Goal: Task Accomplishment & Management: Complete application form

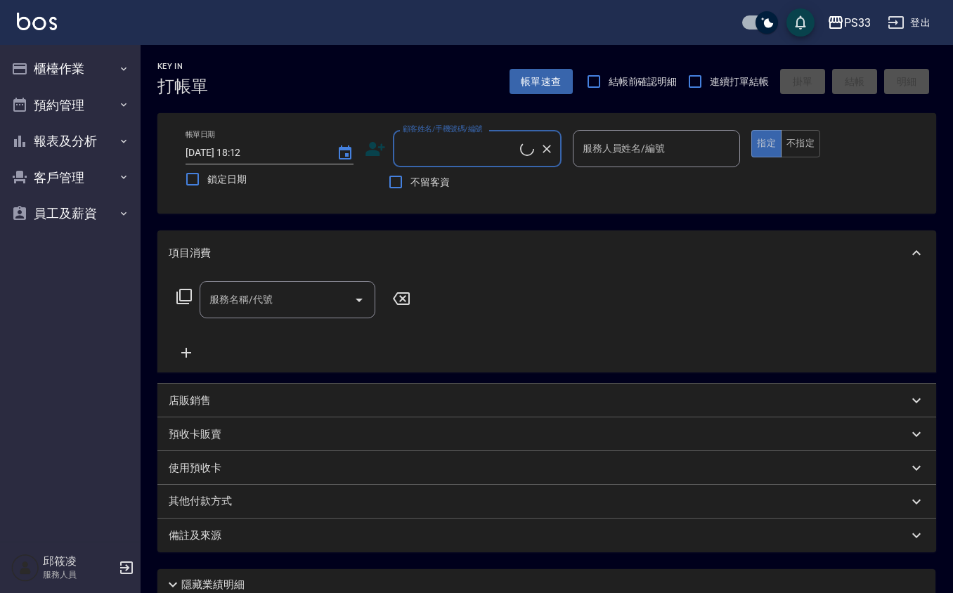
click at [45, 49] on ul "櫃檯作業 打帳單 帳單列表 掛單列表 營業儀表板 現金收支登錄 材料自購登錄 每日結帳 排班表 現場電腦打卡 預約管理 預約管理 單日預約紀錄 單週預約紀錄 …" at bounding box center [70, 141] width 129 height 193
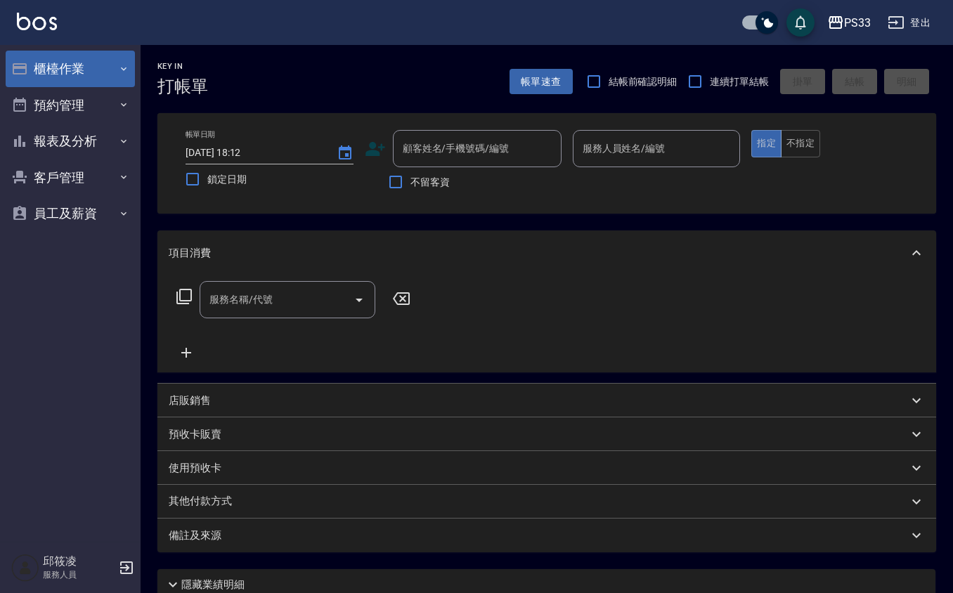
click at [110, 70] on button "櫃檯作業" at bounding box center [70, 69] width 129 height 37
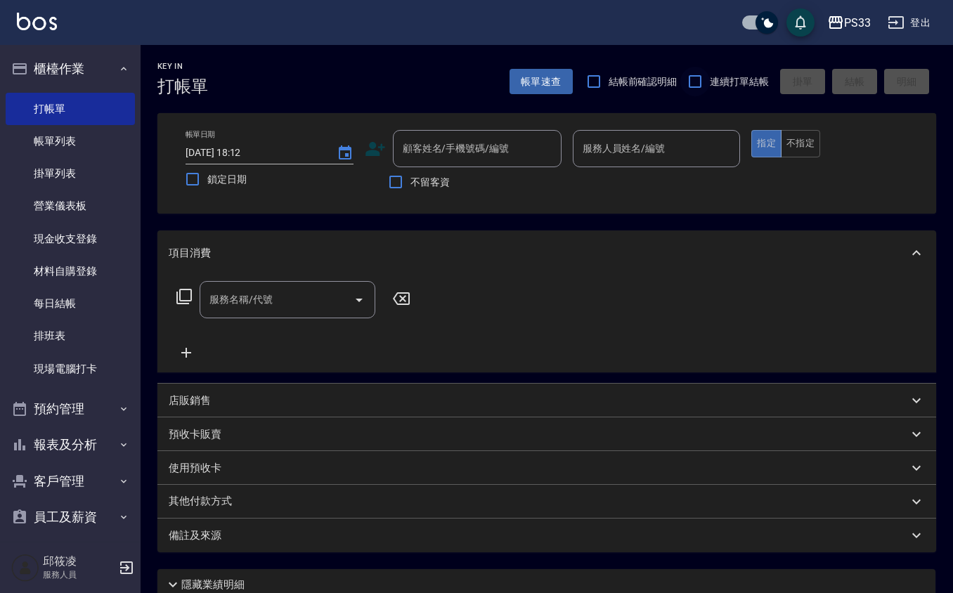
click at [695, 82] on input "連續打單結帳" at bounding box center [695, 82] width 30 height 30
checkbox input "true"
click at [456, 141] on input "顧客姓名/手機號碼/編號" at bounding box center [466, 148] width 135 height 25
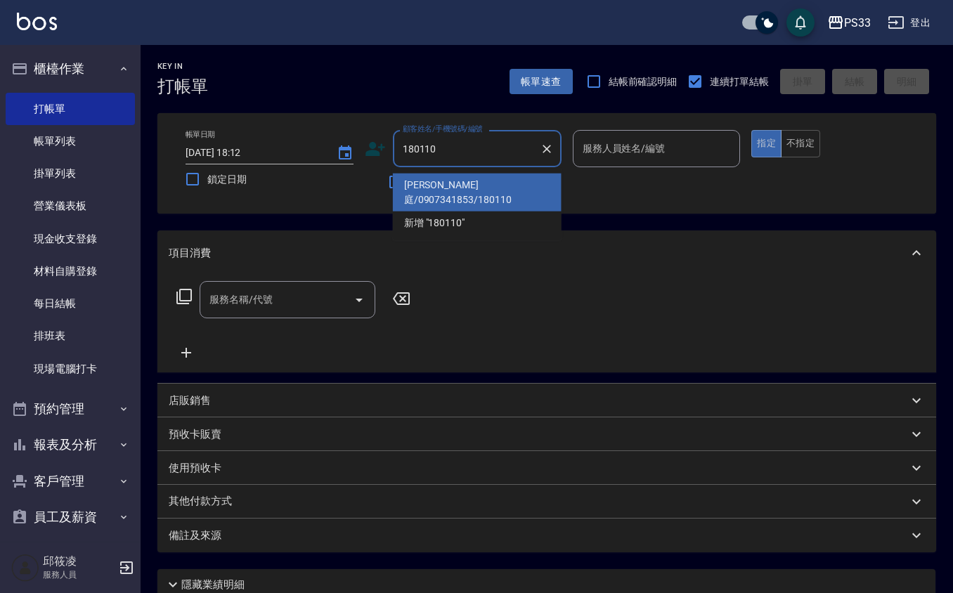
type input "[PERSON_NAME]庭/0907341853/180110"
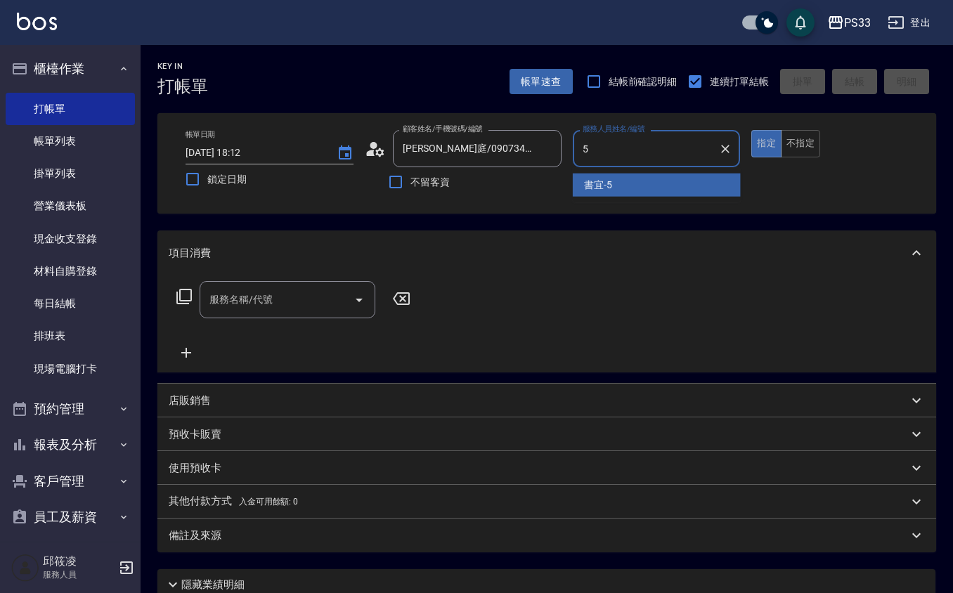
type input "書宜-5"
type button "true"
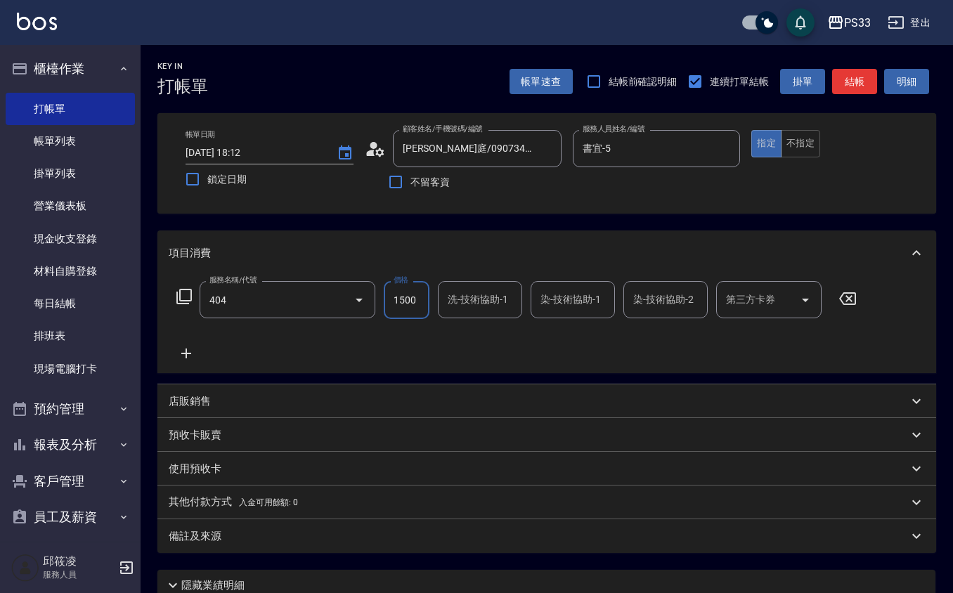
type input "設計染髮(404)"
type input "5500"
type input "書宜-5"
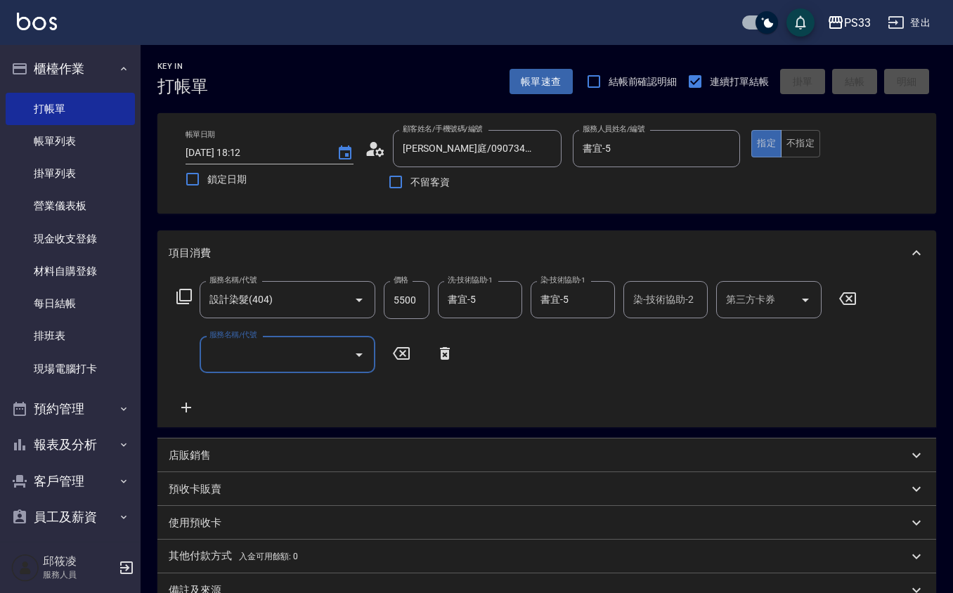
type input "[DATE] 18:14"
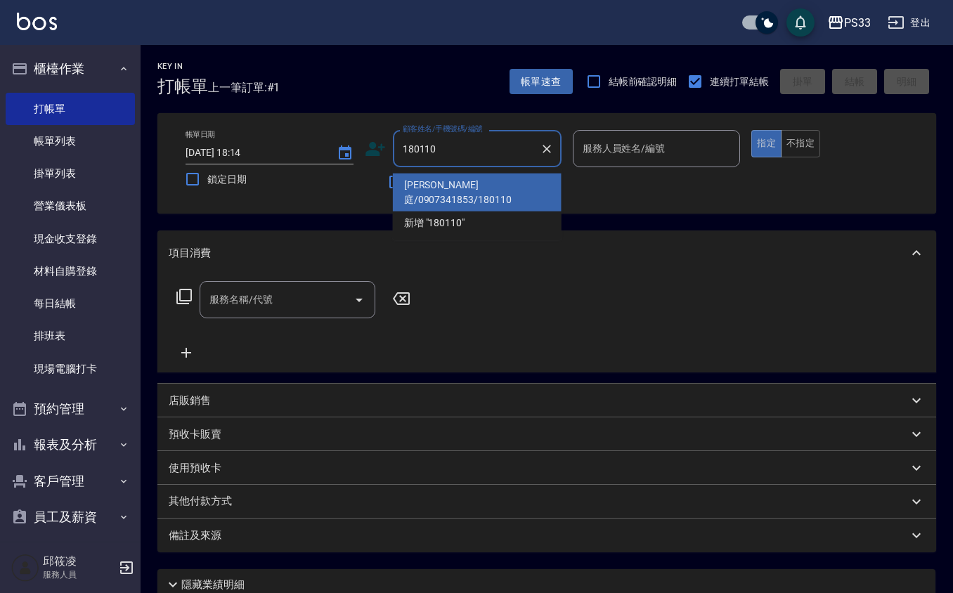
type input "[PERSON_NAME]庭/0907341853/180110"
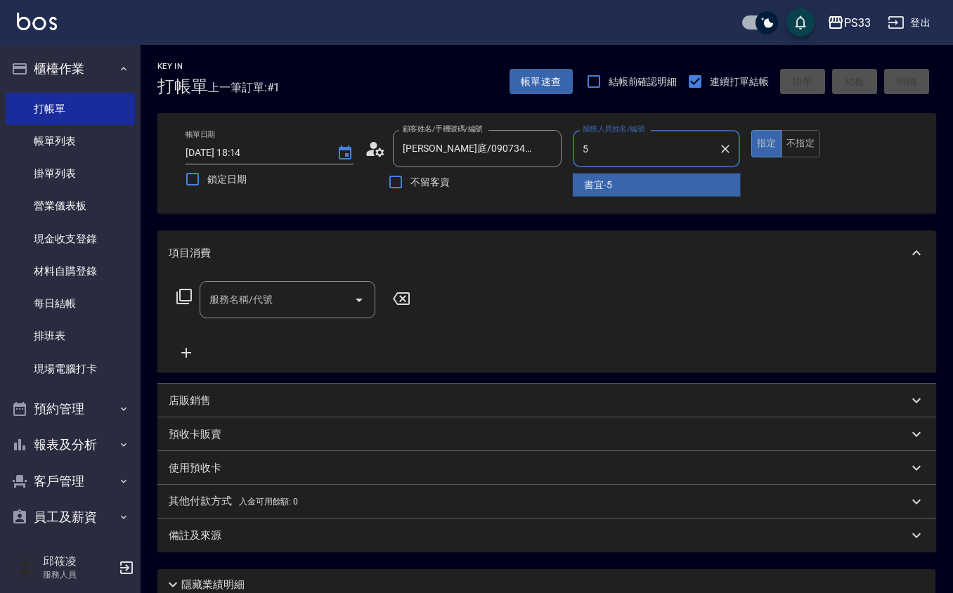
type input "書宜-5"
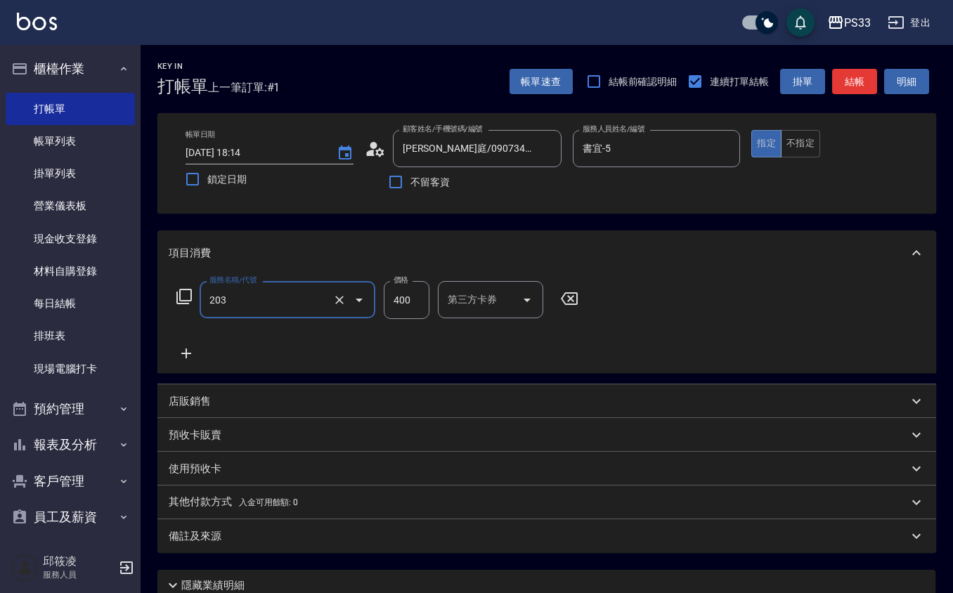
type input "指定單剪(203)"
type input "300"
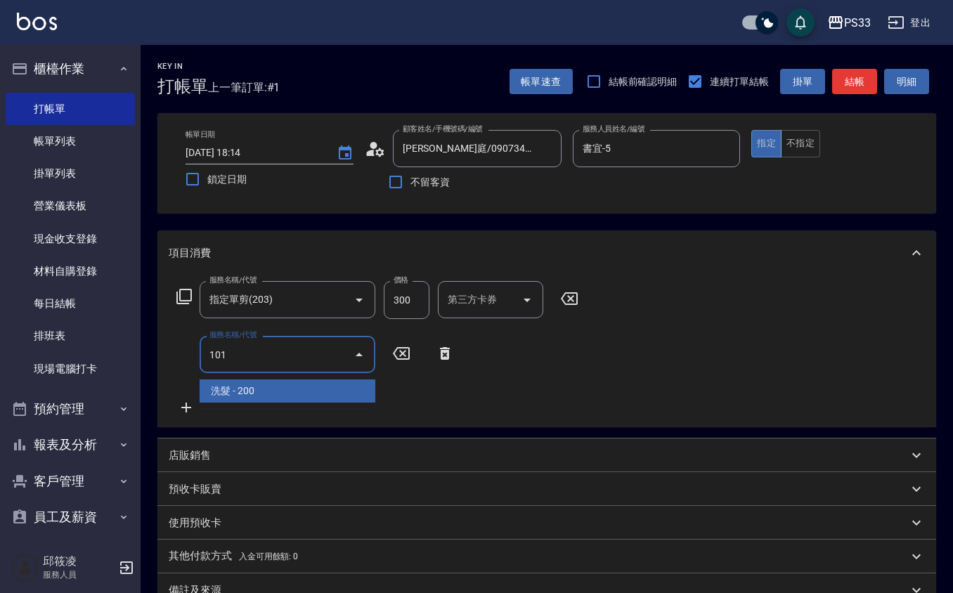
type input "洗髮(101)"
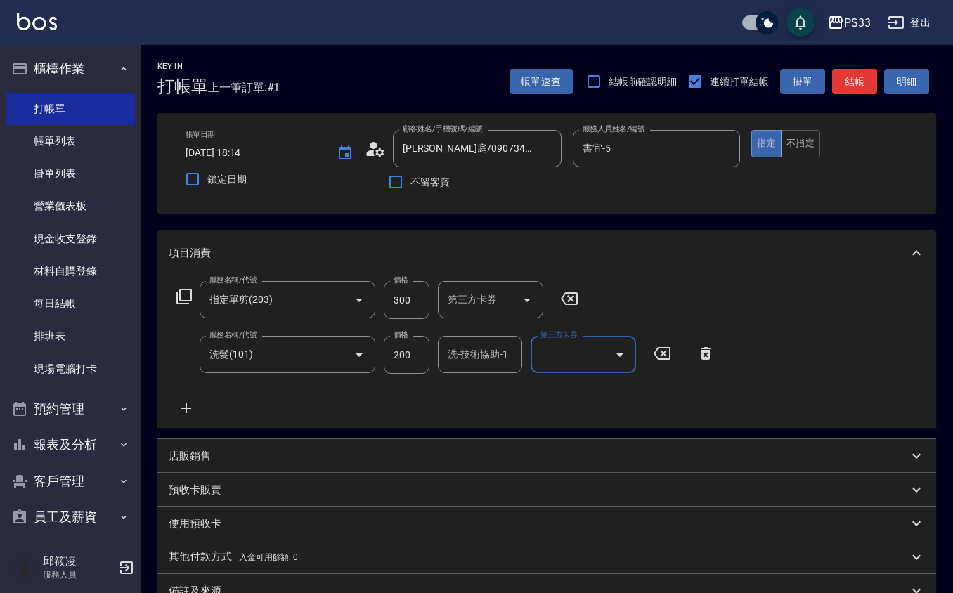
click at [493, 361] on input "洗-技術協助-1" at bounding box center [480, 354] width 72 height 25
type input "苡軒-9"
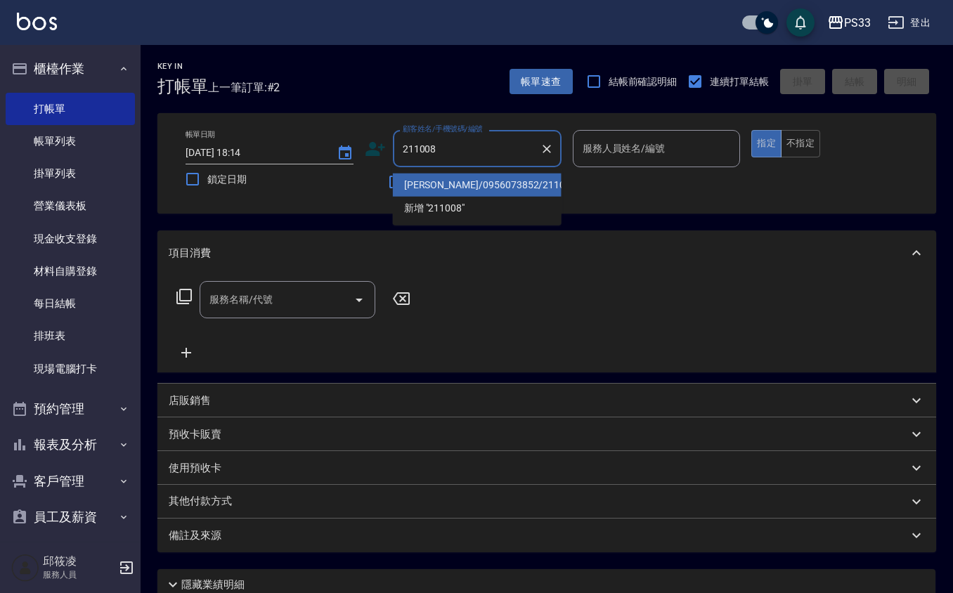
type input "[PERSON_NAME]/0956073852/211008"
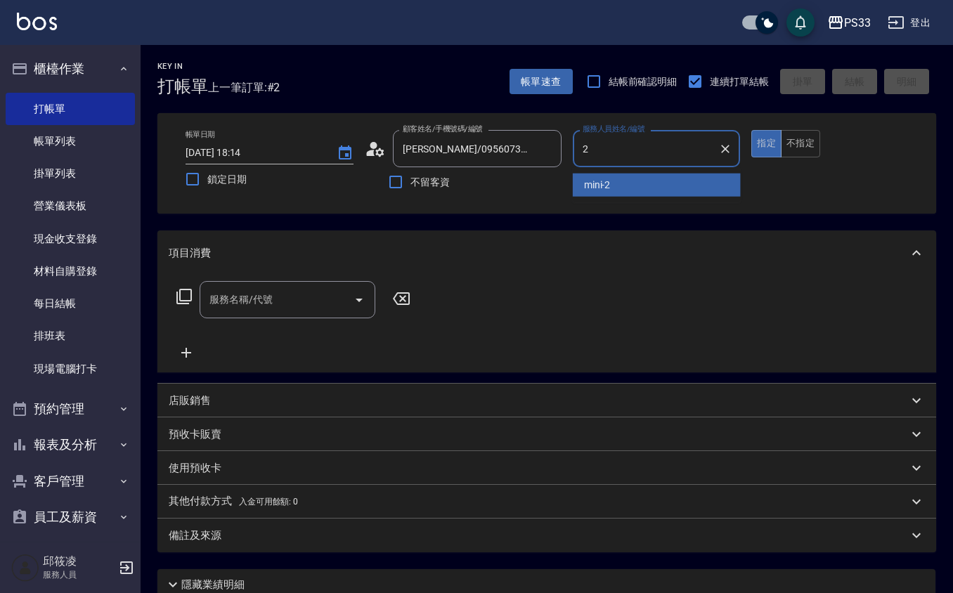
type input "mini-2"
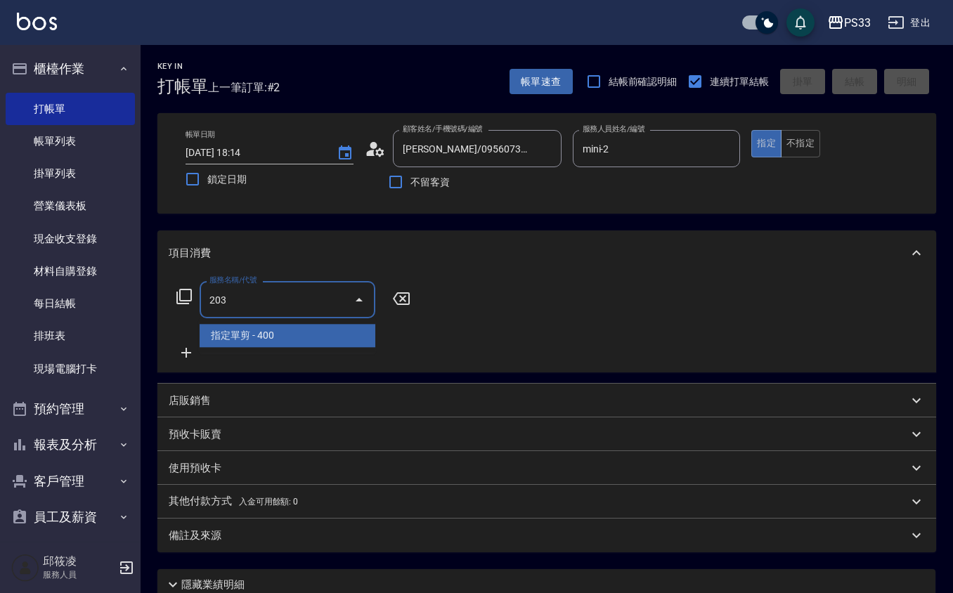
type input "指定單剪(203)"
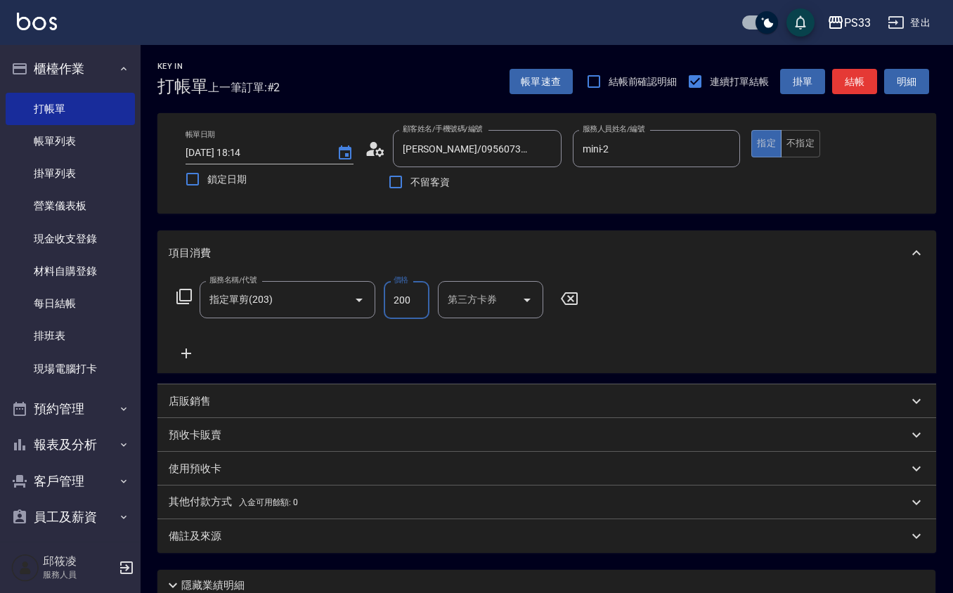
type input "200"
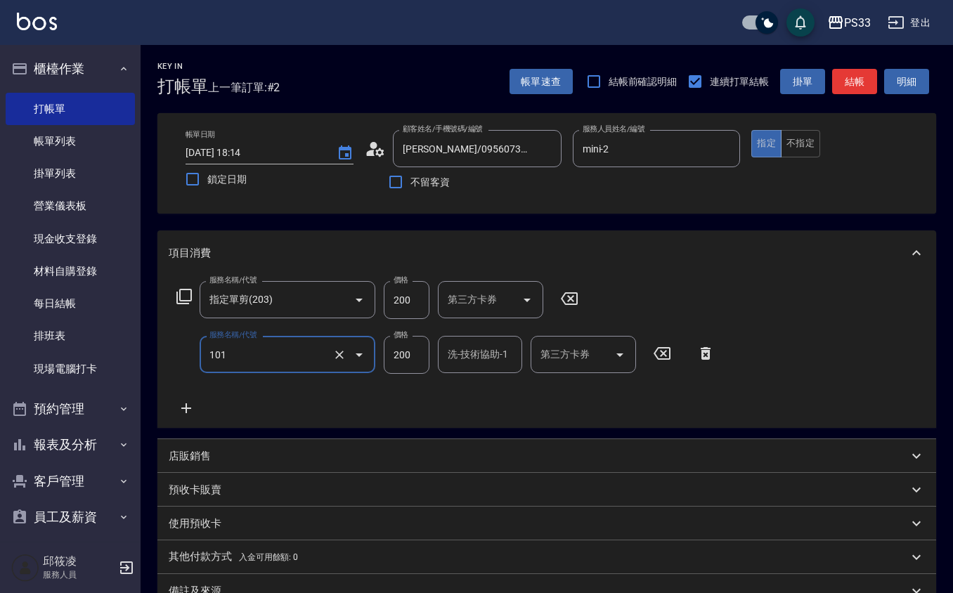
type input "洗髮(101)"
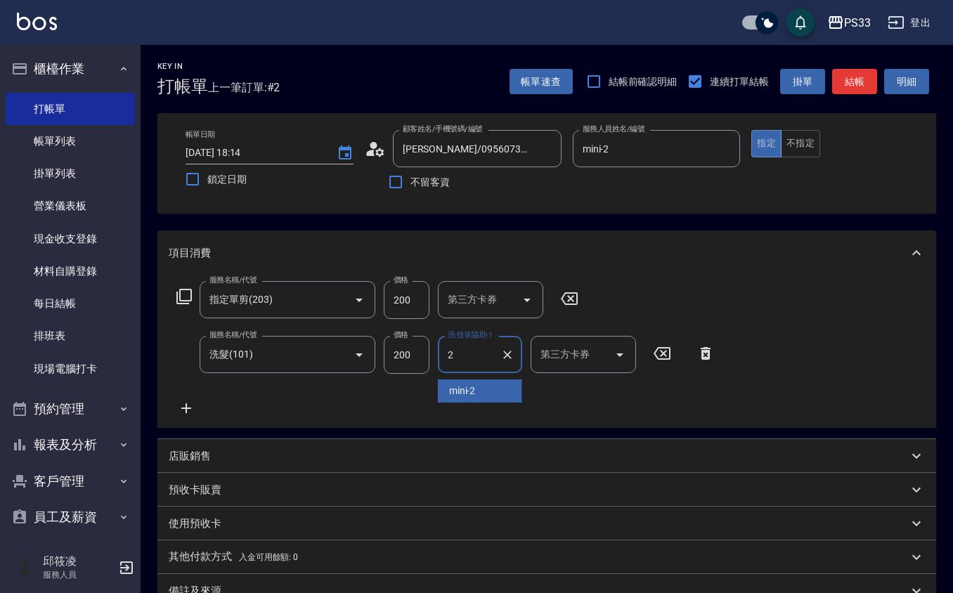
type input "mini-2"
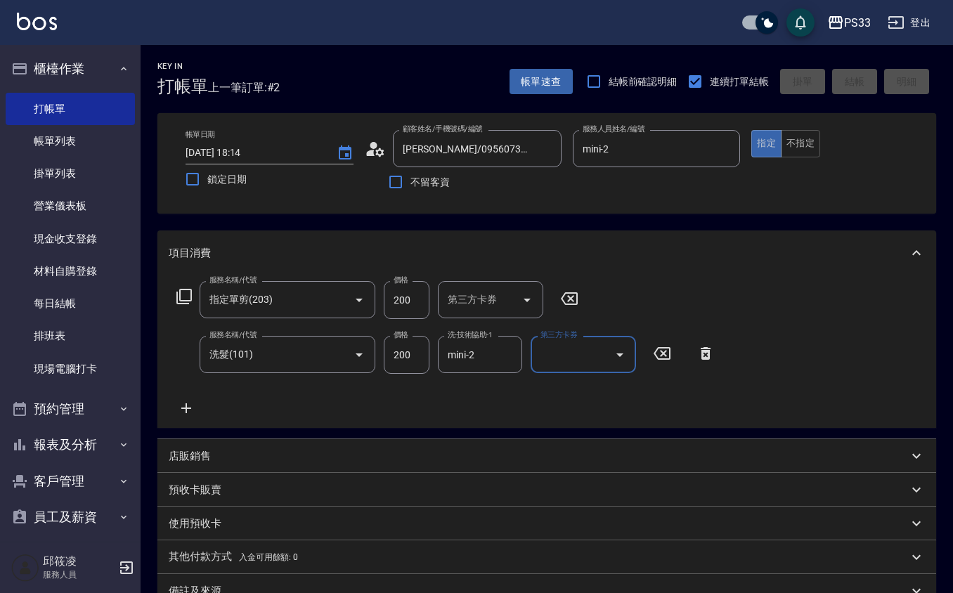
type input "[DATE] 18:15"
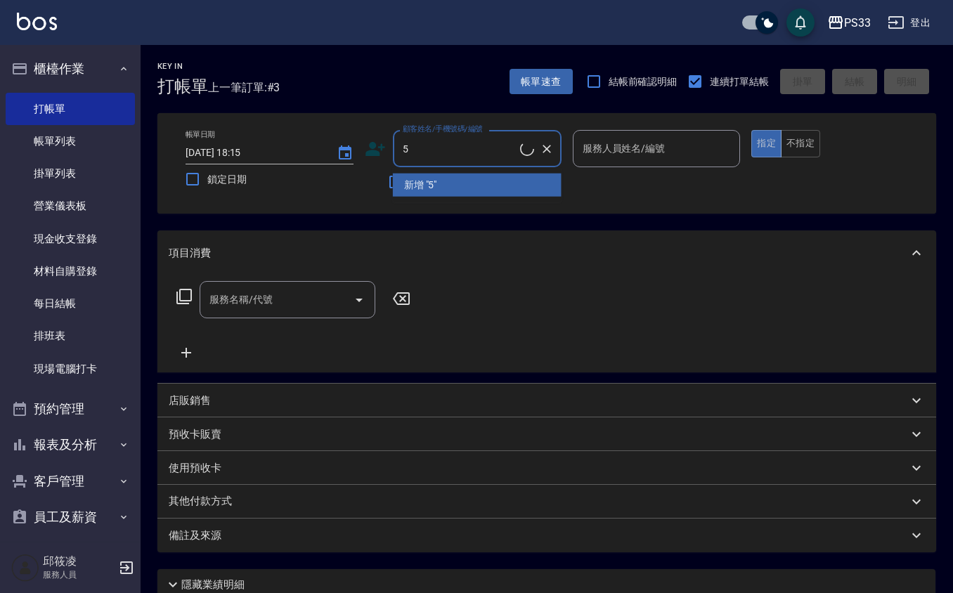
type input "書宜/0989724214/5"
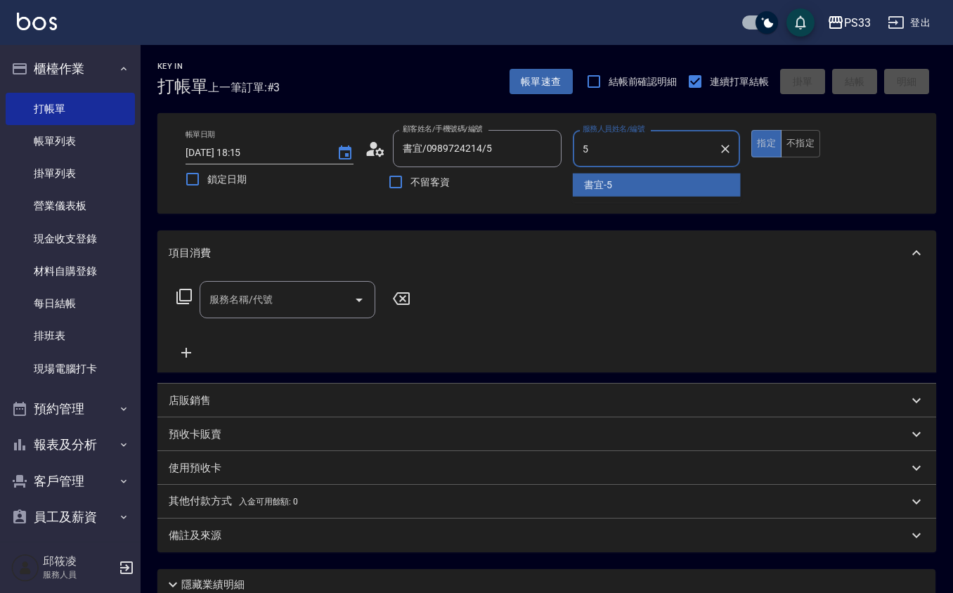
type input "書宜-5"
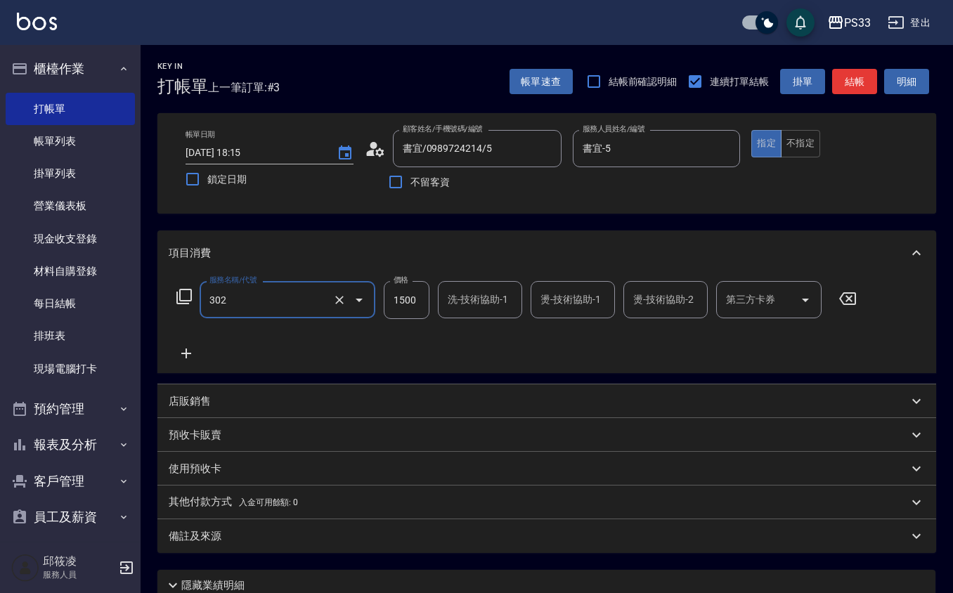
type input "設計燙髮(302)"
type input "3500"
type input "mini-2"
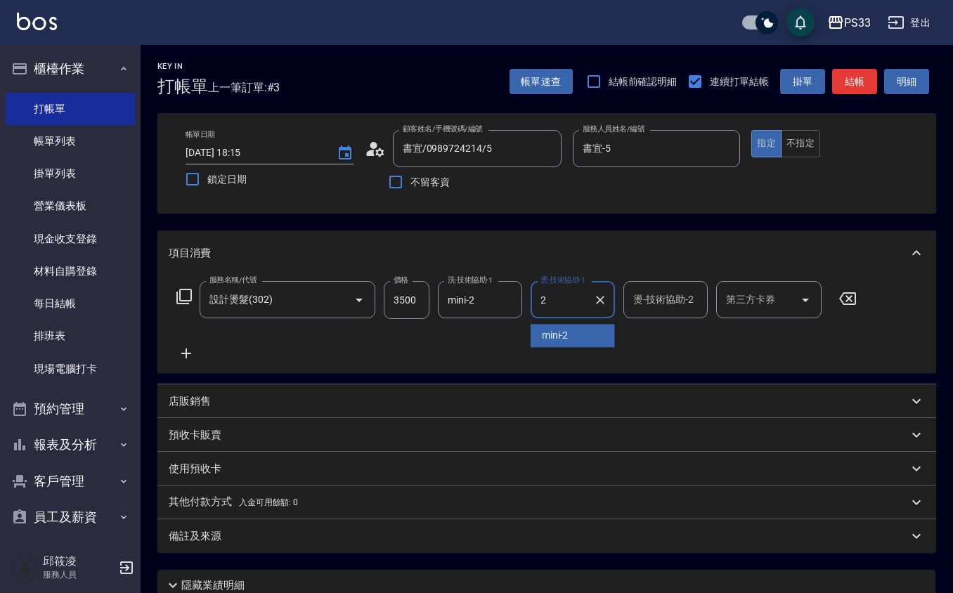
type input "mini-2"
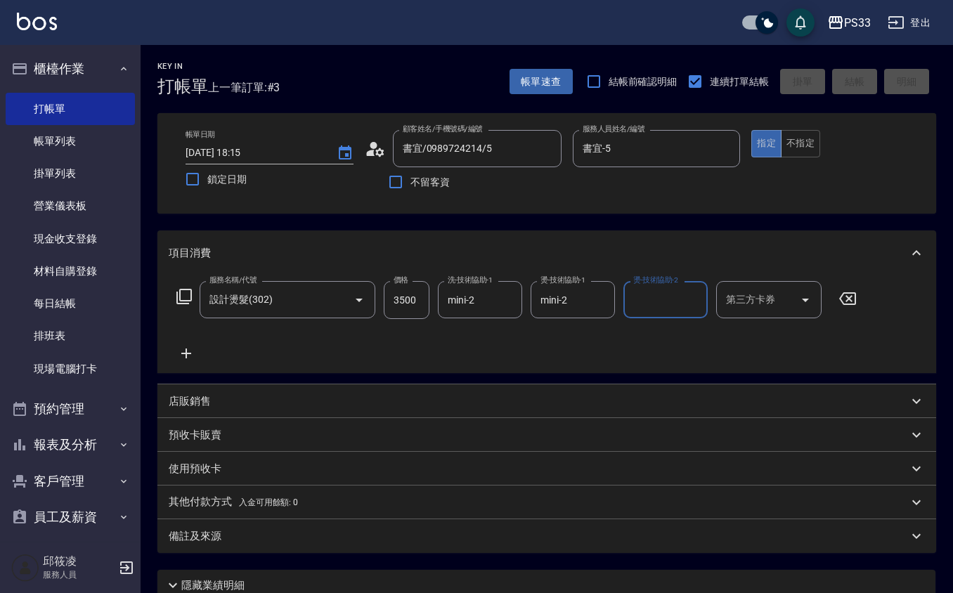
type input "[DATE] 18:16"
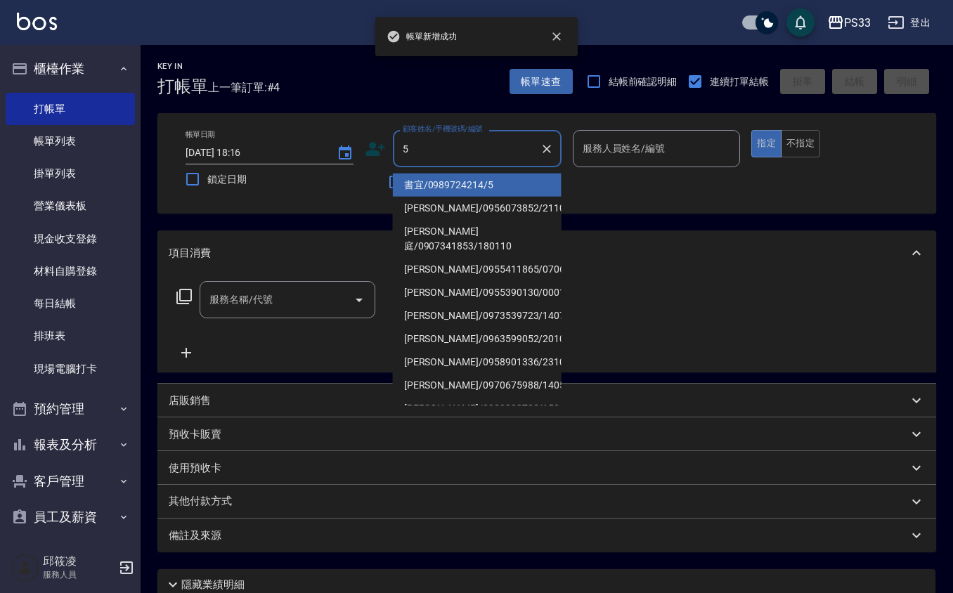
type input "書宜/0989724214/5"
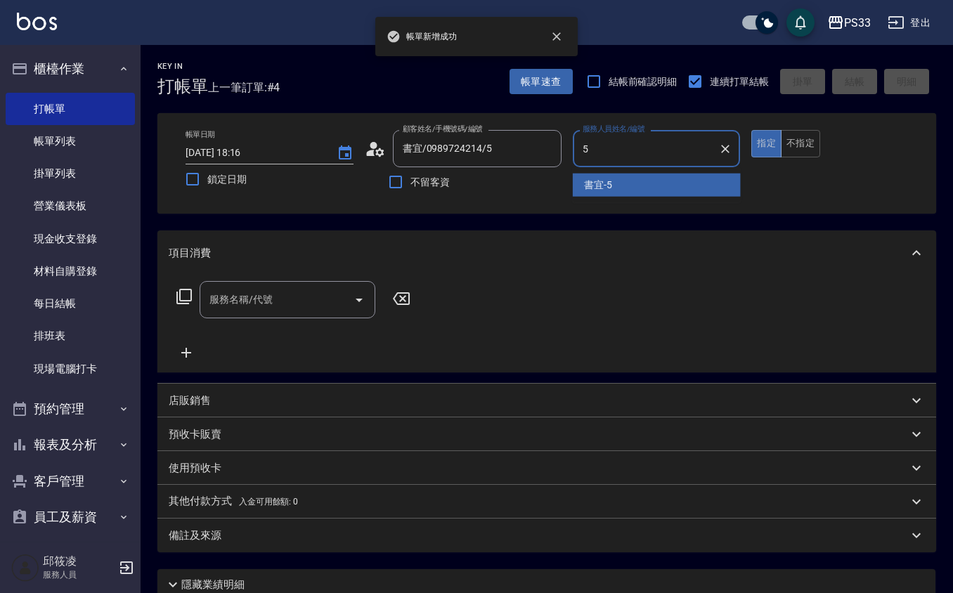
type input "書宜-5"
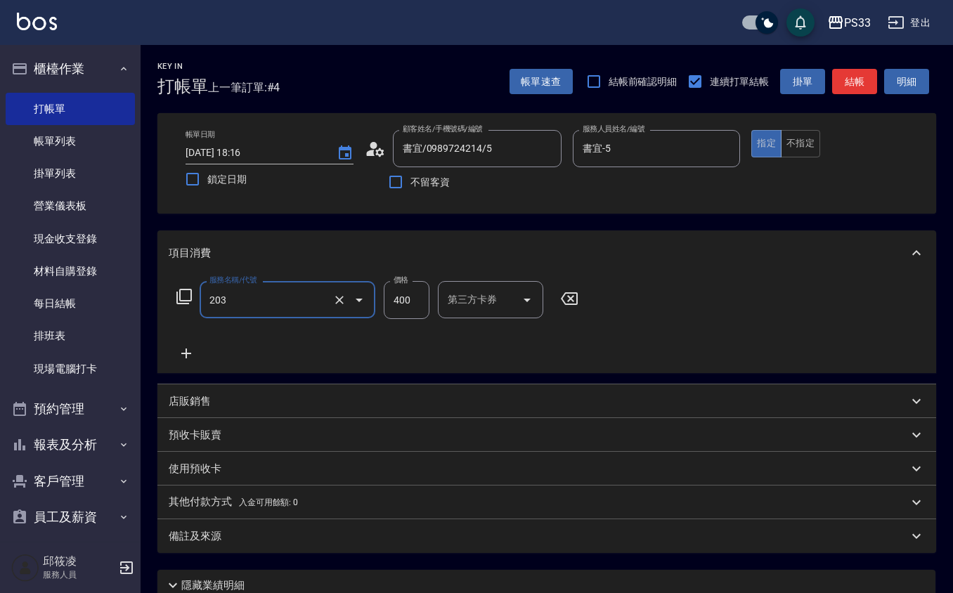
type input "指定單剪(203)"
type input "300"
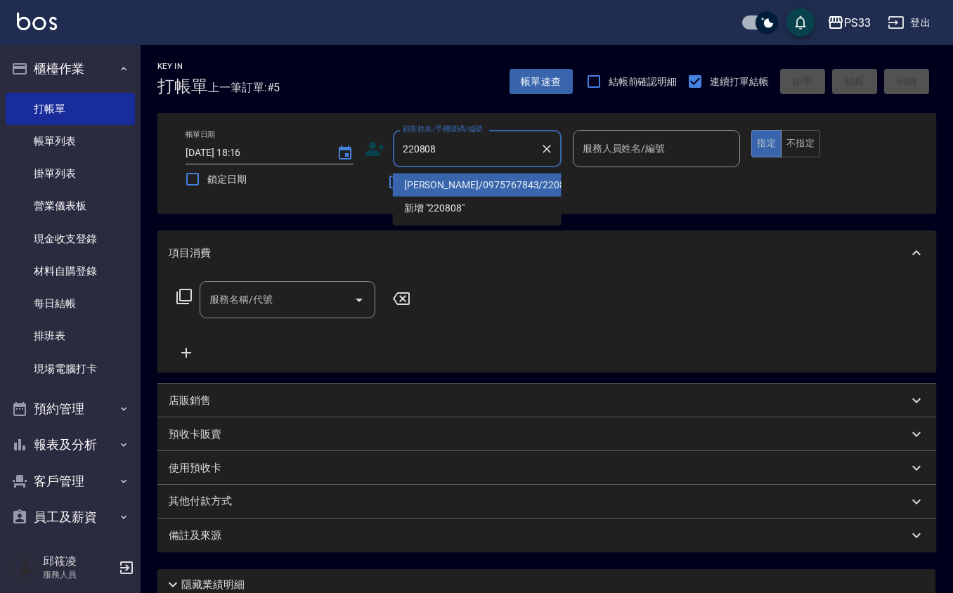
type input "[PERSON_NAME]/0975767843/220808"
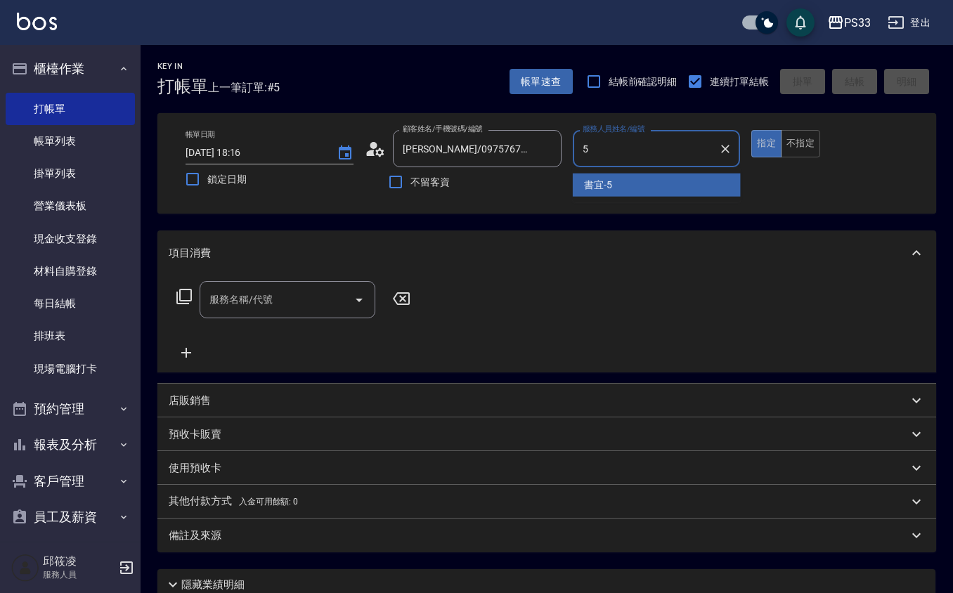
type input "書宜-5"
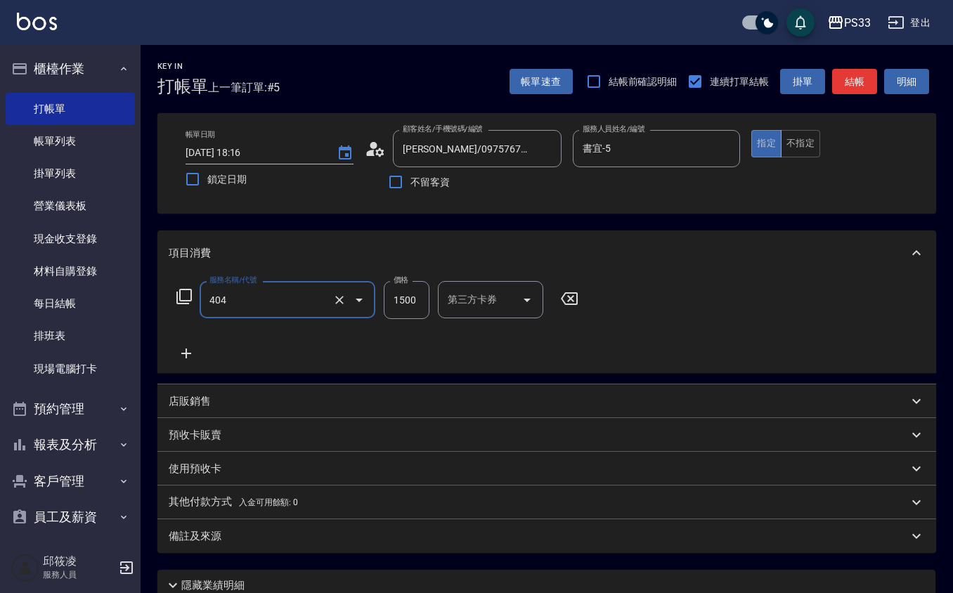
type input "設計染髮(404)"
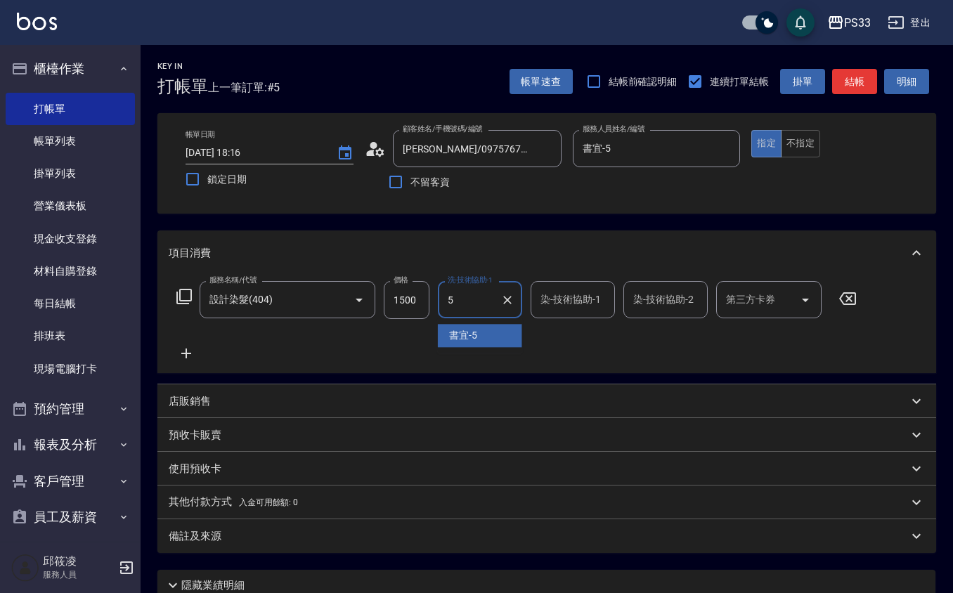
type input "書宜-5"
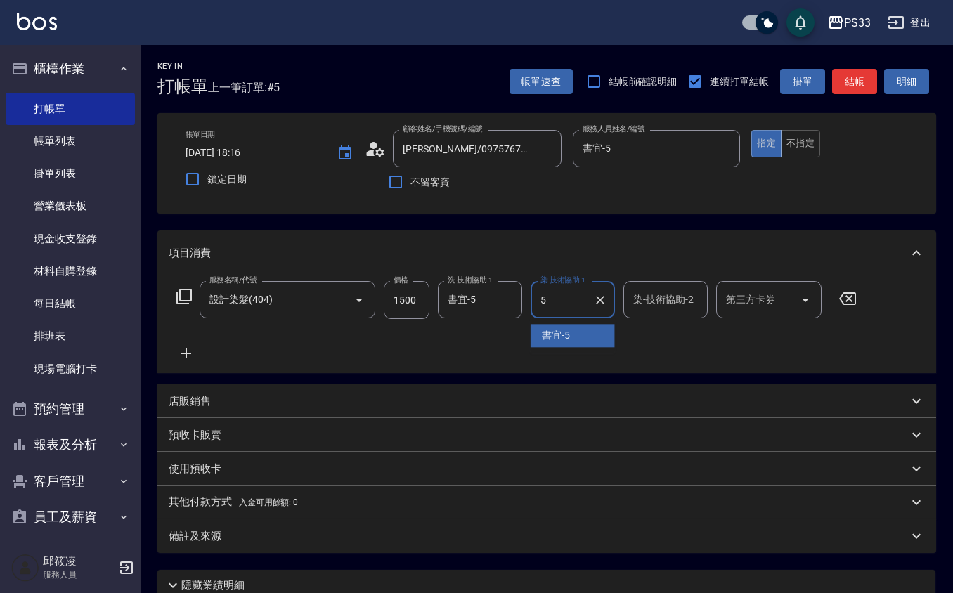
type input "書宜-5"
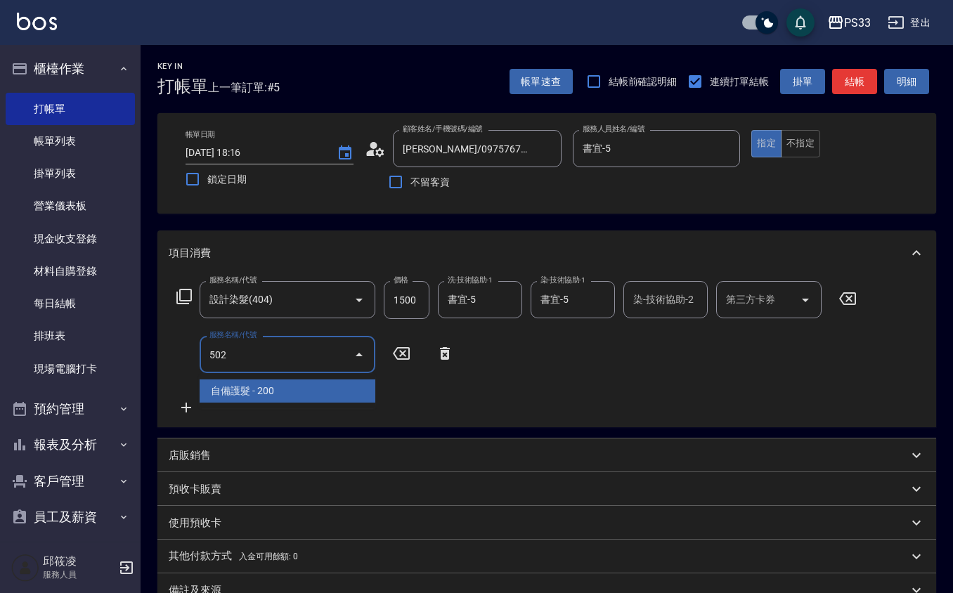
type input "自備護髮(502)"
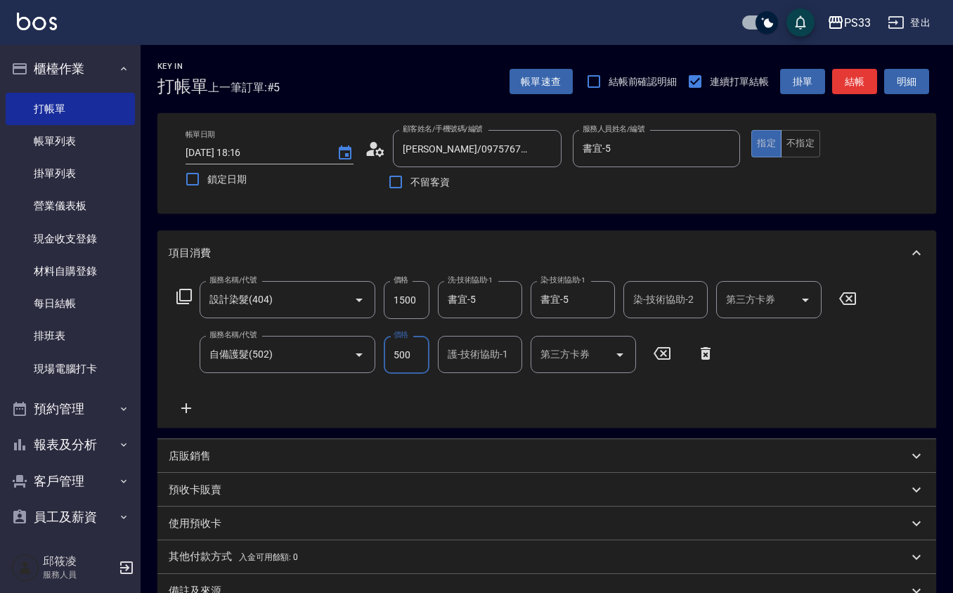
type input "500"
type input "書宜-5"
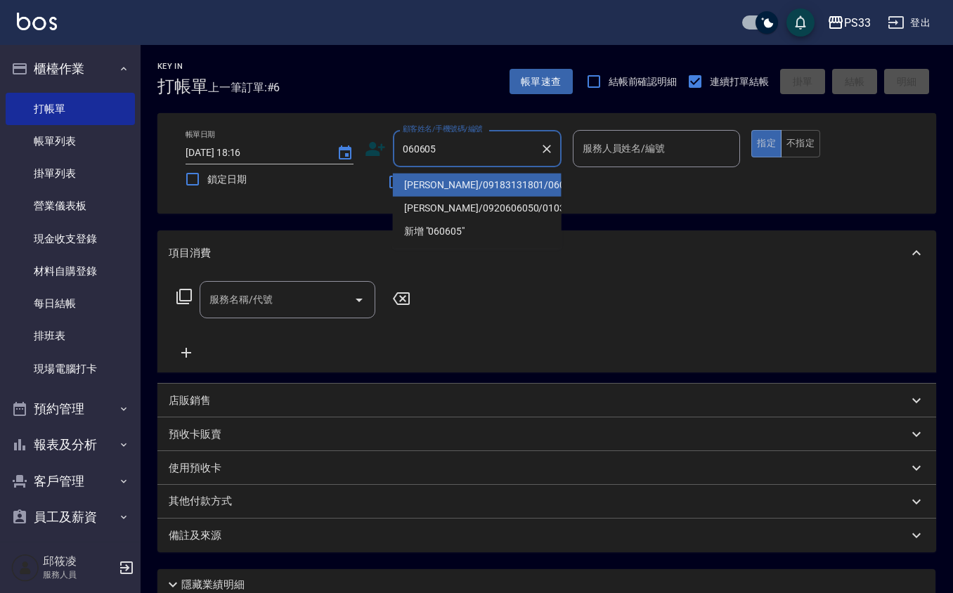
type input "[PERSON_NAME]/09183131801/060605"
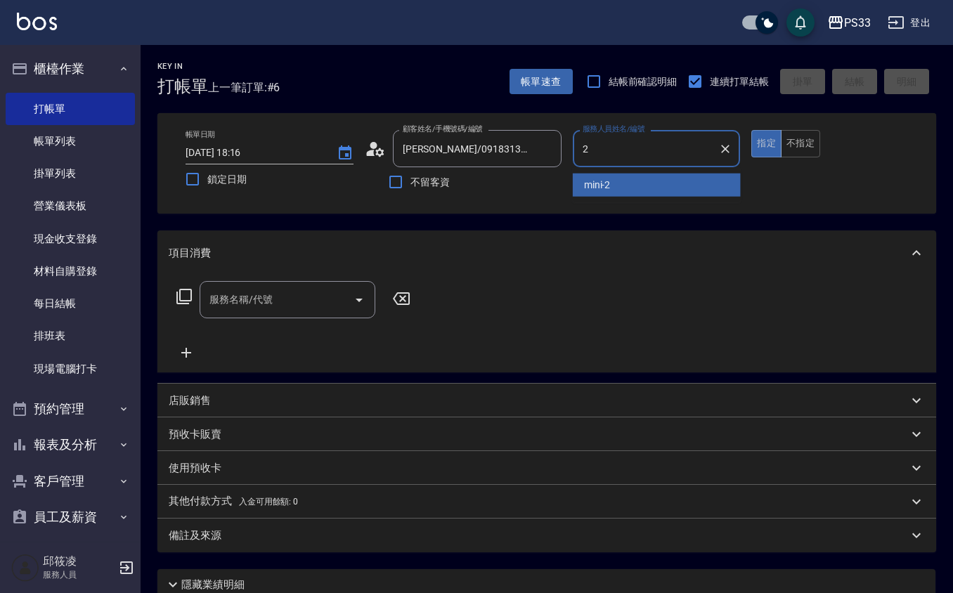
type input "mini-2"
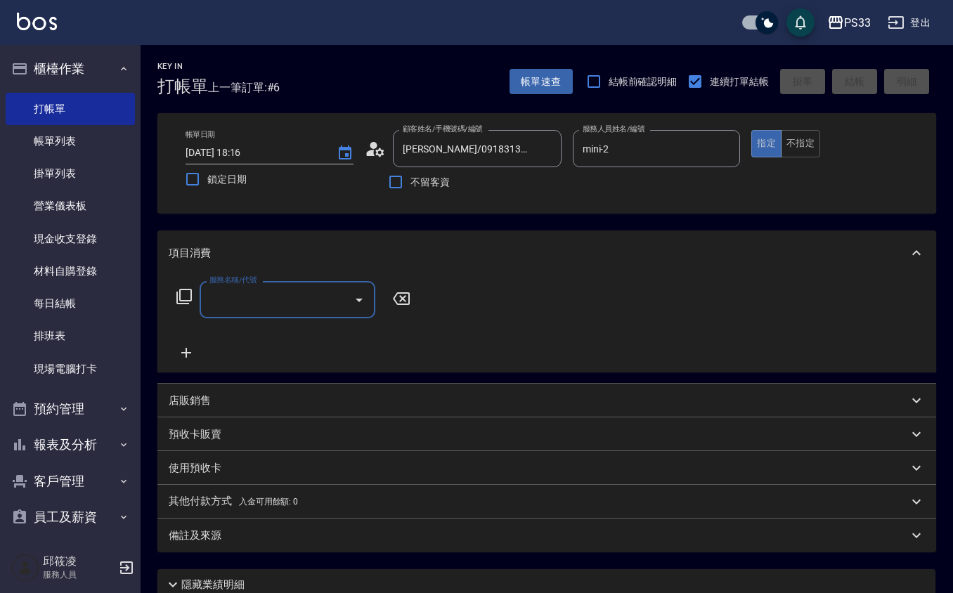
type input "4"
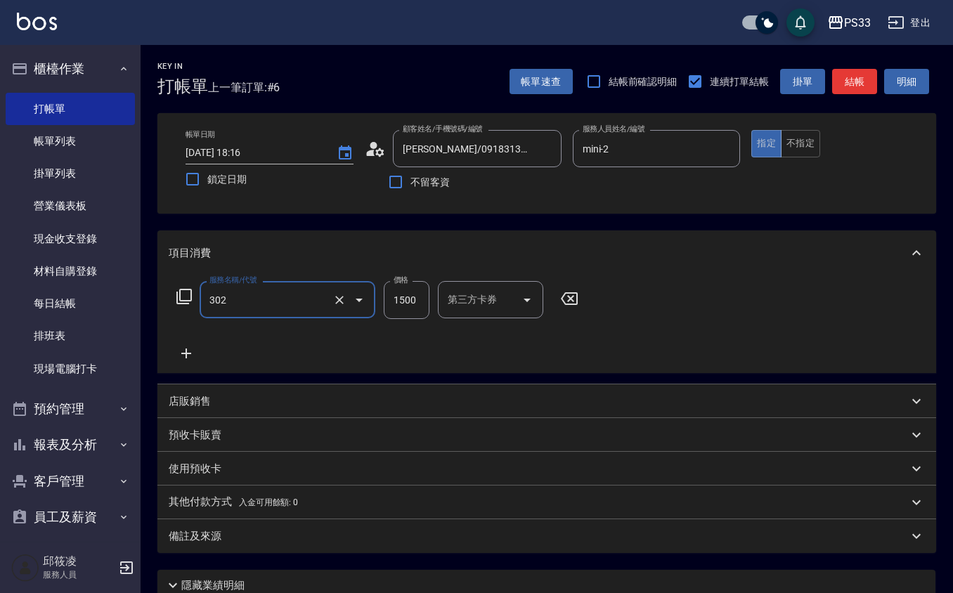
type input "設計燙髮(302)"
type input "3500"
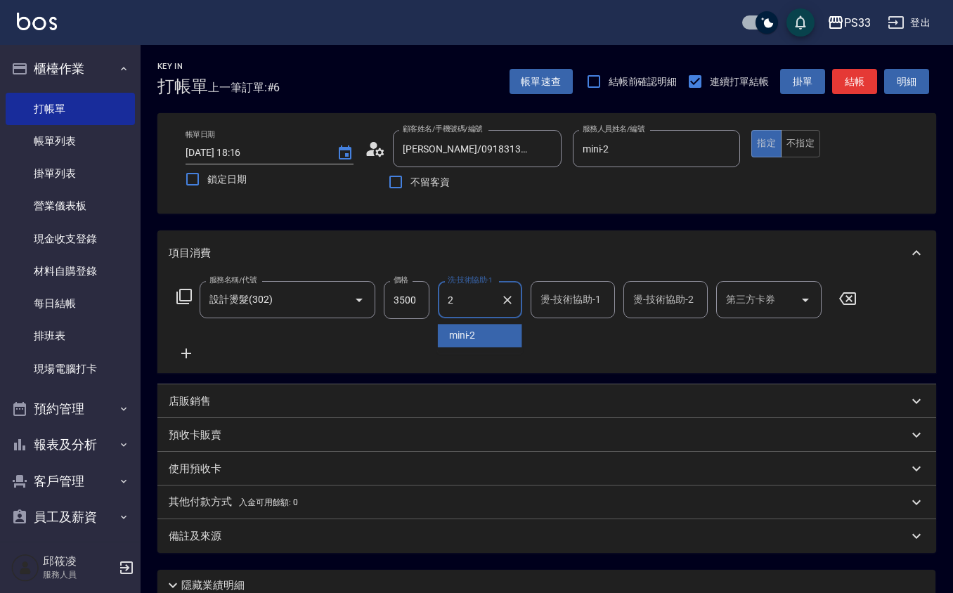
type input "mini-2"
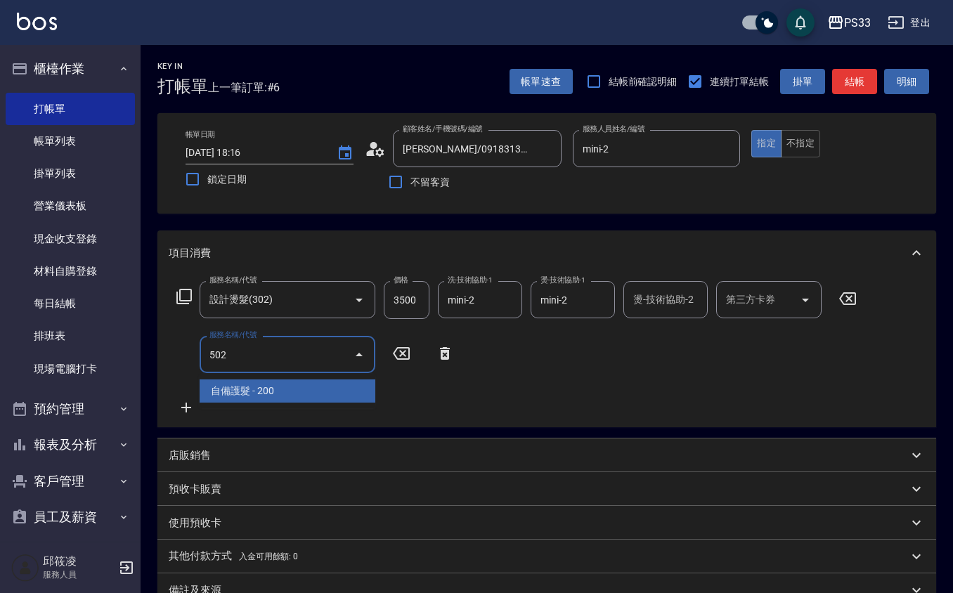
type input "自備護髮(502)"
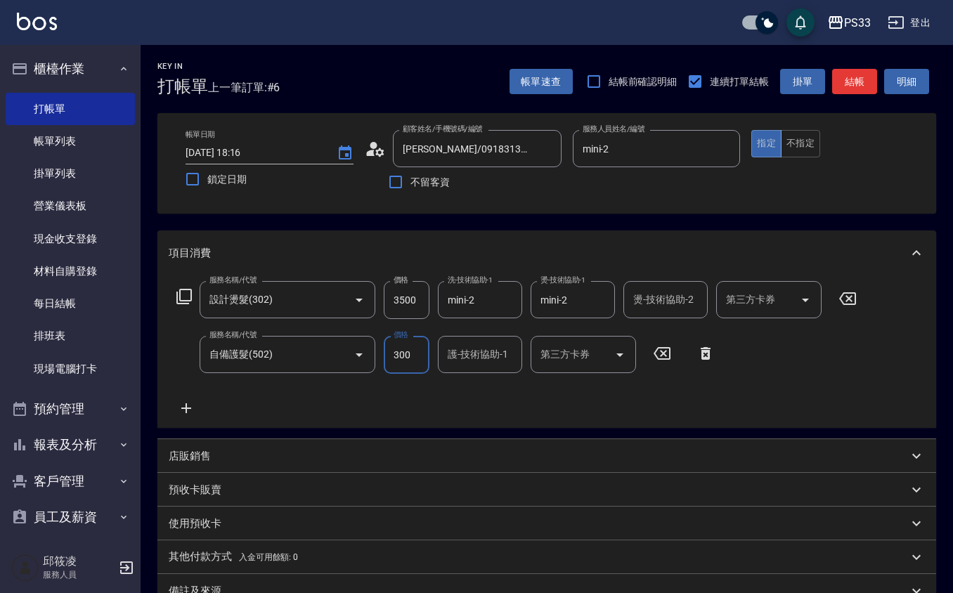
type input "300"
type input "mini-2"
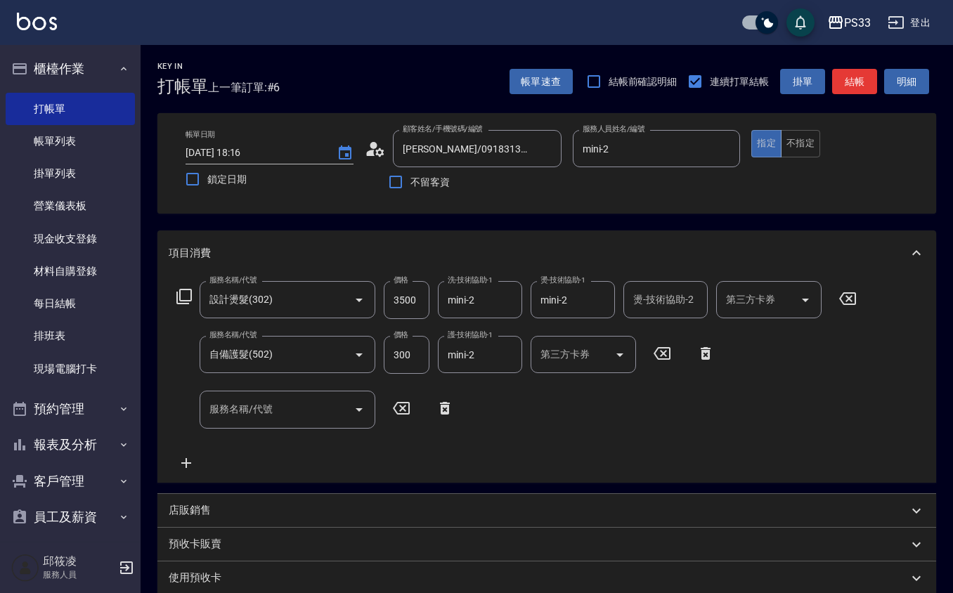
click at [225, 498] on div "店販銷售" at bounding box center [546, 511] width 779 height 34
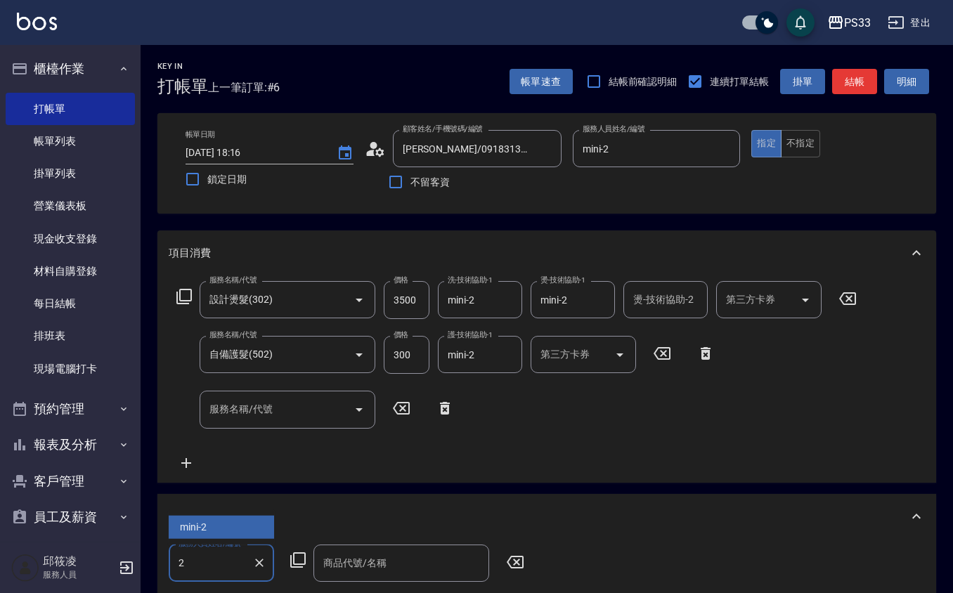
type input "mini-2"
click at [297, 555] on icon at bounding box center [298, 560] width 17 height 17
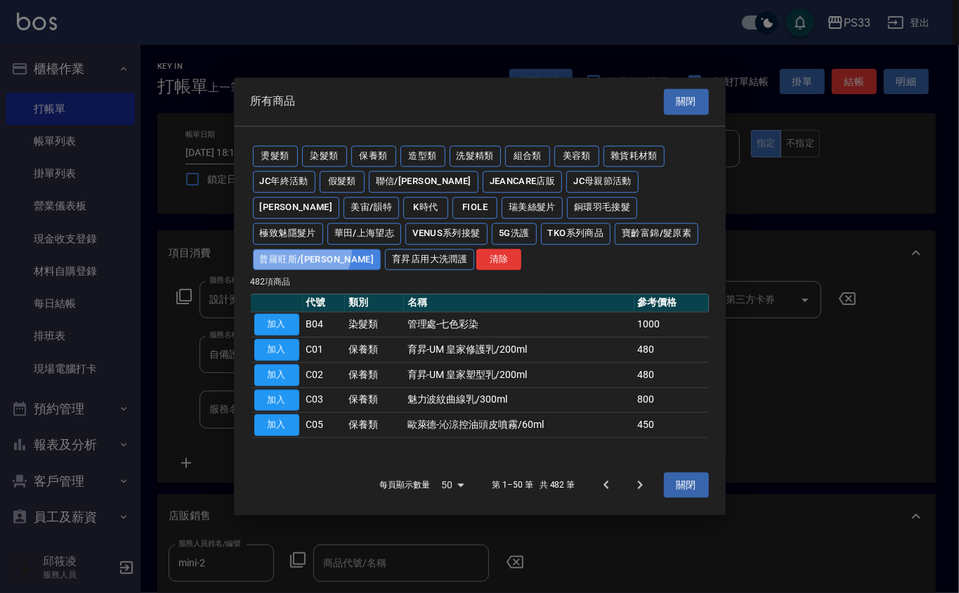
click at [382, 249] on button "普羅旺斯/[PERSON_NAME]" at bounding box center [317, 260] width 129 height 22
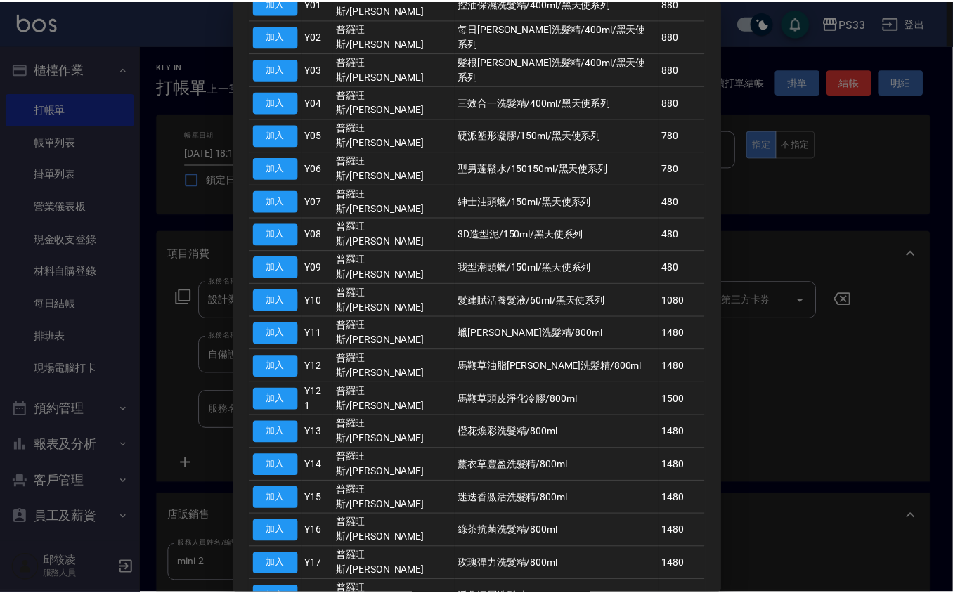
scroll to position [281, 0]
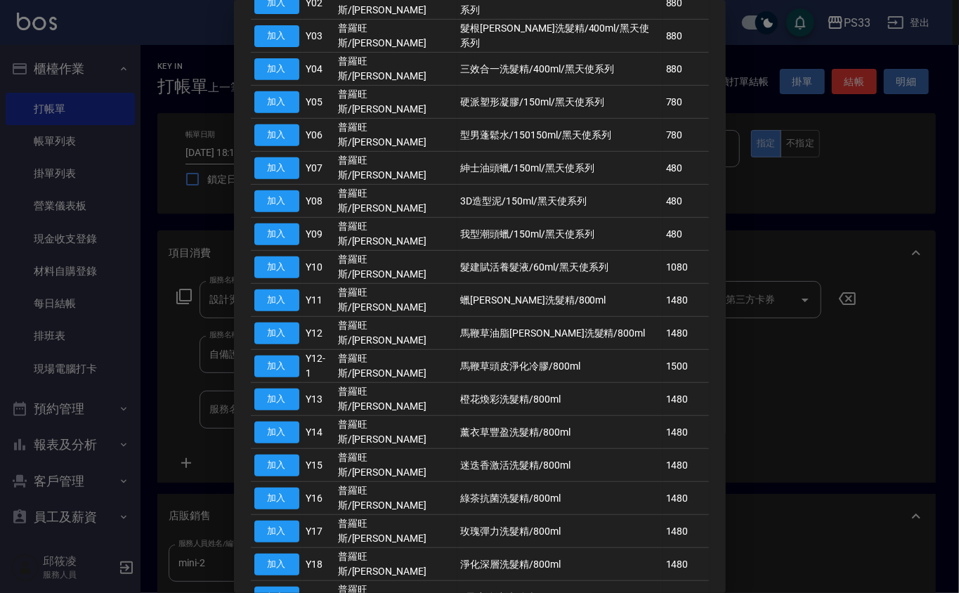
type input "植萃髮質蘊活修護霜/800ml"
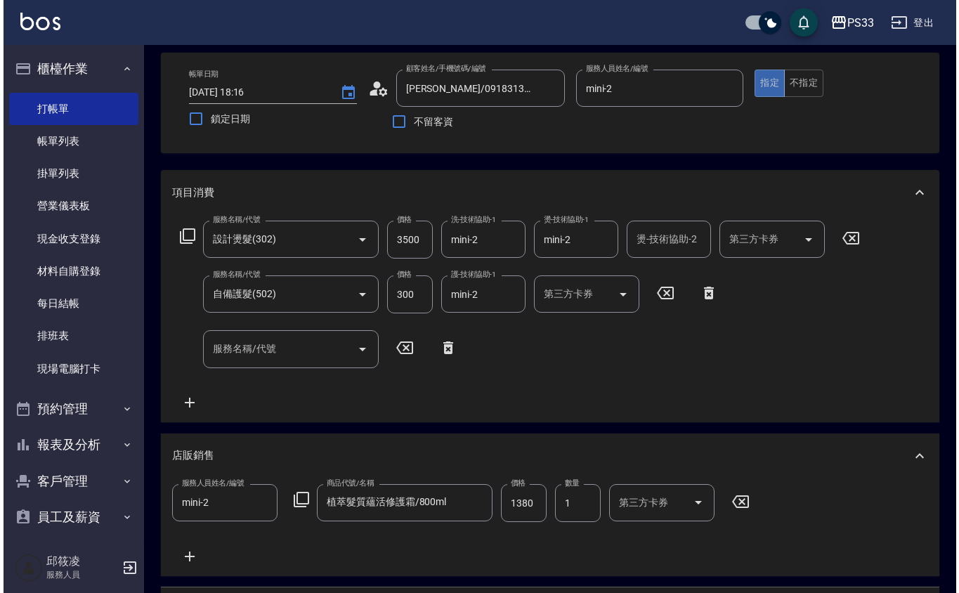
scroll to position [93, 0]
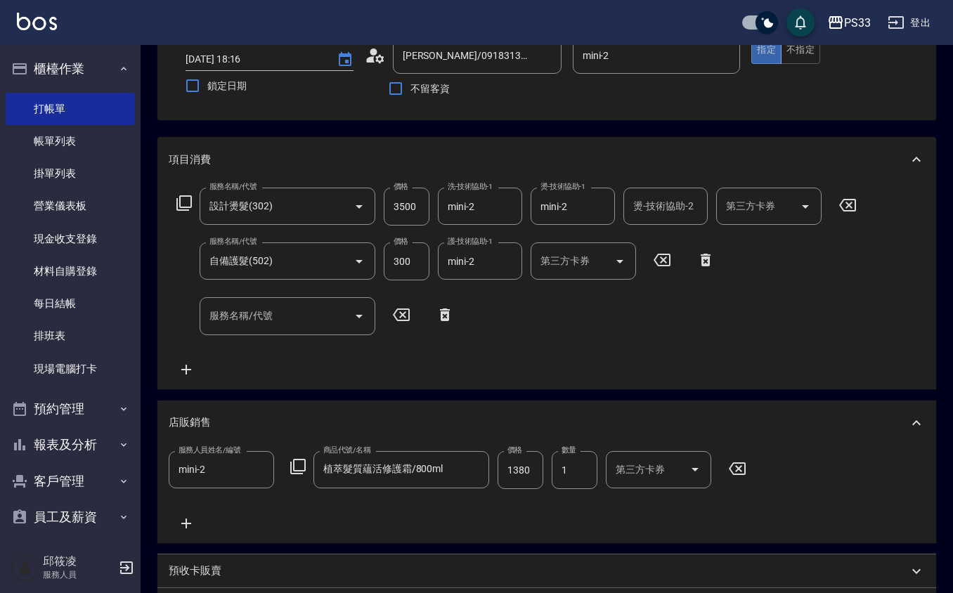
click at [301, 461] on icon at bounding box center [298, 466] width 17 height 17
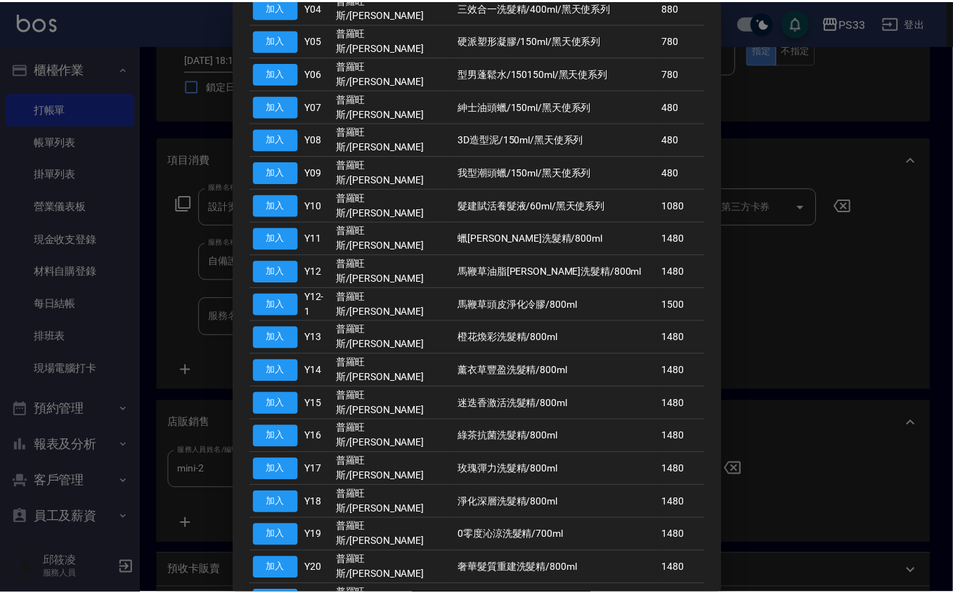
scroll to position [375, 0]
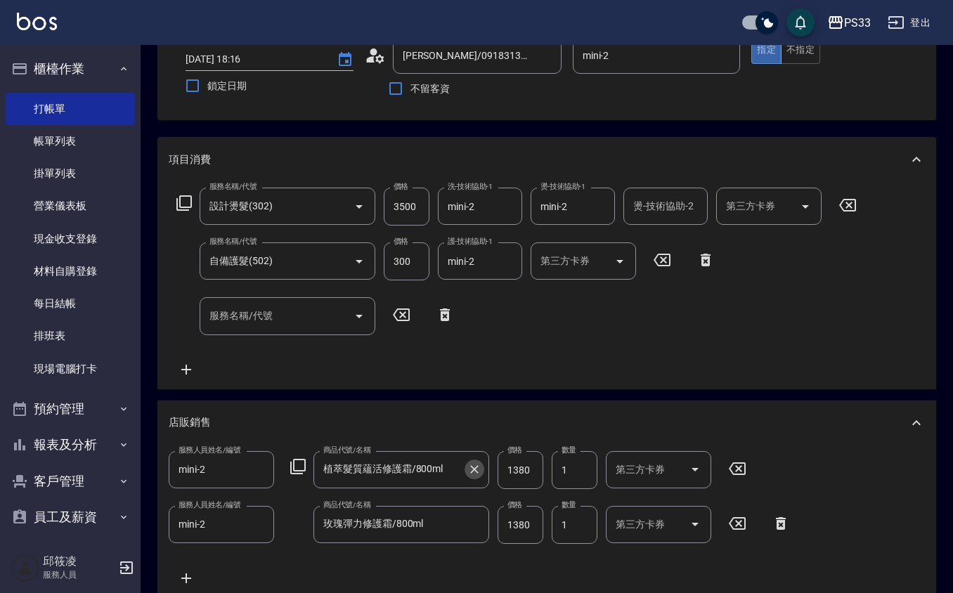
click at [472, 465] on icon "Clear" at bounding box center [474, 469] width 14 height 14
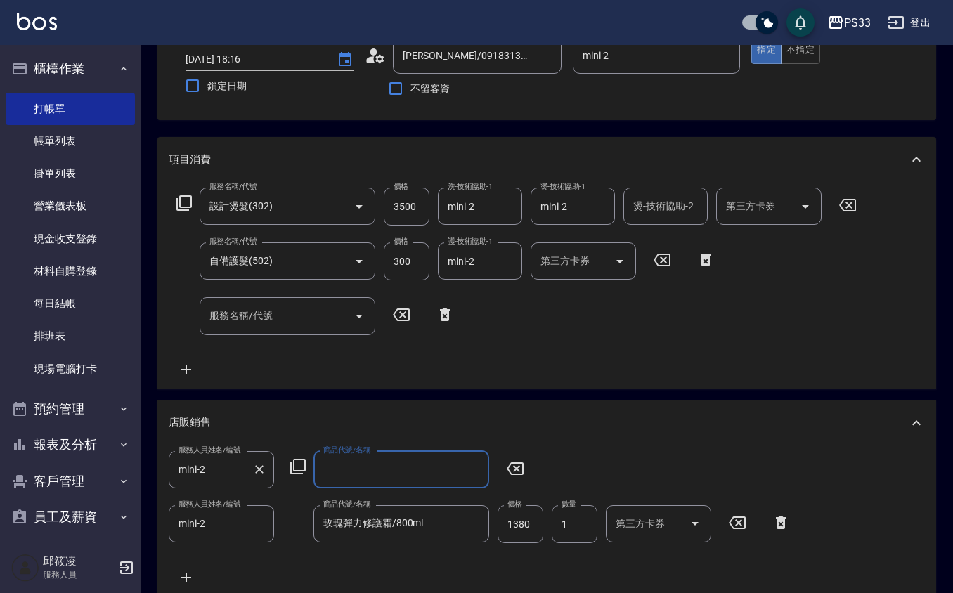
click at [263, 468] on icon "Clear" at bounding box center [259, 469] width 14 height 14
click at [262, 468] on input "服務人員姓名/編號" at bounding box center [221, 470] width 93 height 25
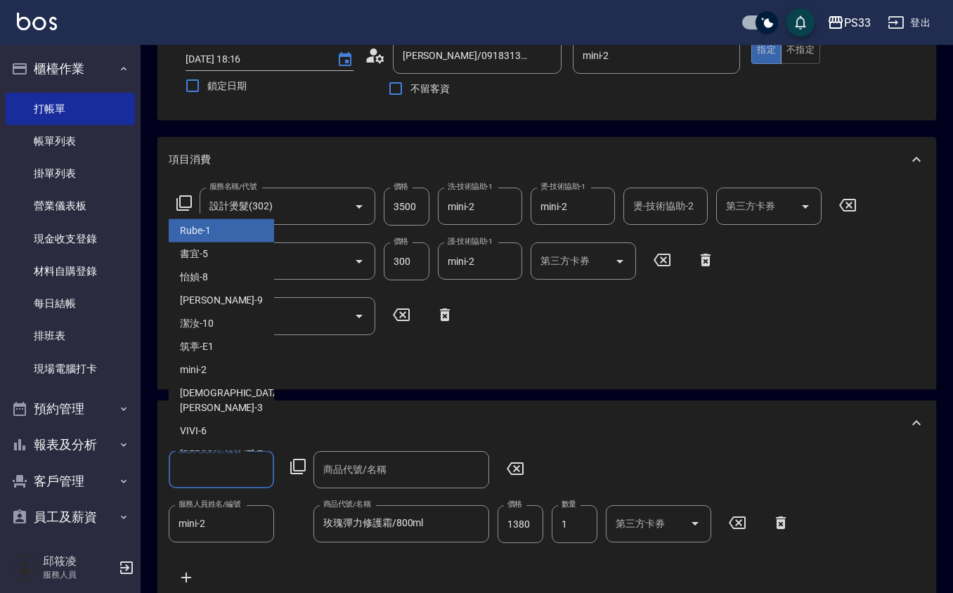
click at [474, 382] on div "服務名稱/代號 設計燙髮(302) 服務名稱/代號 價格 3500 價格 洗-技術協助-1 mini-2 洗-技術協助-1 燙-技術協助-1 mini-2 燙…" at bounding box center [546, 285] width 779 height 207
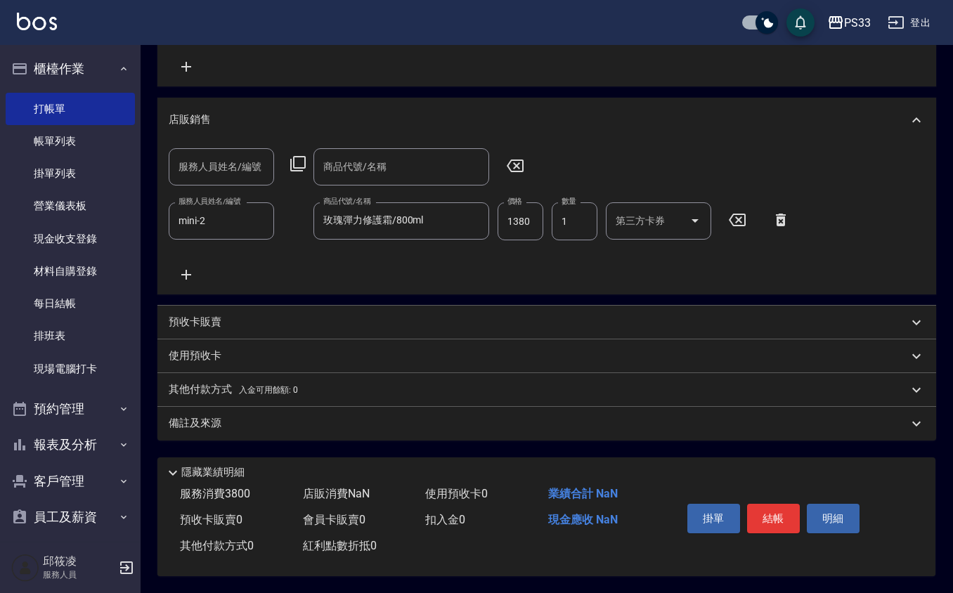
scroll to position [400, 0]
click at [769, 518] on button "結帳" at bounding box center [773, 519] width 53 height 30
click at [773, 504] on button "結帳" at bounding box center [773, 519] width 53 height 30
click at [783, 504] on button "結帳" at bounding box center [773, 519] width 53 height 30
click at [782, 504] on button "結帳" at bounding box center [773, 519] width 53 height 30
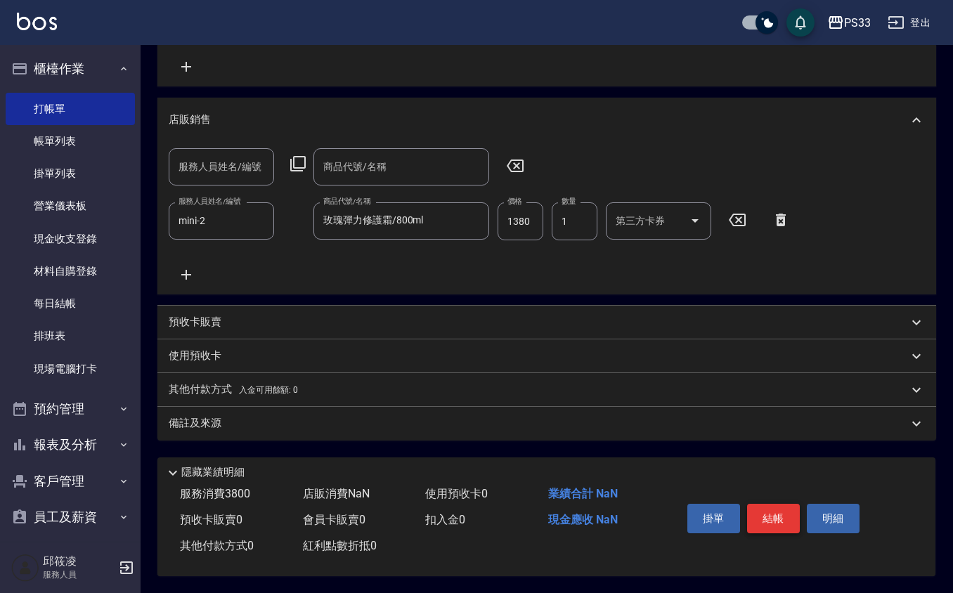
click at [779, 506] on button "結帳" at bounding box center [773, 519] width 53 height 30
click at [520, 166] on icon at bounding box center [515, 165] width 35 height 17
click at [512, 164] on icon at bounding box center [515, 165] width 35 height 17
click at [513, 162] on icon at bounding box center [515, 165] width 35 height 17
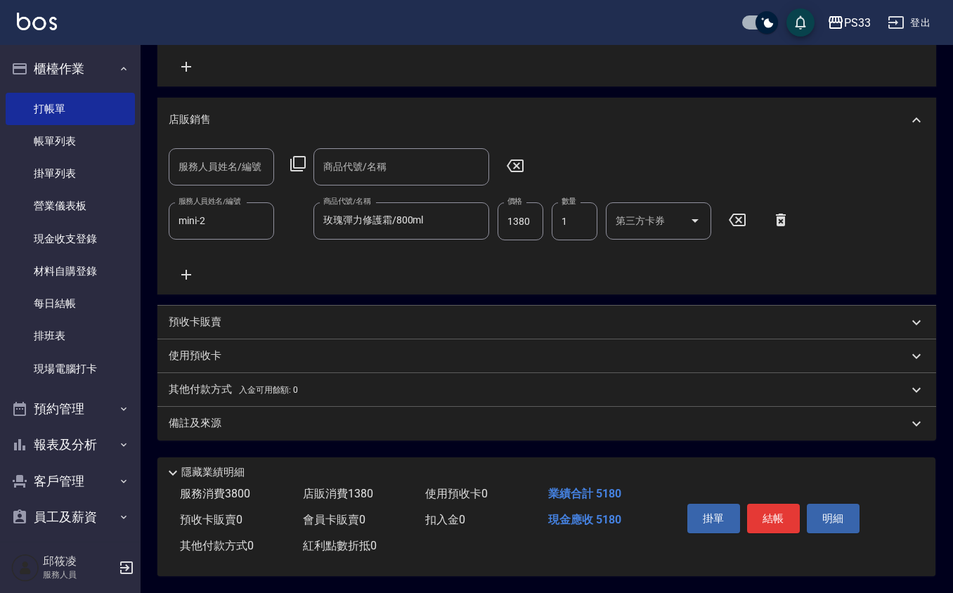
click at [238, 162] on input "服務人員姓名/編號" at bounding box center [221, 167] width 93 height 25
type input "mini-2"
click at [783, 212] on icon at bounding box center [780, 220] width 35 height 17
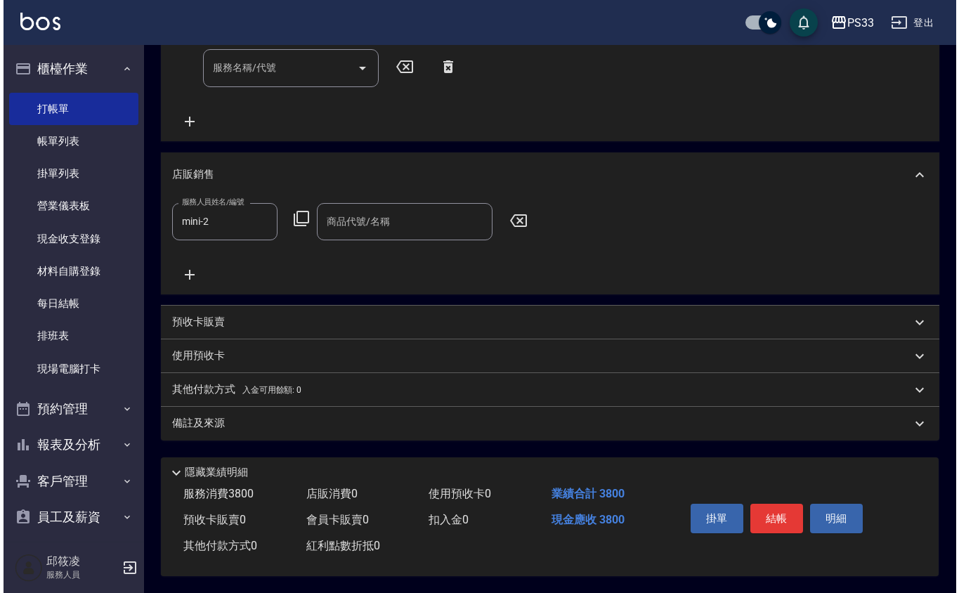
scroll to position [344, 0]
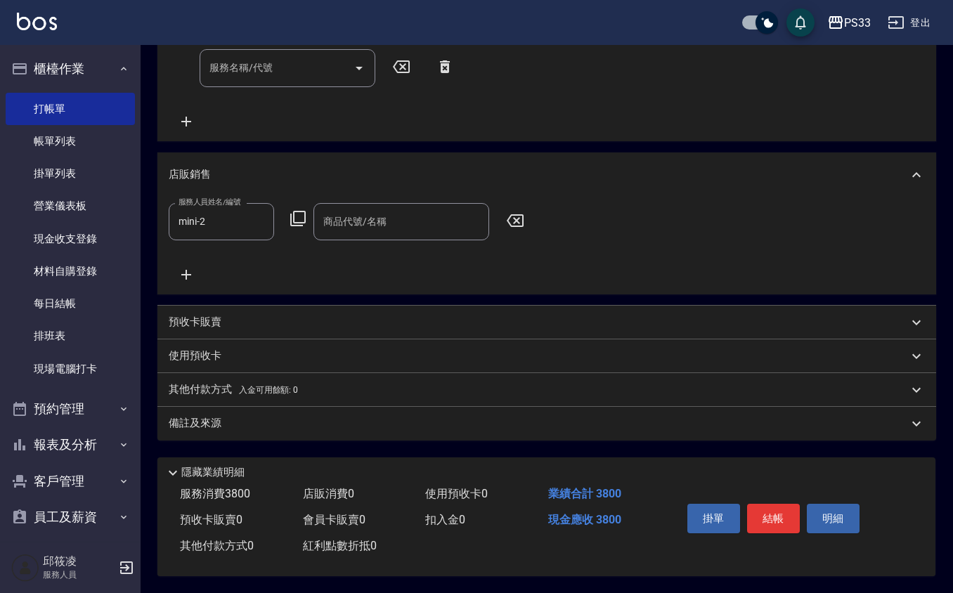
click at [294, 210] on icon at bounding box center [298, 218] width 17 height 17
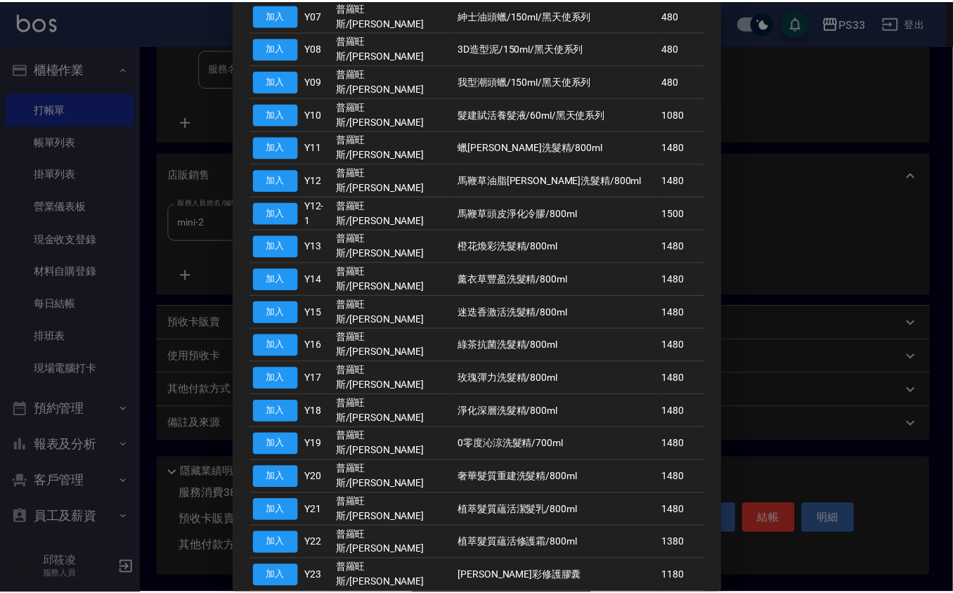
scroll to position [468, 0]
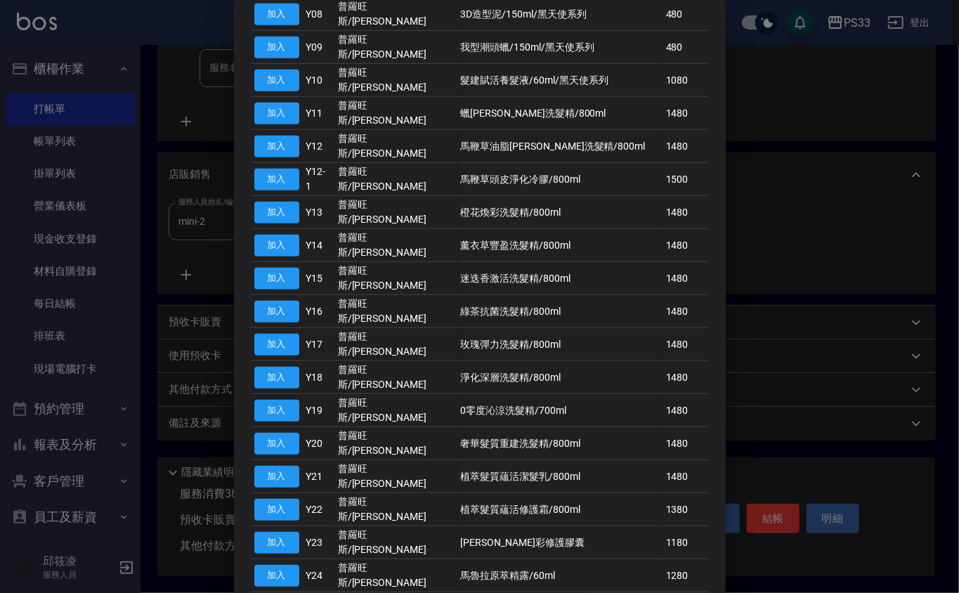
type input "玫瑰彈力修護霜/800ml"
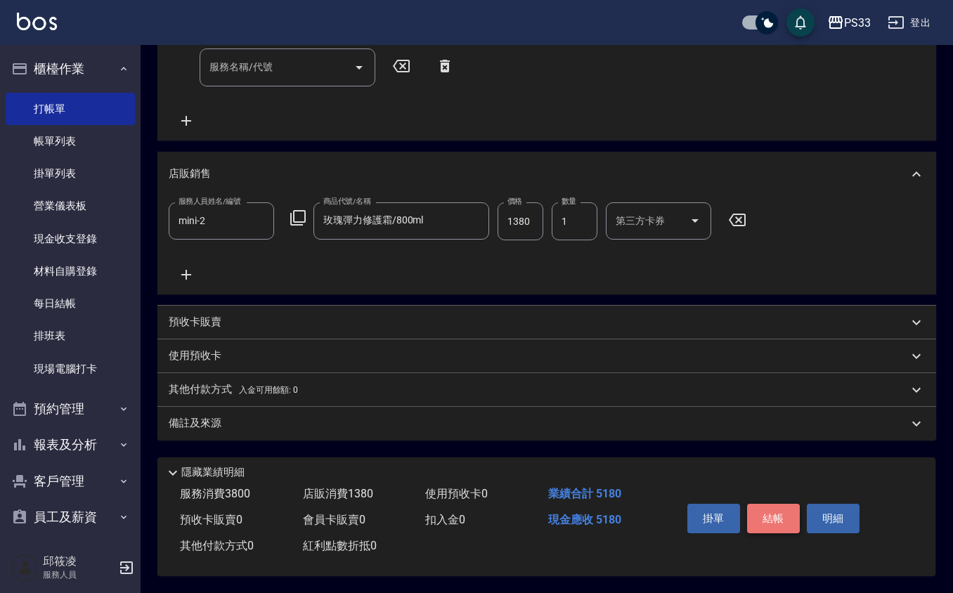
click at [763, 512] on button "結帳" at bounding box center [773, 519] width 53 height 30
type input "[DATE] 18:18"
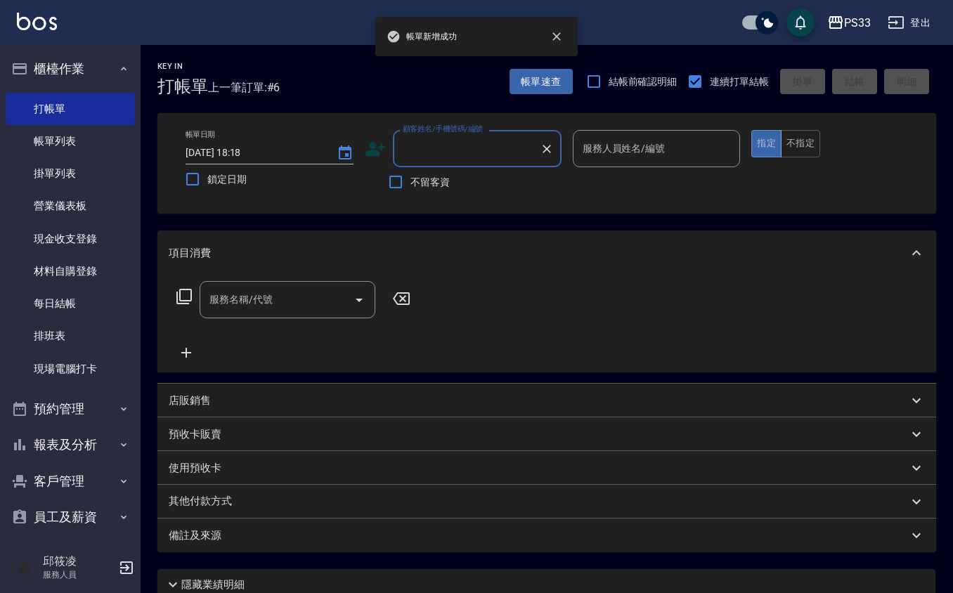
scroll to position [0, 0]
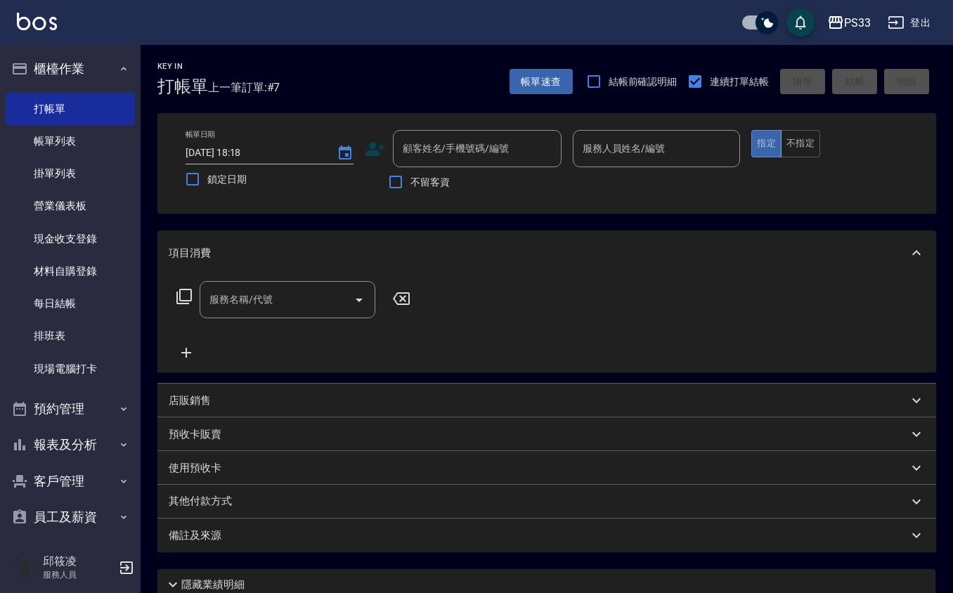
click at [378, 141] on icon at bounding box center [375, 148] width 21 height 21
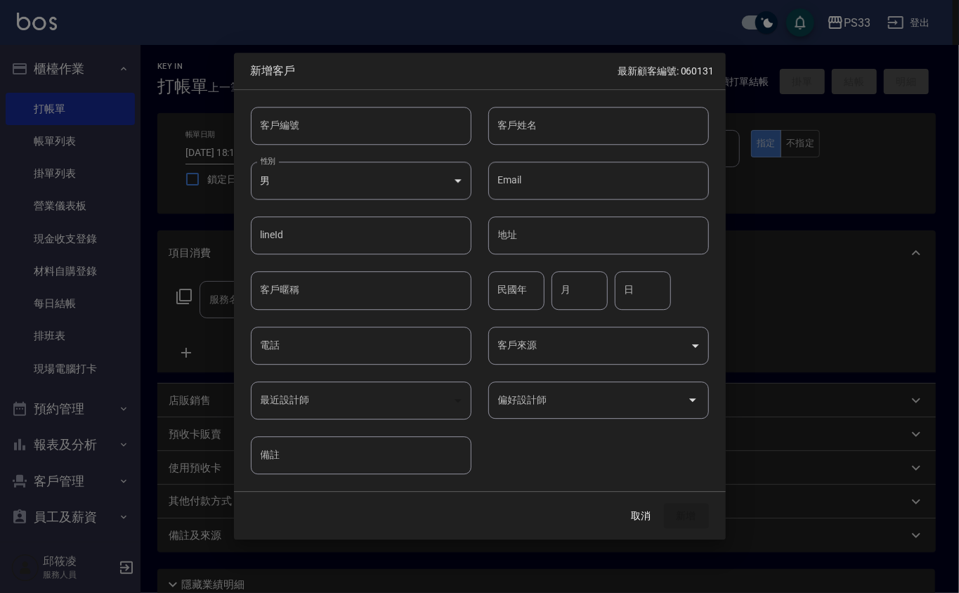
click at [381, 133] on input "客戶編號" at bounding box center [361, 126] width 221 height 38
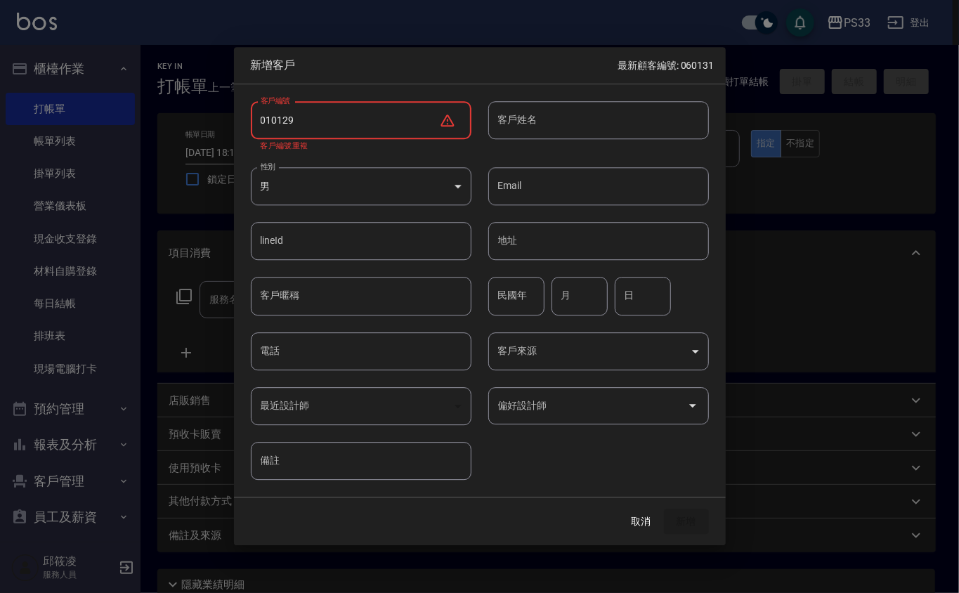
click at [273, 119] on input "010129" at bounding box center [345, 120] width 188 height 38
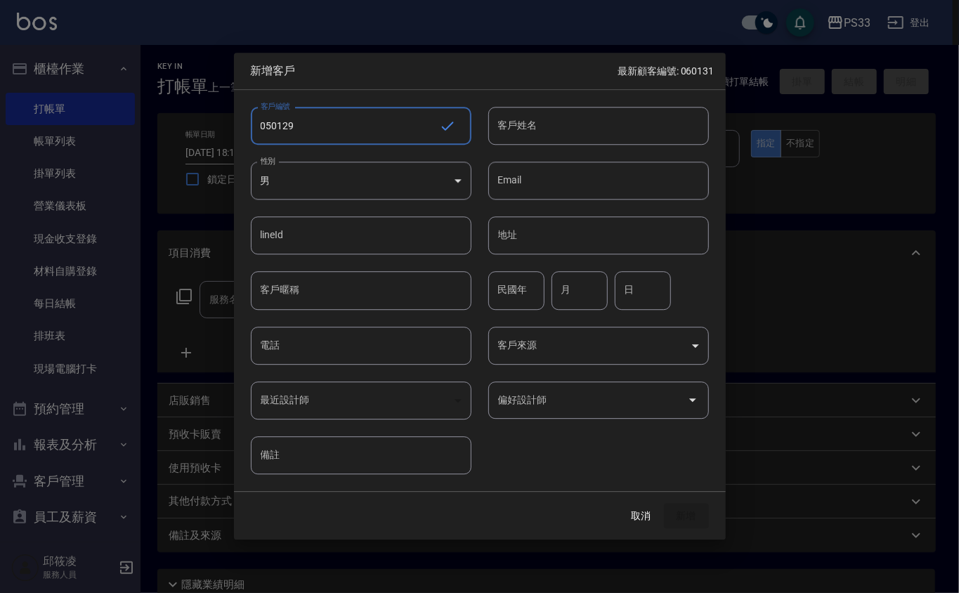
type input "050129"
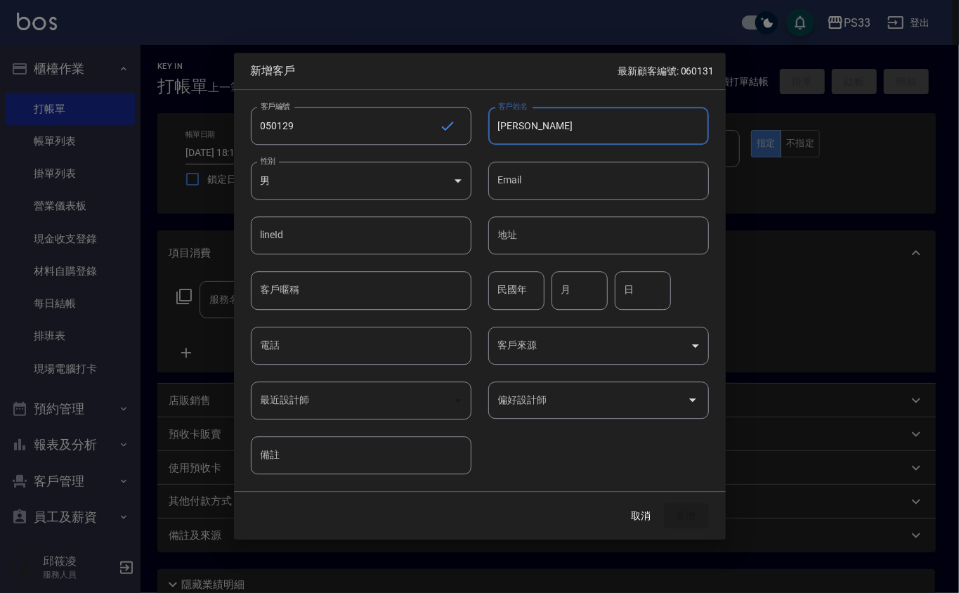
type input "[PERSON_NAME]"
type input "74"
type input "01"
type input "29"
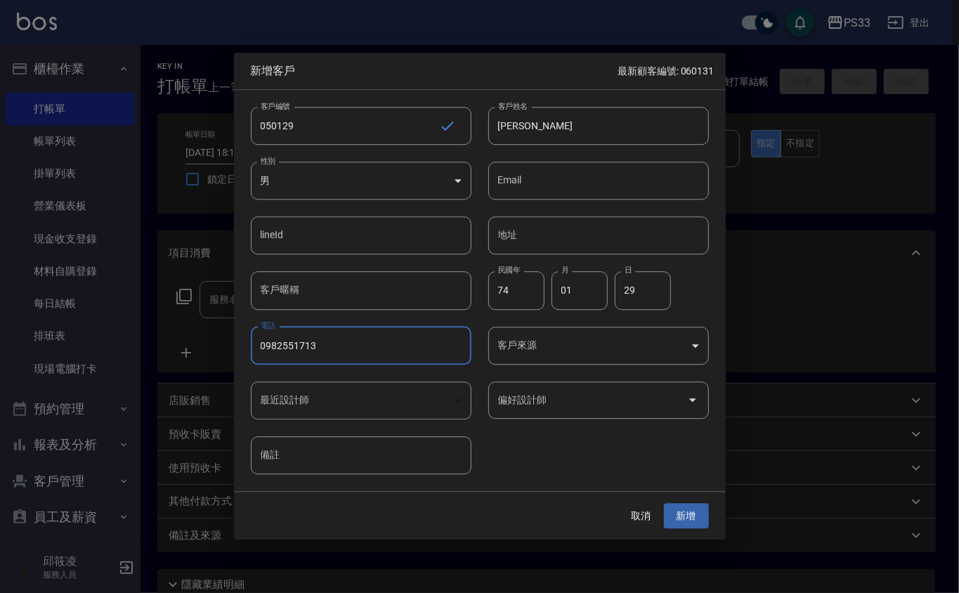
type input "0982551713"
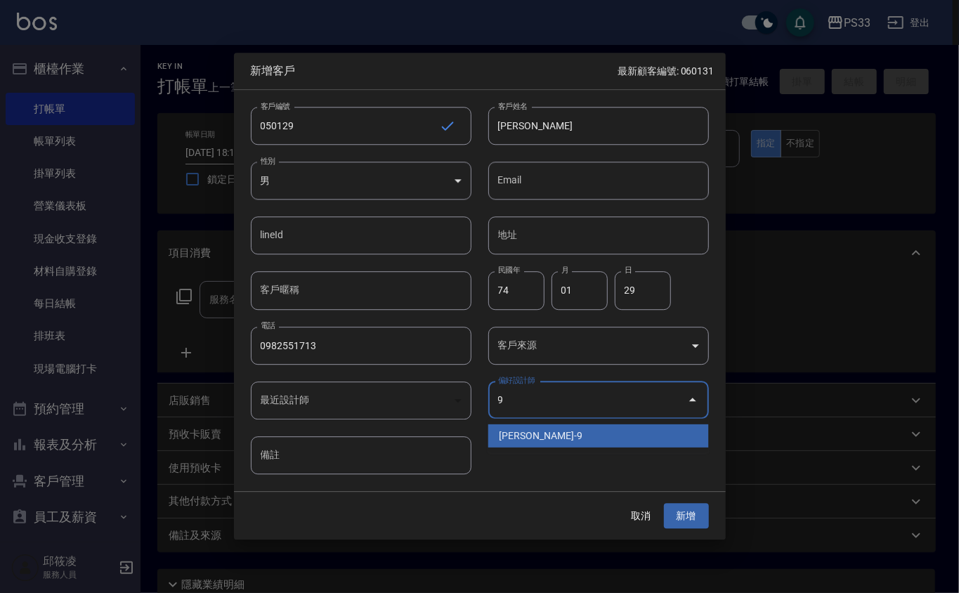
type input "許苡軒"
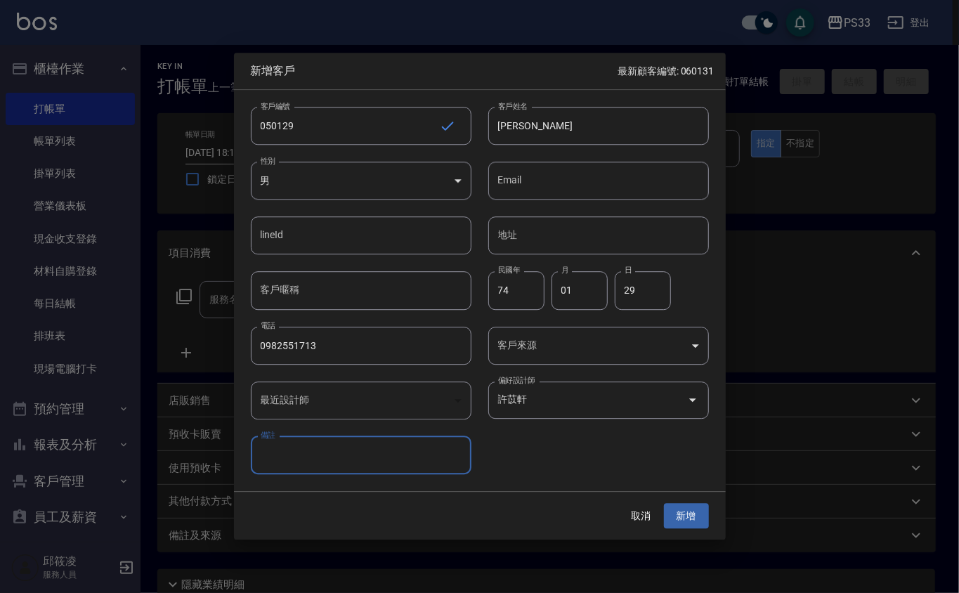
click at [664, 503] on button "新增" at bounding box center [686, 516] width 45 height 26
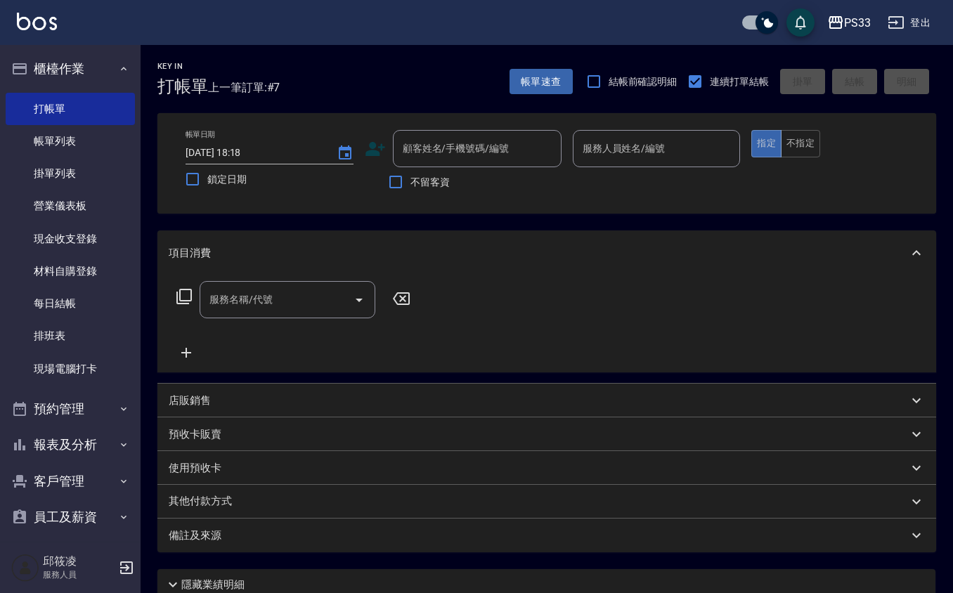
click at [380, 150] on icon at bounding box center [375, 148] width 21 height 21
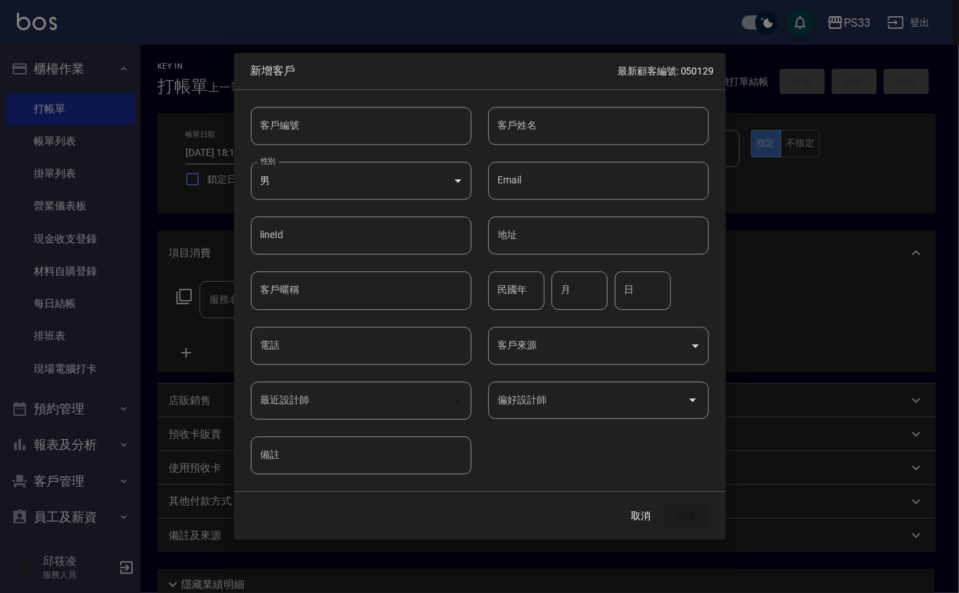
drag, startPoint x: 366, startPoint y: 85, endPoint x: 370, endPoint y: 105, distance: 20.0
click at [368, 96] on div "新增客戶 最新顧客編號: 050129 客戶編號 客戶編號 客戶姓名 客戶姓名 性別 男 [DEMOGRAPHIC_DATA] 性別 Email Email …" at bounding box center [480, 296] width 492 height 487
click at [370, 105] on div "客戶編號 客戶編號" at bounding box center [353, 117] width 238 height 55
click at [371, 108] on input "客戶編號" at bounding box center [361, 126] width 221 height 38
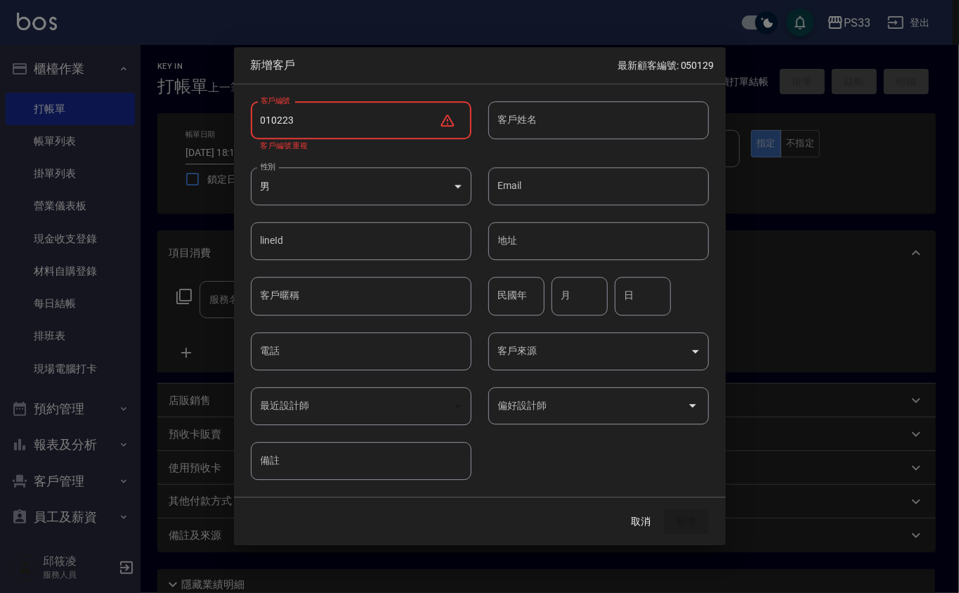
click at [268, 114] on input "010223" at bounding box center [345, 120] width 188 height 38
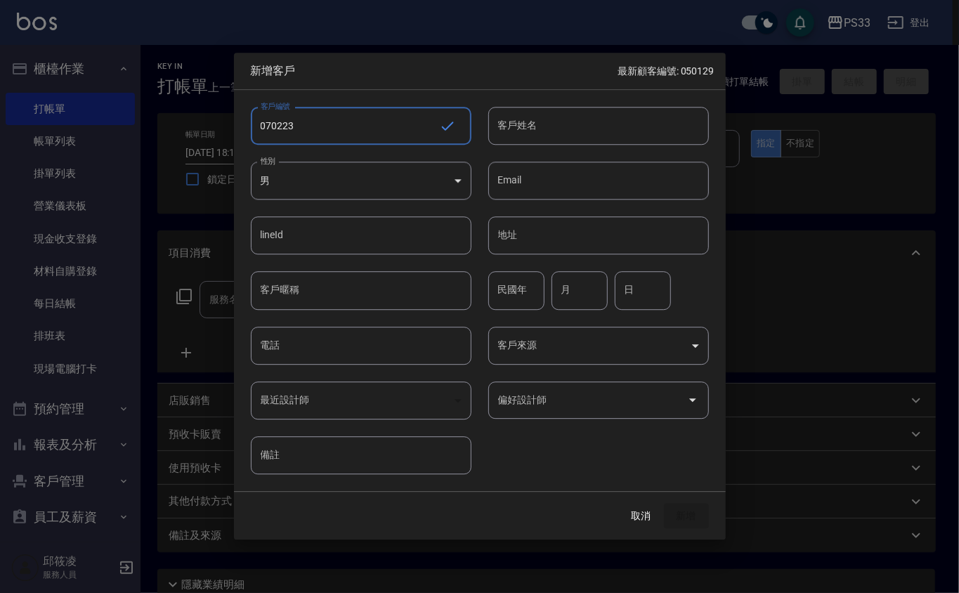
type input "070223"
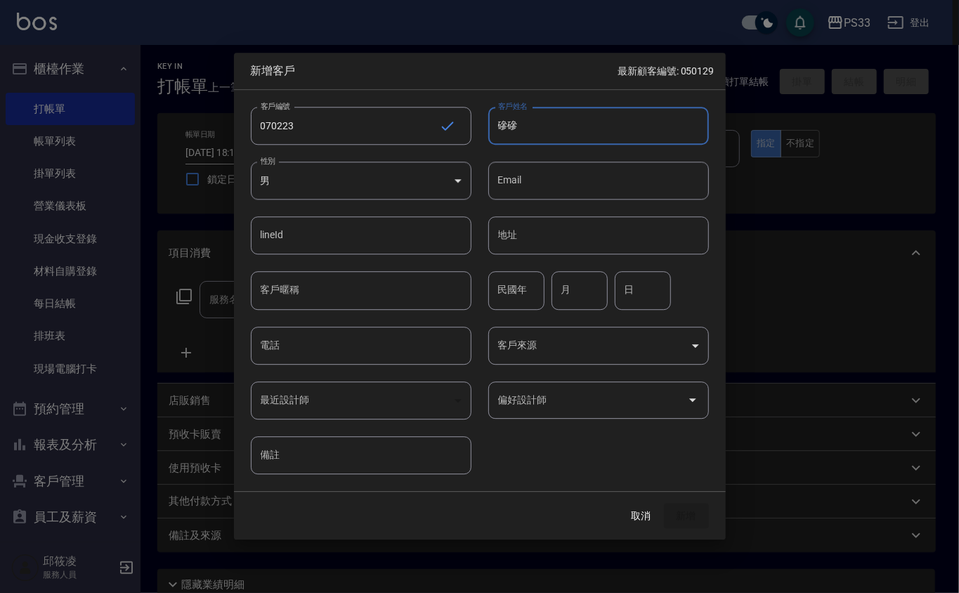
drag, startPoint x: 549, startPoint y: 112, endPoint x: 566, endPoint y: 133, distance: 26.5
click at [541, 118] on input "磣磣" at bounding box center [598, 126] width 221 height 38
type input "磣"
type input "逞"
click at [543, 112] on input "磣磣" at bounding box center [598, 126] width 221 height 38
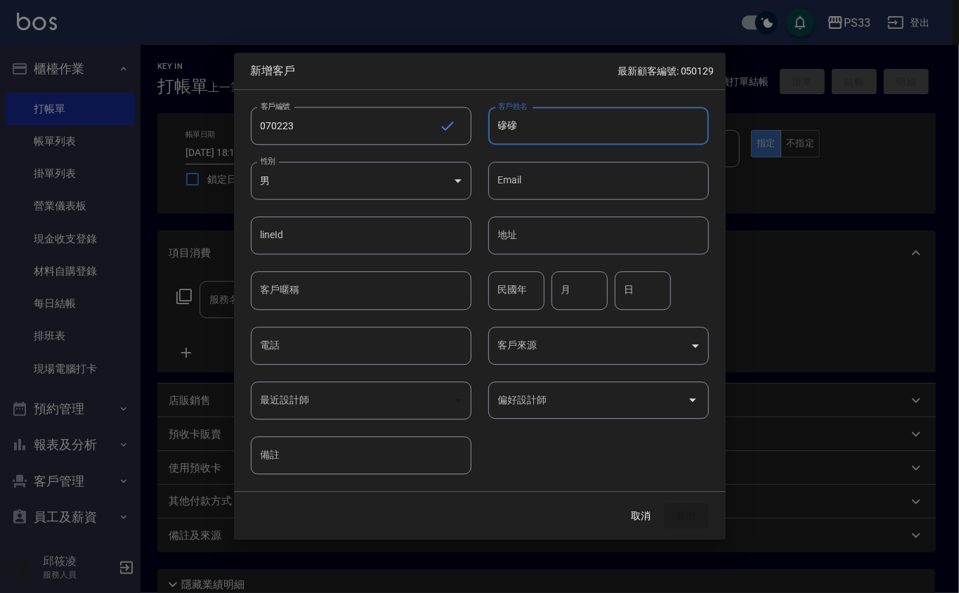
type input "磣"
type input "[PERSON_NAME]"
type input "900"
type input "0"
click at [524, 290] on input "900" at bounding box center [516, 291] width 56 height 38
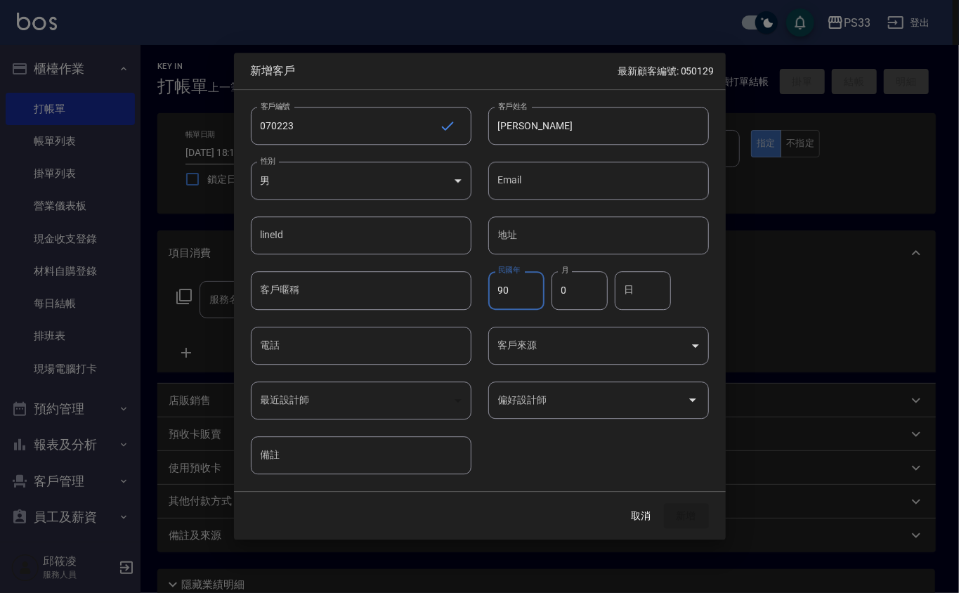
type input "90"
click at [589, 283] on input "0" at bounding box center [580, 291] width 56 height 38
type input "02"
type input "23"
type input "0917500223"
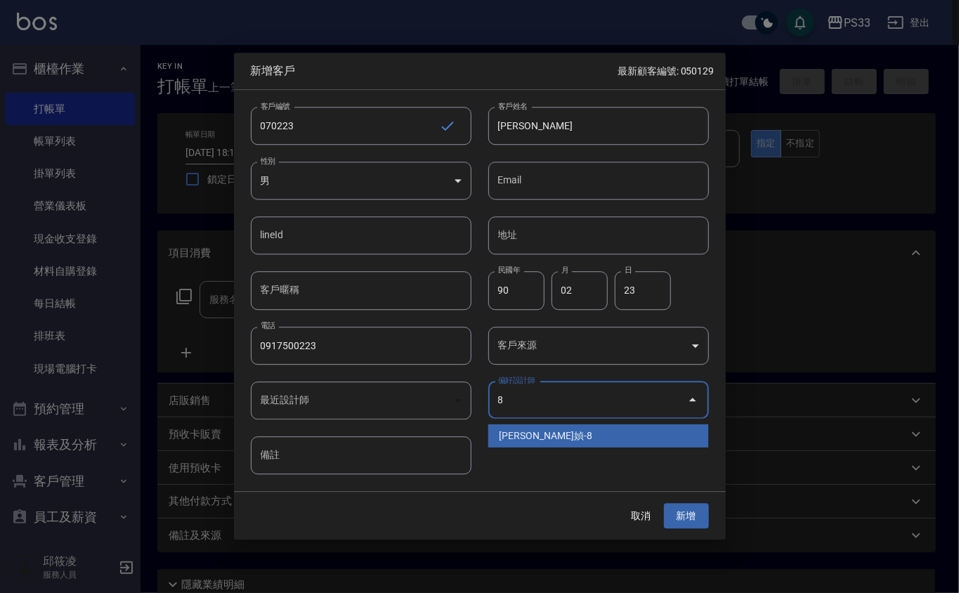
type input "[PERSON_NAME]媜"
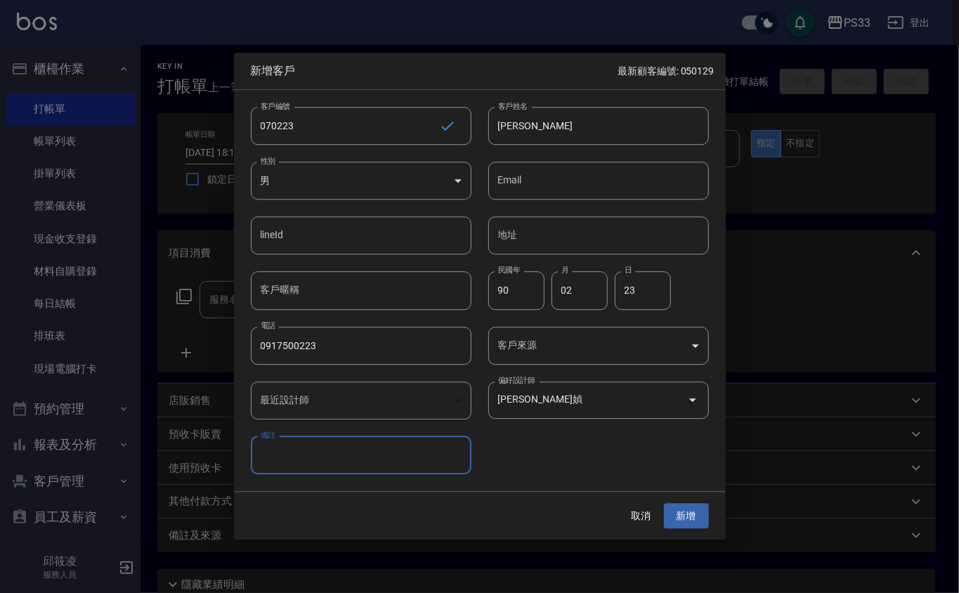
click at [664, 503] on button "新增" at bounding box center [686, 516] width 45 height 26
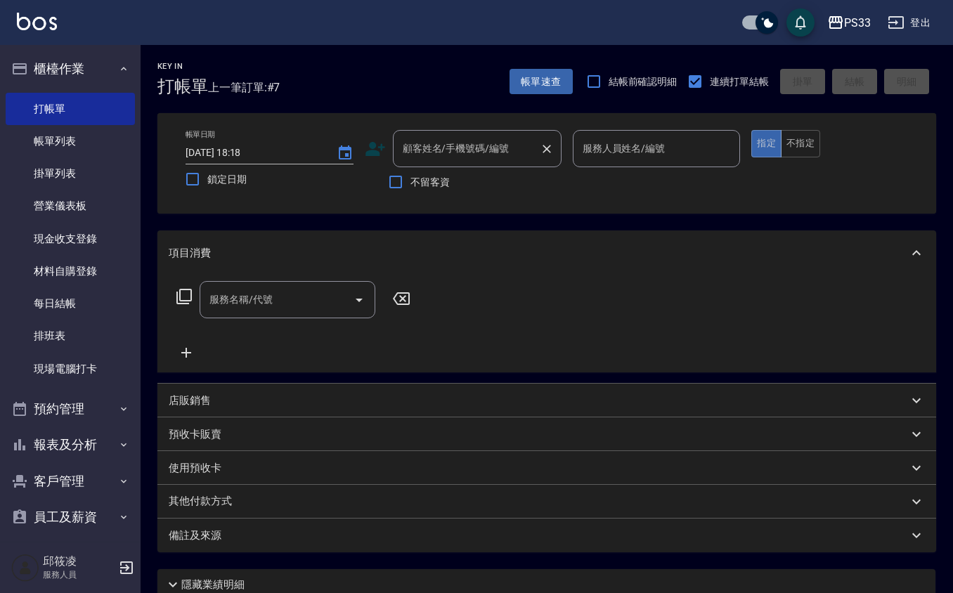
click at [451, 155] on input "顧客姓名/手機號碼/編號" at bounding box center [466, 148] width 135 height 25
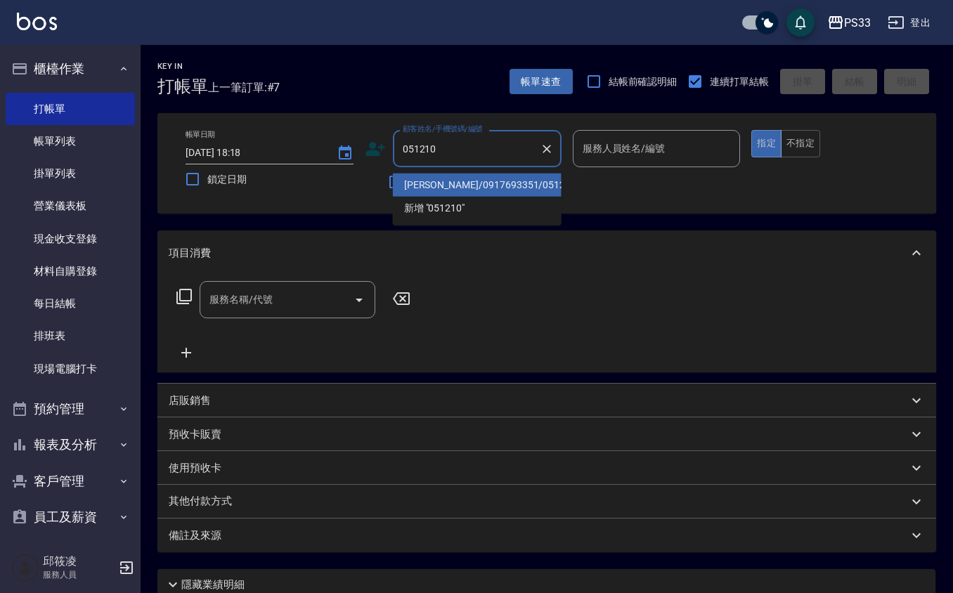
type input "[PERSON_NAME]/0917693351/051210"
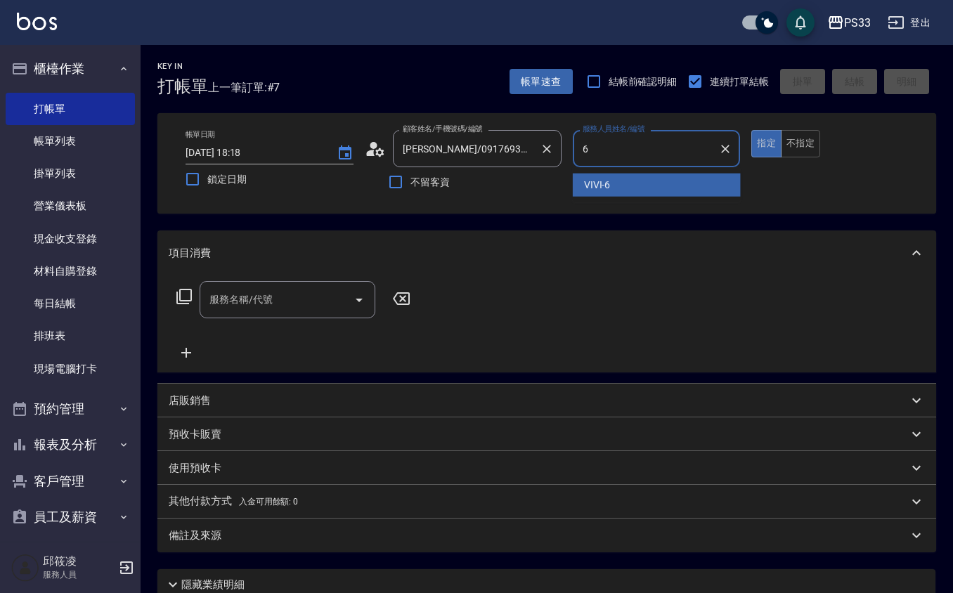
type input "VIVI-6"
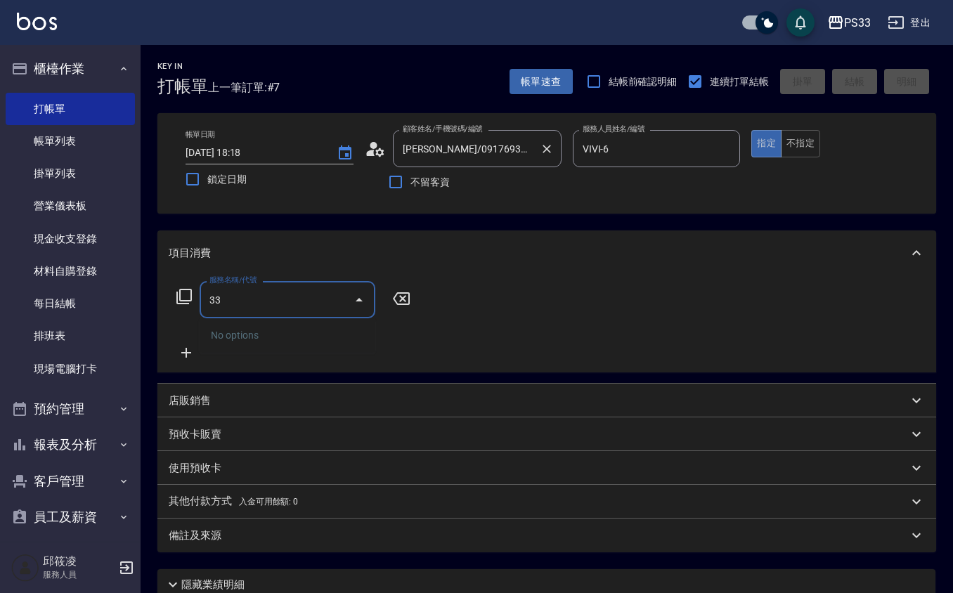
type input "3"
type input "指定單剪(203)"
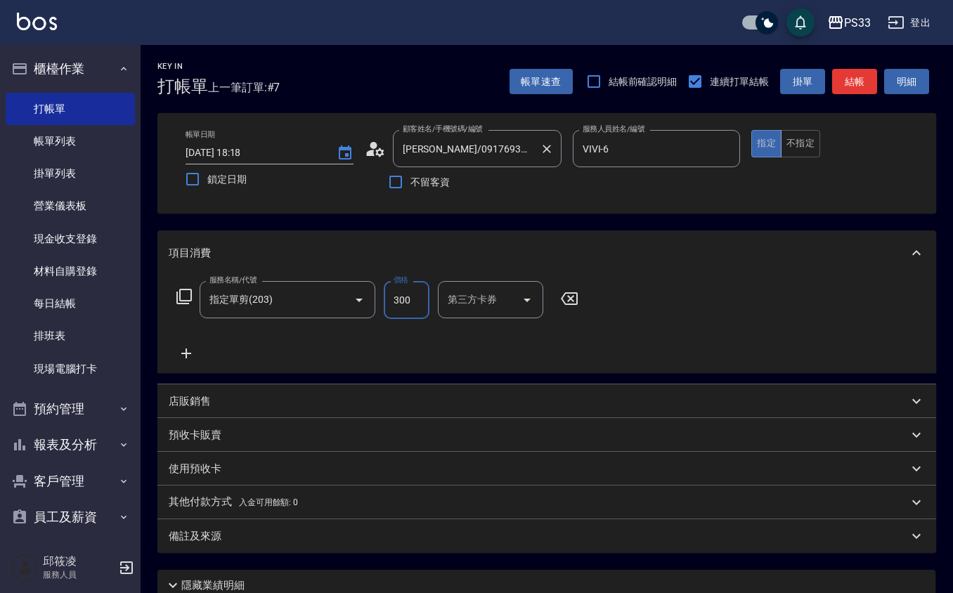
type input "300"
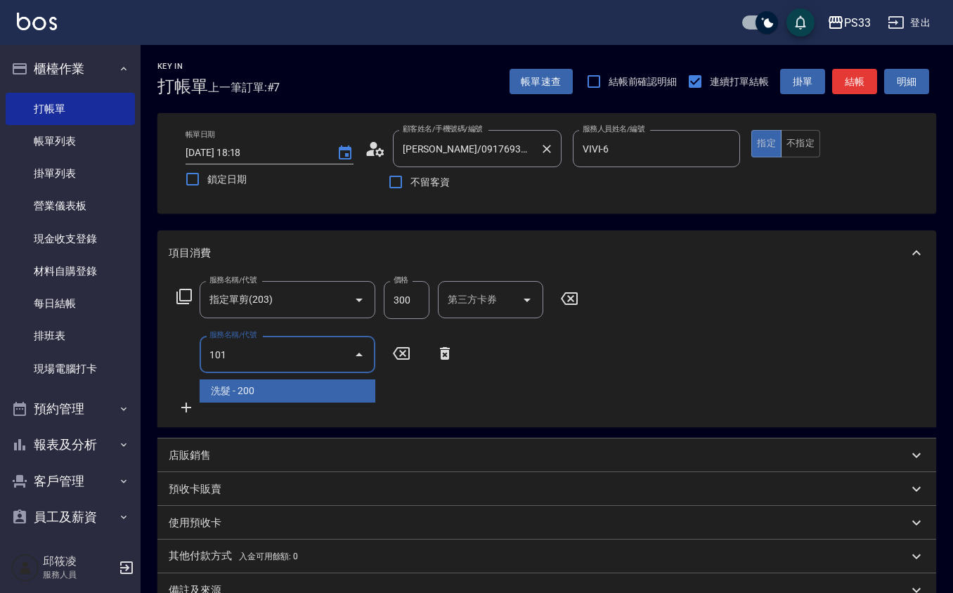
type input "洗髮(101)"
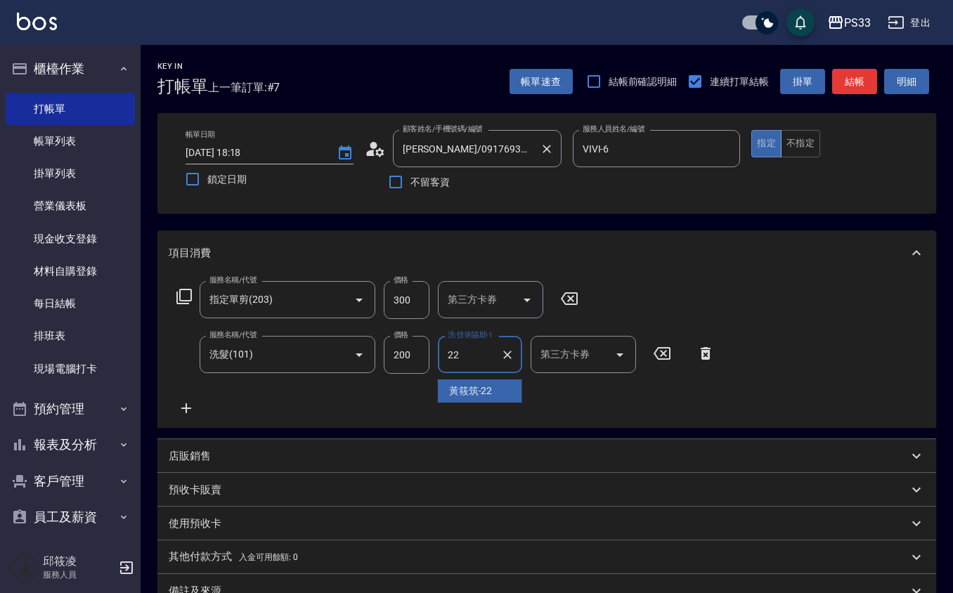
type input "[PERSON_NAME]-22"
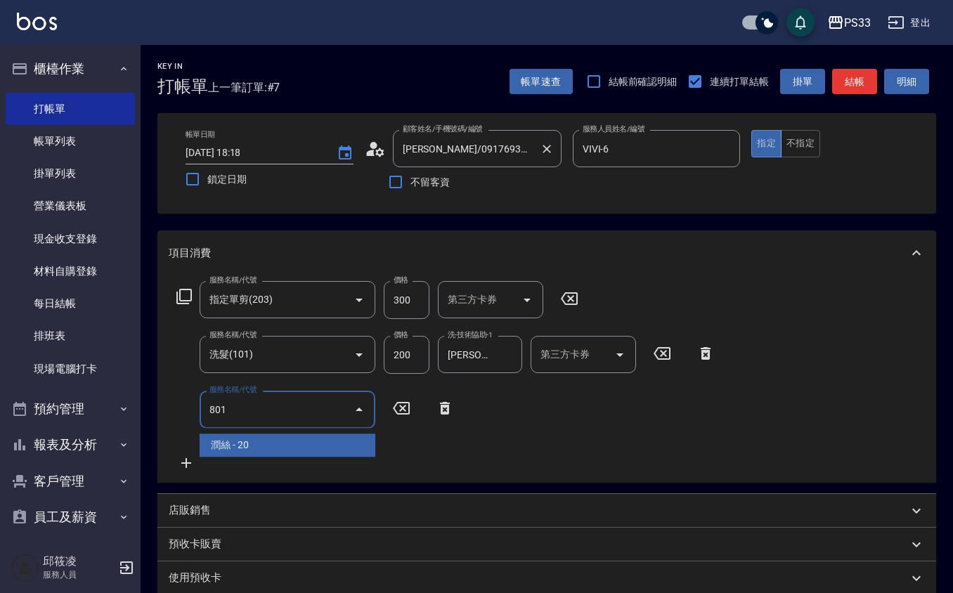
type input "潤絲(801)"
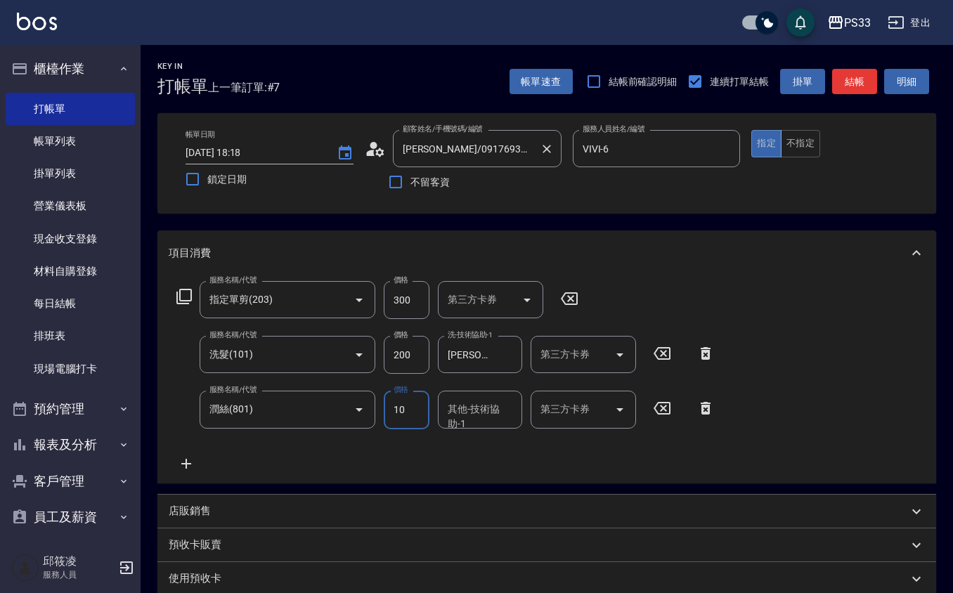
type input "10"
type input "[PERSON_NAME]-22"
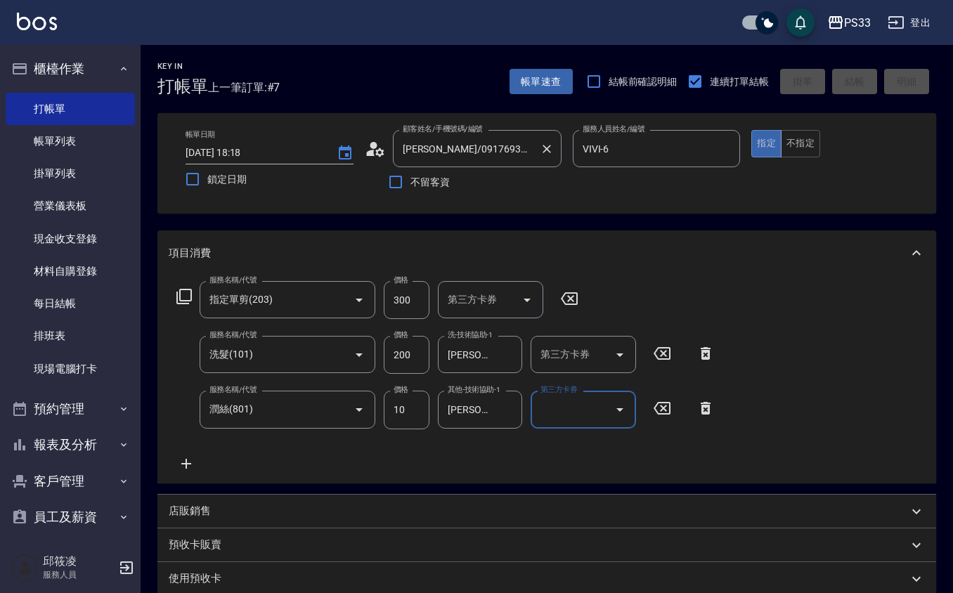
type input "[DATE] 18:22"
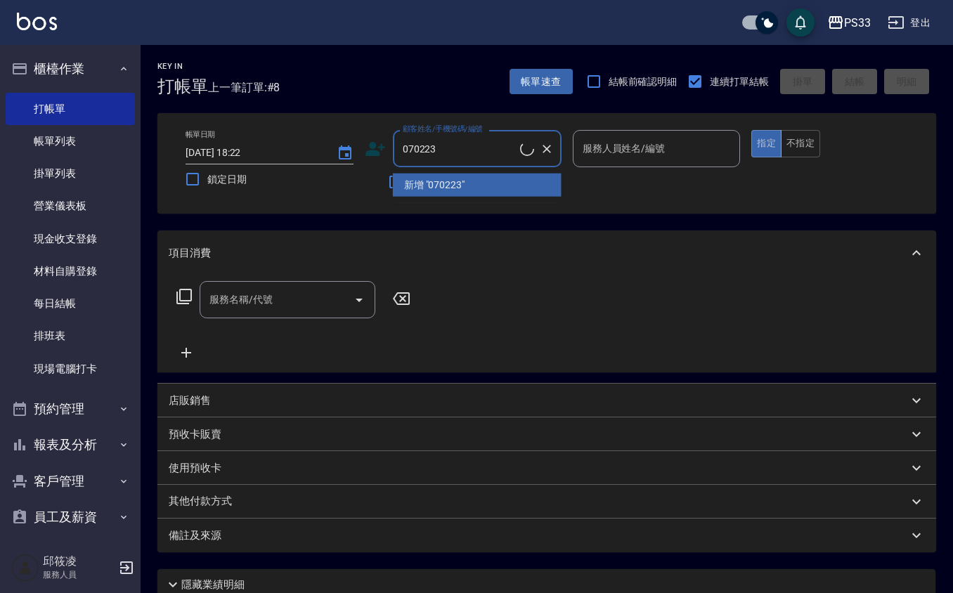
type input "[PERSON_NAME]/0917500223/070223"
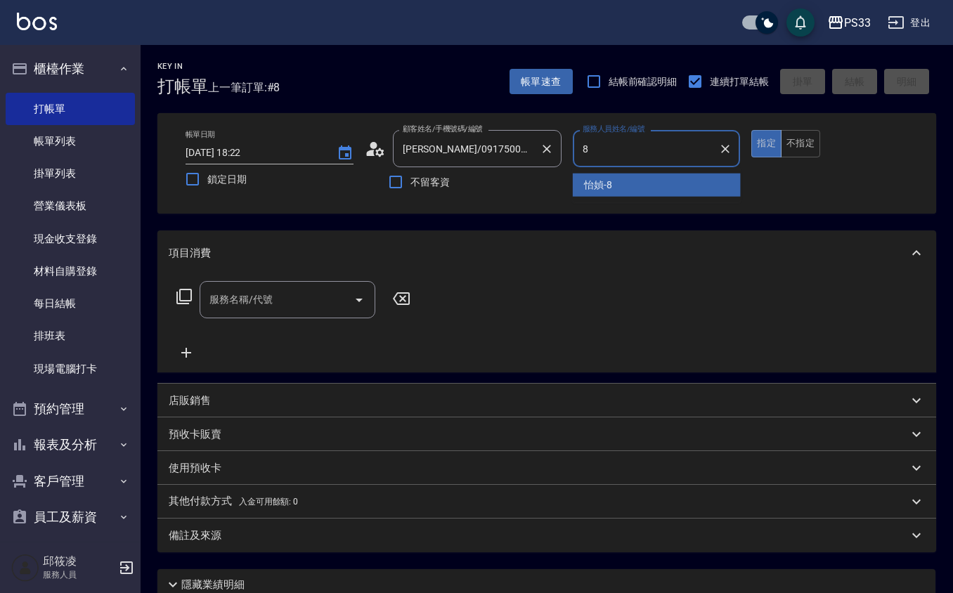
type input "怡媜-8"
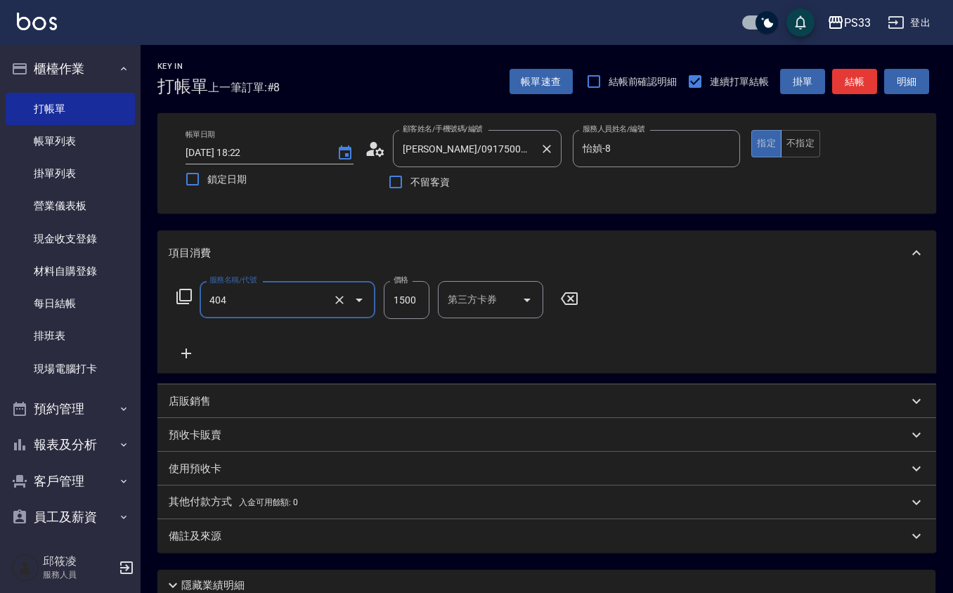
type input "設計染髮(404)"
type input "1599"
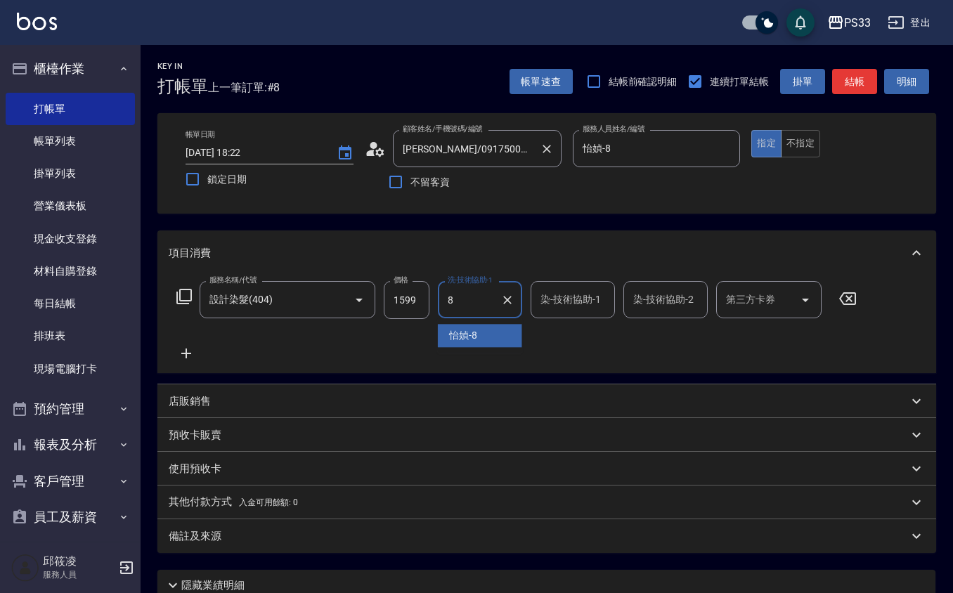
type input "怡媜-8"
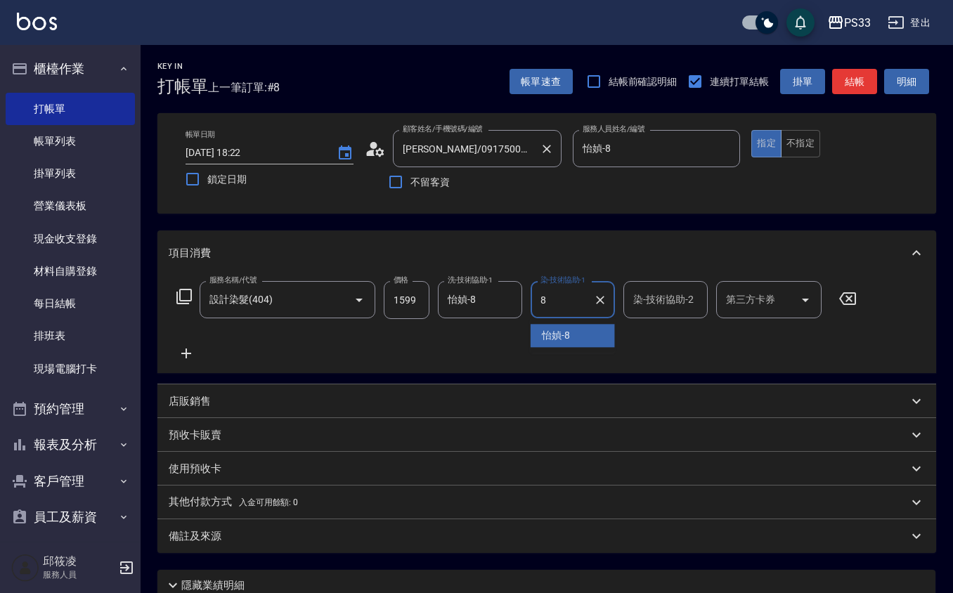
type input "怡媜-8"
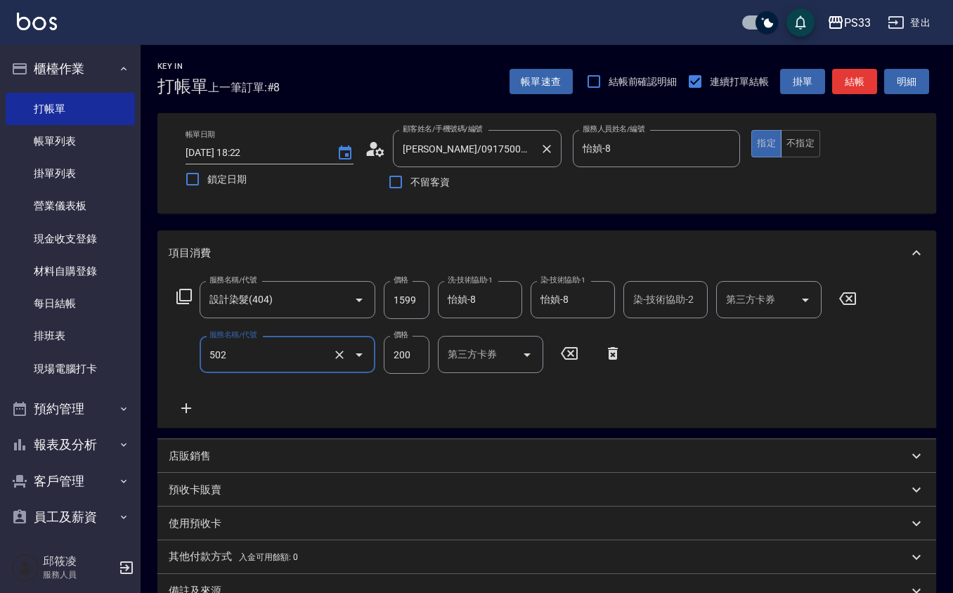
type input "自備護髮(502)"
type input "500"
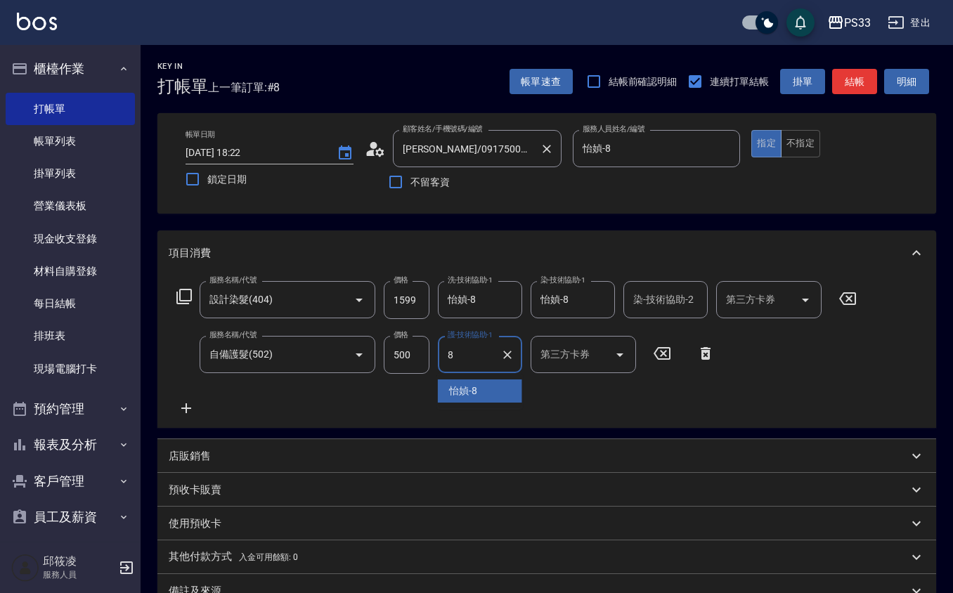
type input "怡媜-8"
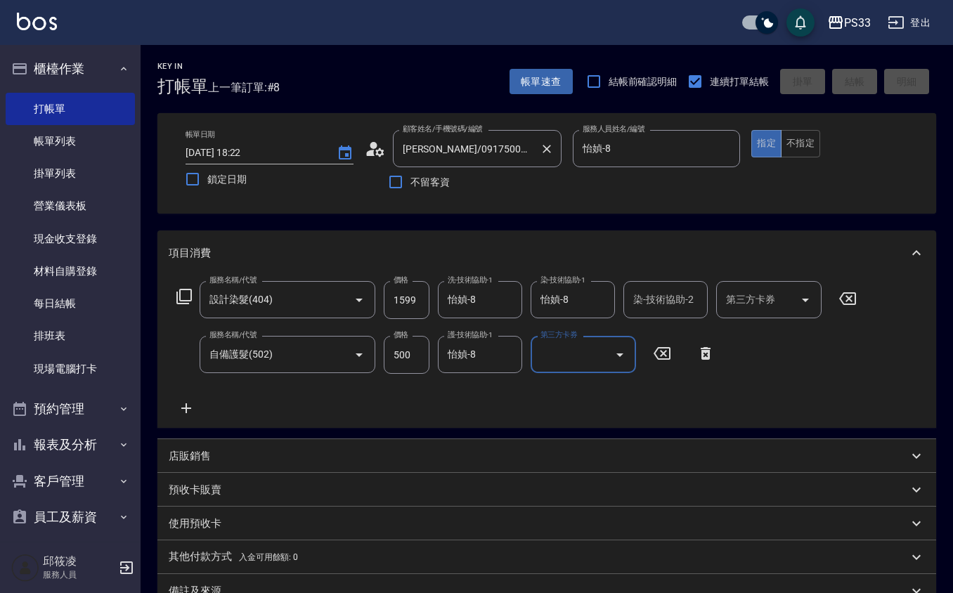
type input "[DATE] 18:23"
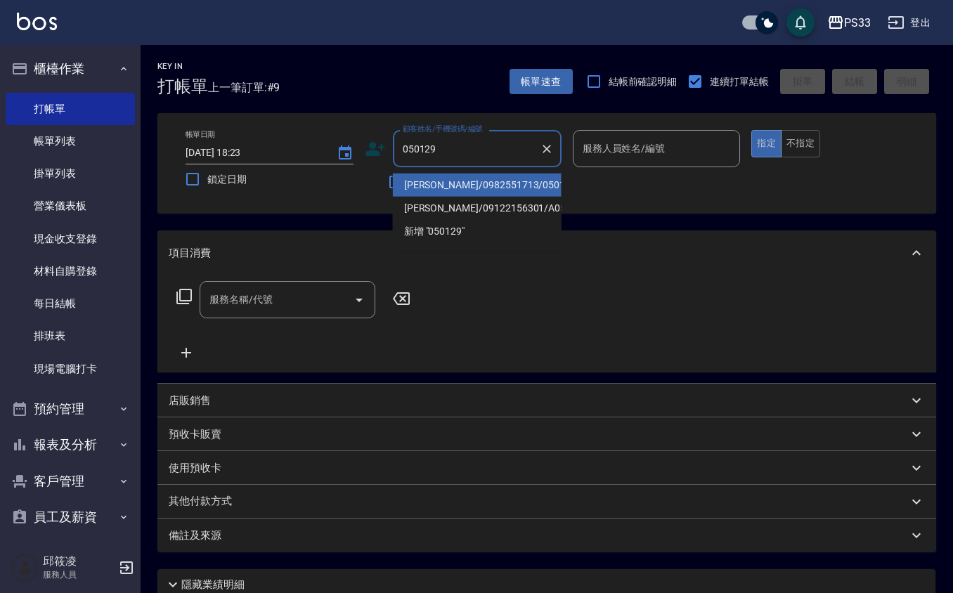
type input "[PERSON_NAME]/0982551713/050129"
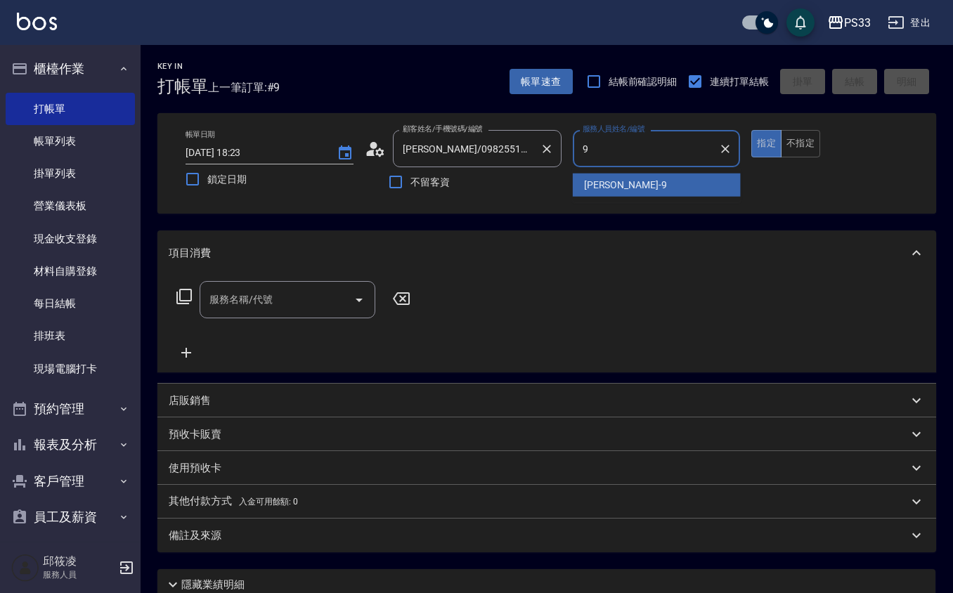
type input "苡軒-9"
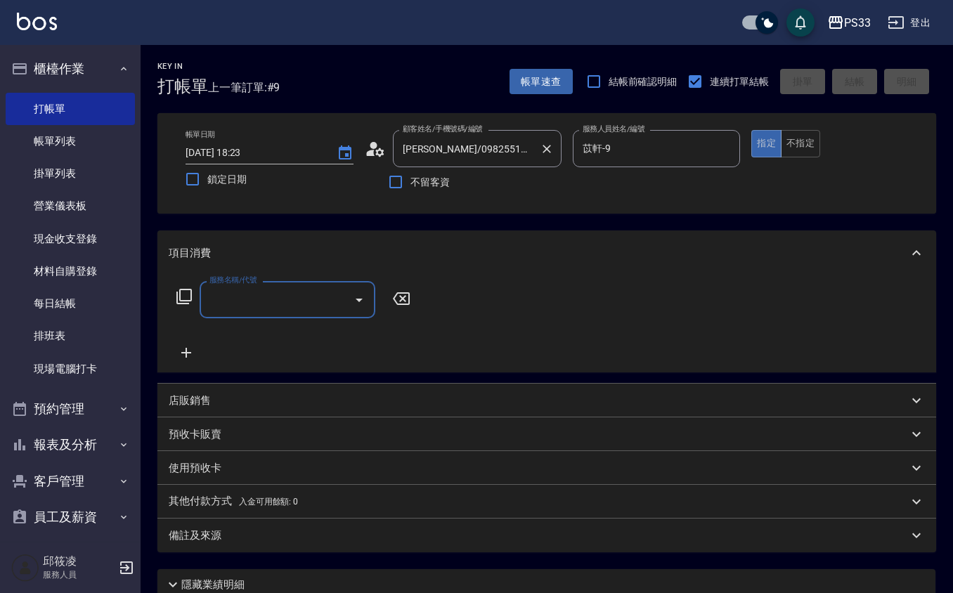
type input "2"
type input "設計染髮(404)"
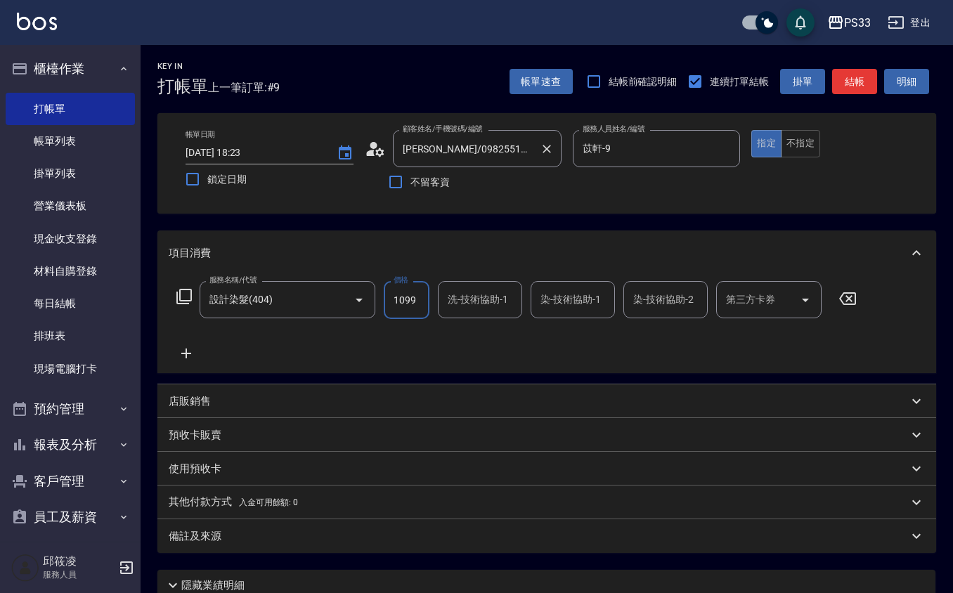
type input "1099"
type input "苡軒-9"
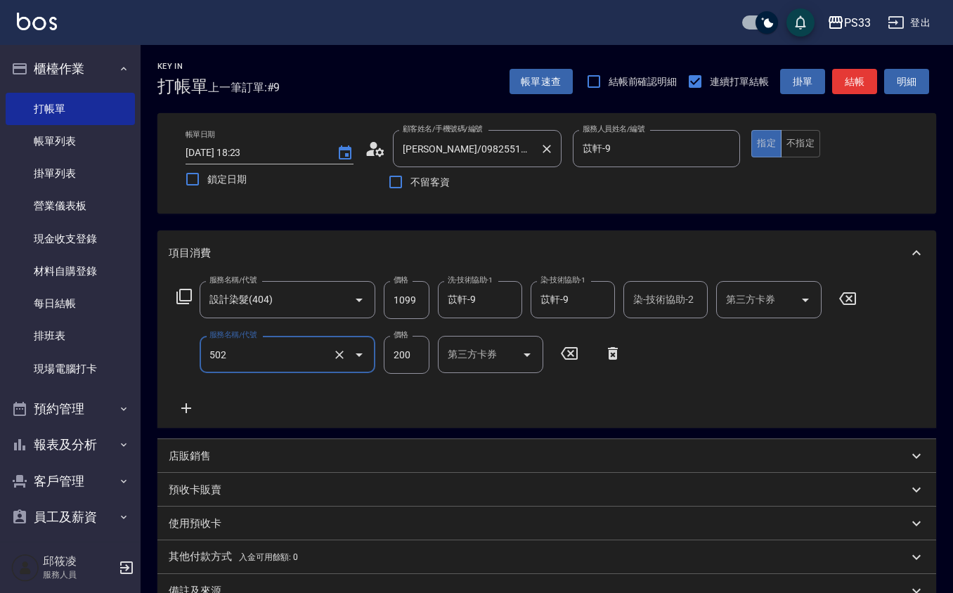
type input "自備護髮(502)"
type input "500"
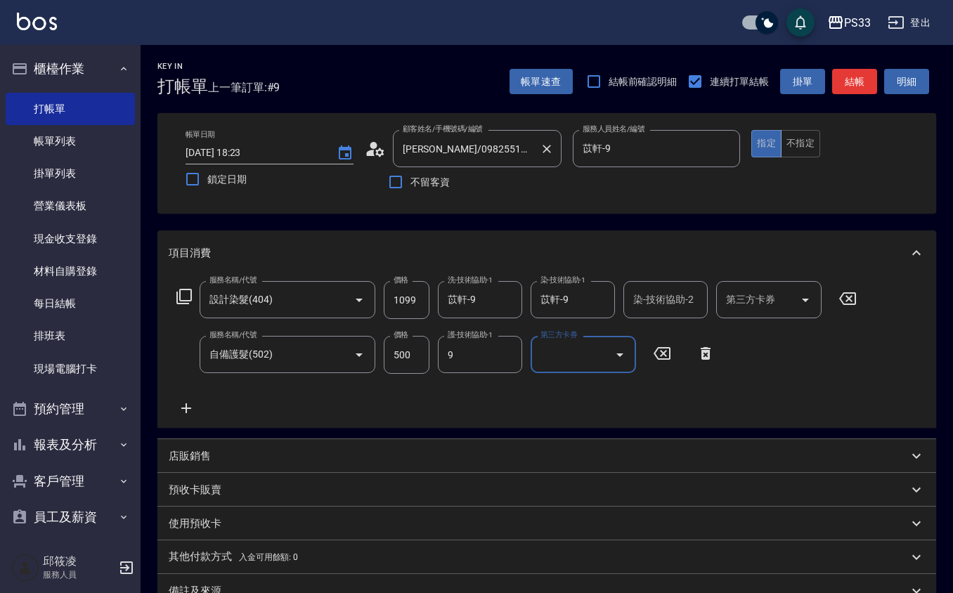
type input "苡軒-9"
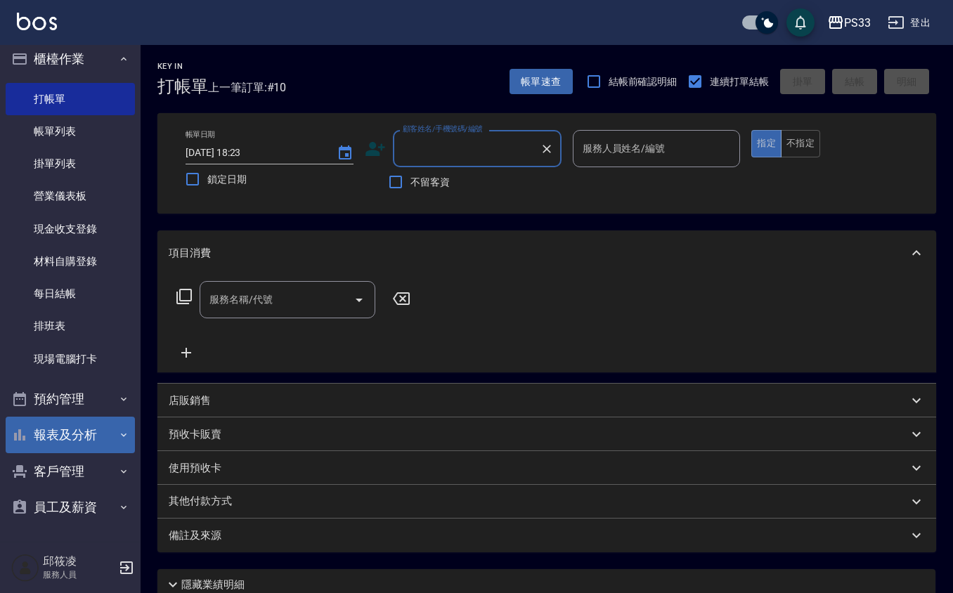
click at [96, 439] on button "報表及分析" at bounding box center [70, 435] width 129 height 37
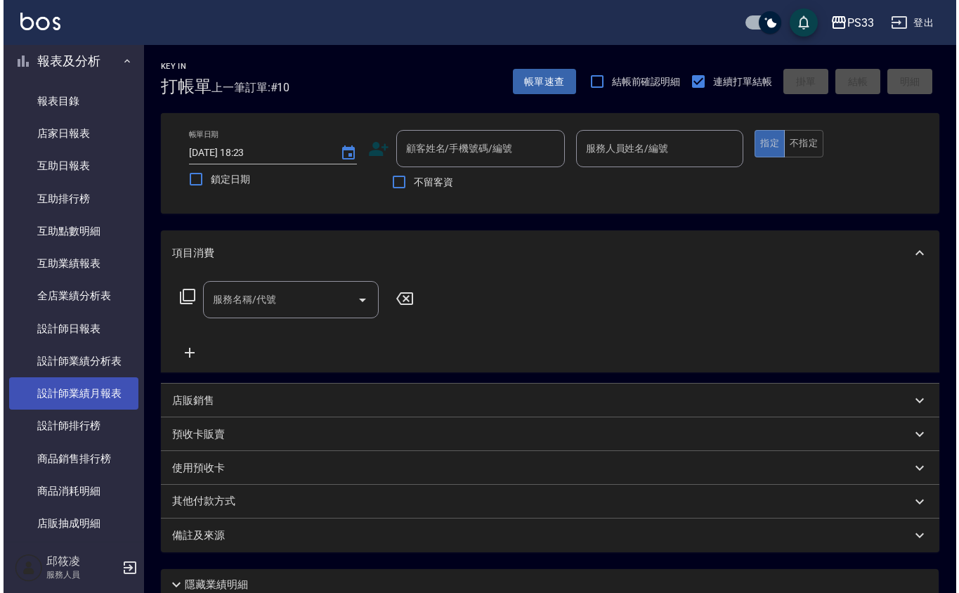
scroll to position [385, 0]
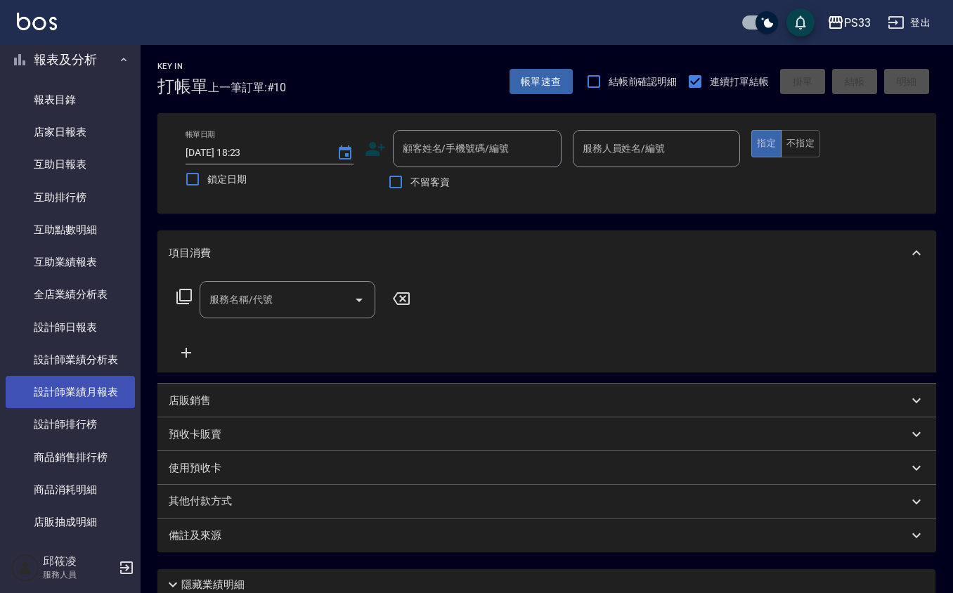
click at [96, 378] on link "設計師業績月報表" at bounding box center [70, 392] width 129 height 32
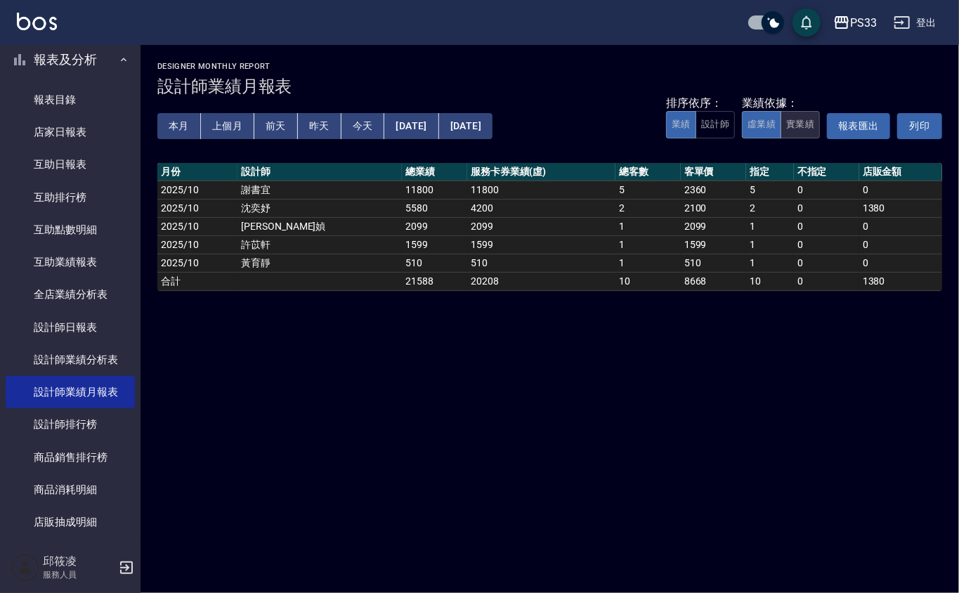
click at [793, 124] on button "實業績" at bounding box center [800, 124] width 39 height 27
click at [177, 114] on button "本月" at bounding box center [179, 126] width 44 height 26
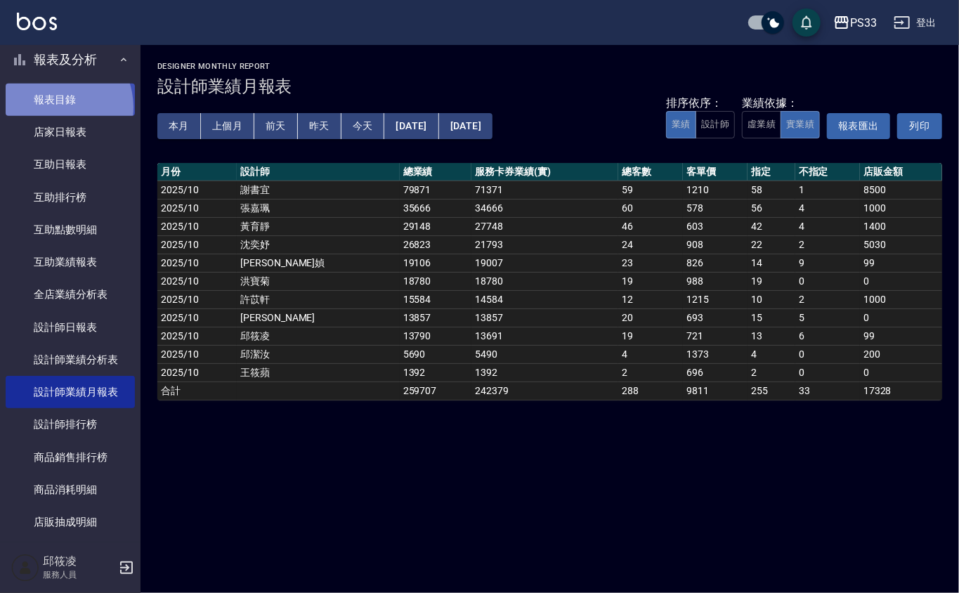
click at [54, 108] on link "報表目錄" at bounding box center [70, 100] width 129 height 32
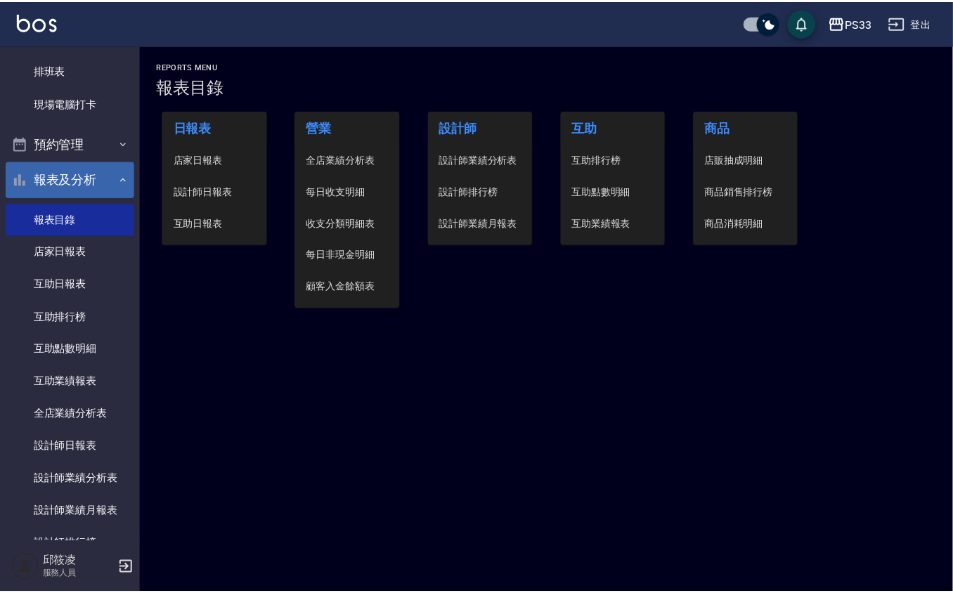
scroll to position [10, 0]
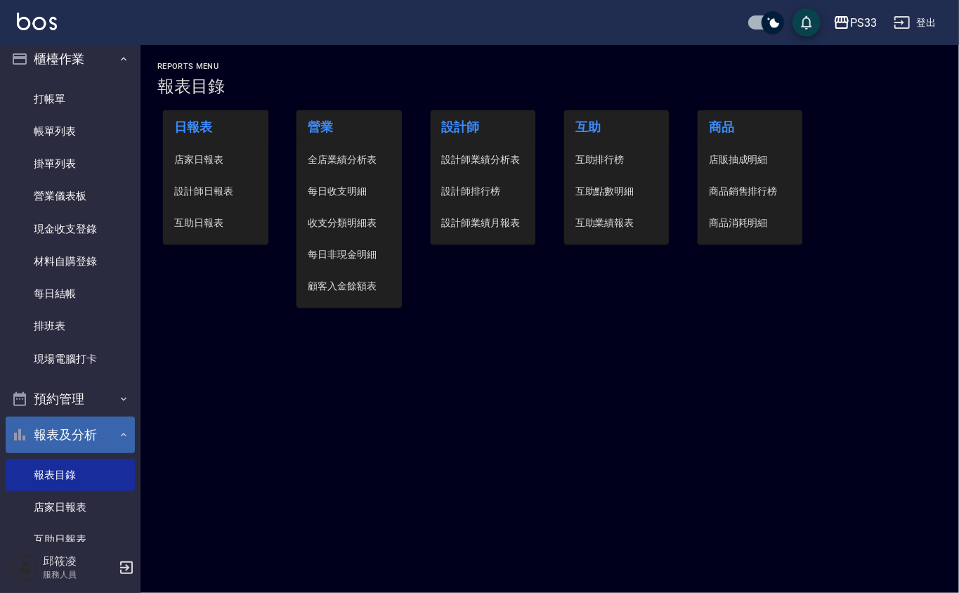
click at [54, 107] on link "打帳單" at bounding box center [70, 99] width 129 height 32
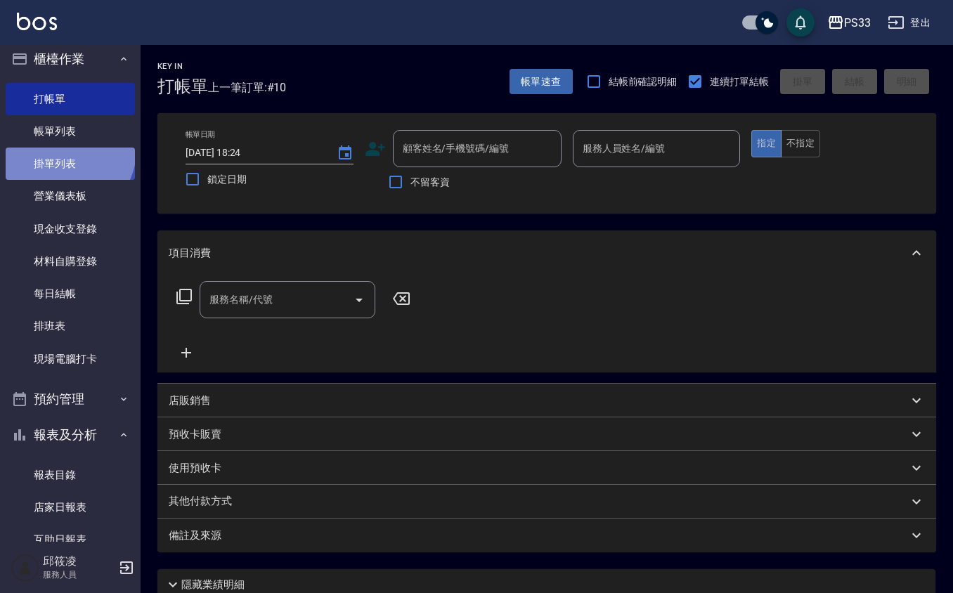
click at [66, 148] on link "掛單列表" at bounding box center [70, 164] width 129 height 32
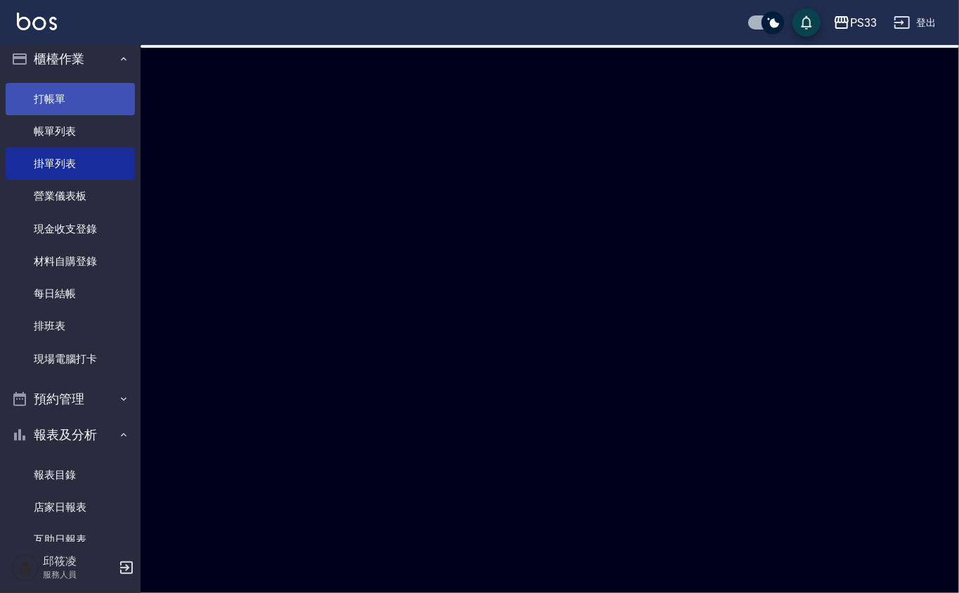
click at [79, 107] on link "打帳單" at bounding box center [70, 99] width 129 height 32
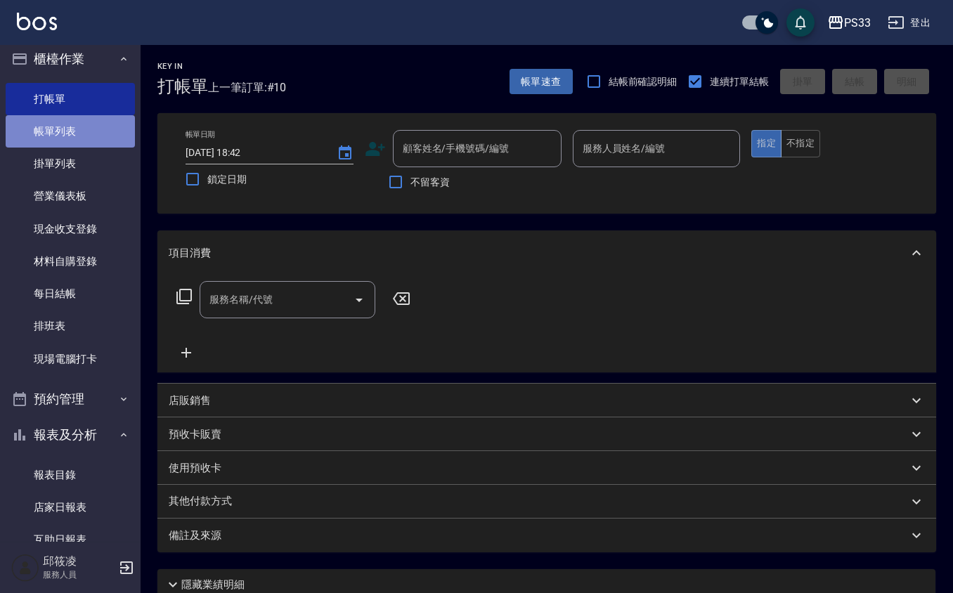
click at [80, 129] on link "帳單列表" at bounding box center [70, 131] width 129 height 32
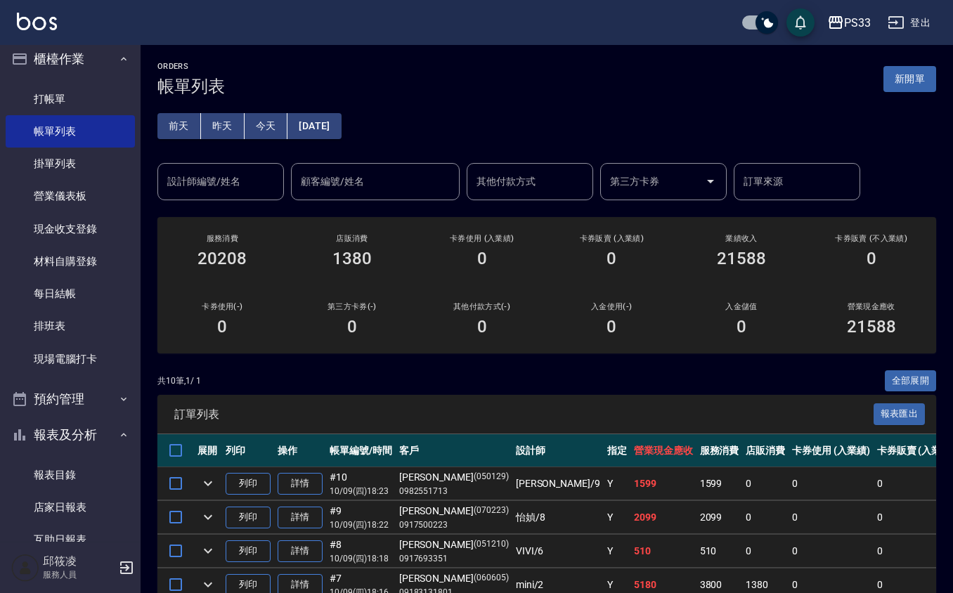
drag, startPoint x: 238, startPoint y: 195, endPoint x: 238, endPoint y: 186, distance: 9.1
click at [238, 193] on div "設計師編號/姓名" at bounding box center [220, 181] width 127 height 37
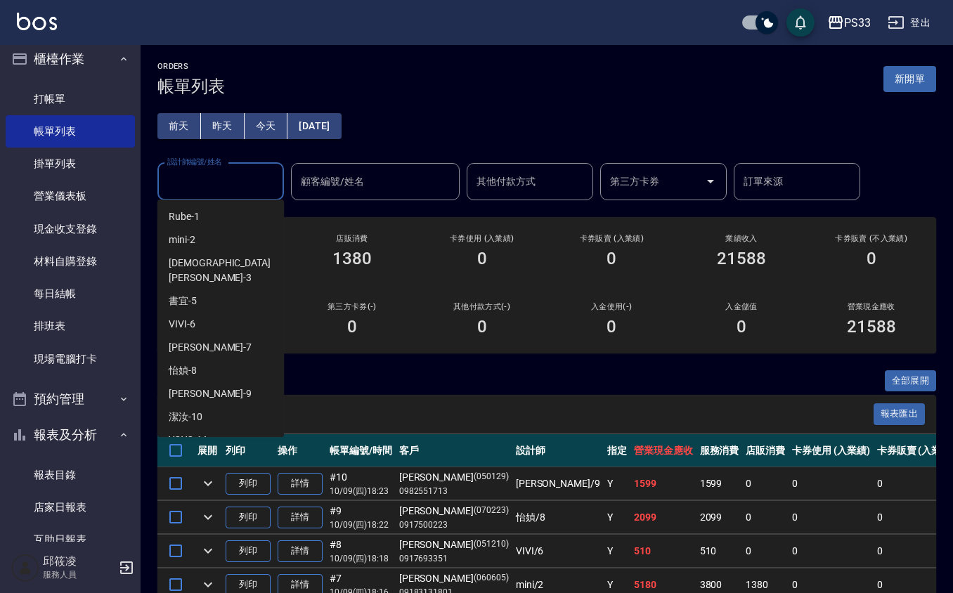
click at [214, 383] on ul "Rube -1 mini -2 瑜[PERSON_NAME] -3 書宜 -5 VIVI -6 Joann -7 怡媜 -8 [PERSON_NAME] -9…" at bounding box center [220, 319] width 127 height 238
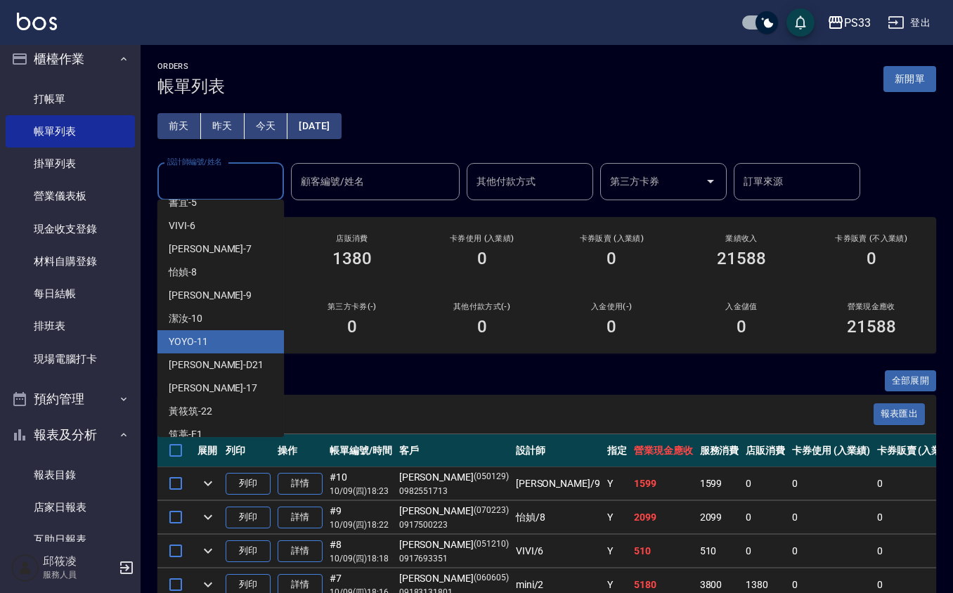
scroll to position [99, 0]
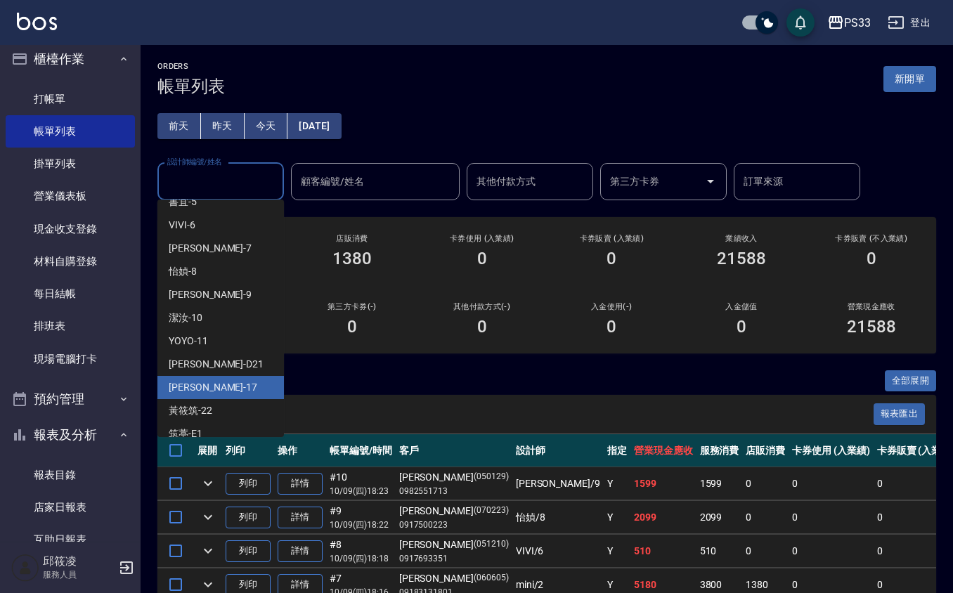
click at [205, 376] on div "[PERSON_NAME] -17" at bounding box center [220, 387] width 127 height 23
type input "[PERSON_NAME]-17"
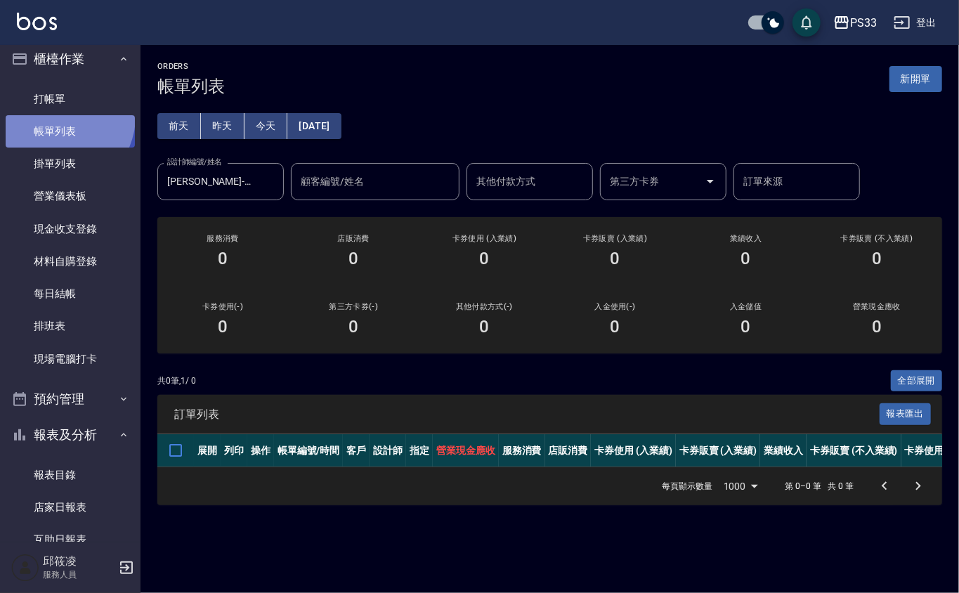
click at [58, 115] on link "帳單列表" at bounding box center [70, 131] width 129 height 32
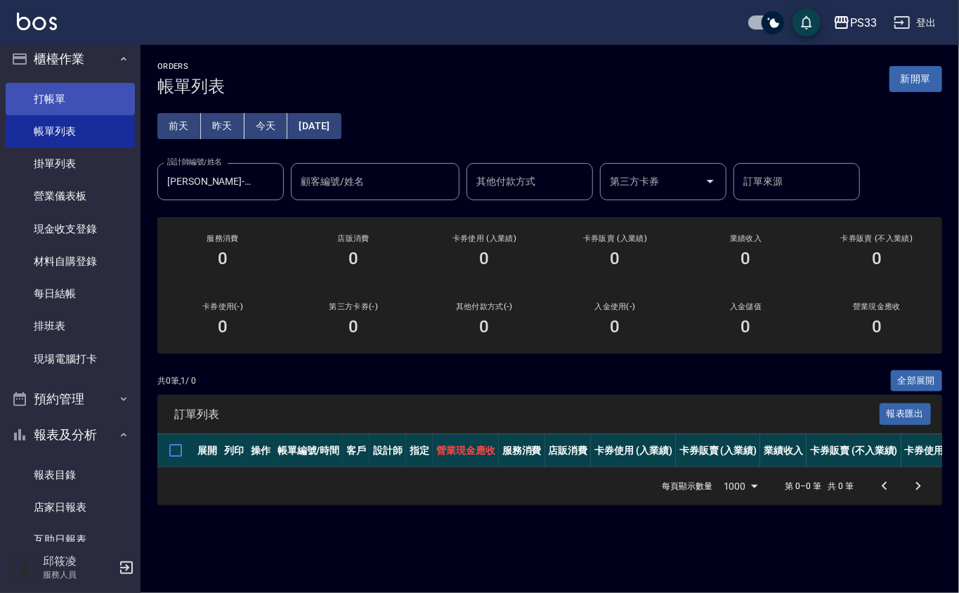
click at [59, 112] on link "打帳單" at bounding box center [70, 99] width 129 height 32
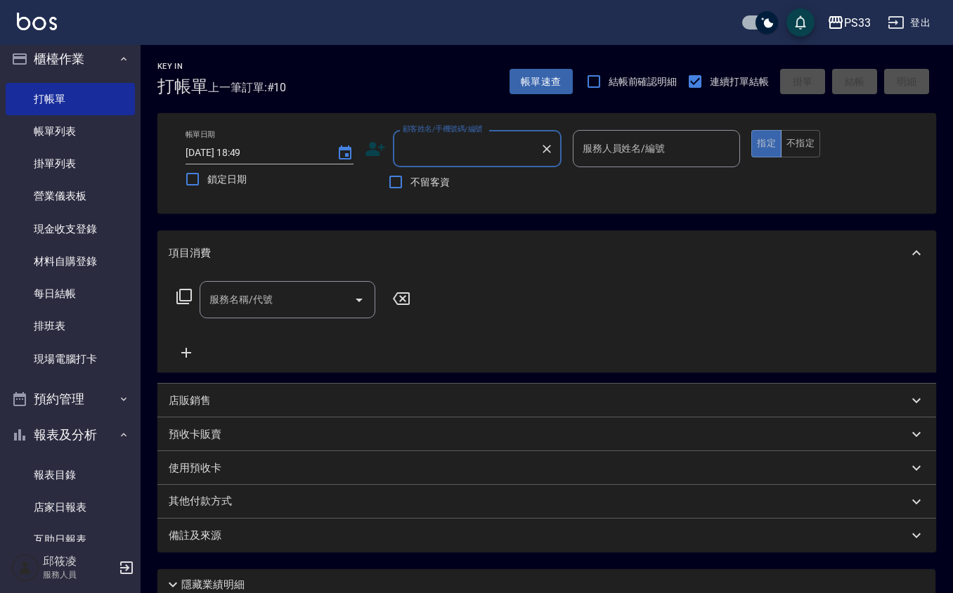
click at [440, 164] on div "顧客姓名/手機號碼/編號" at bounding box center [477, 148] width 169 height 37
type input "040927"
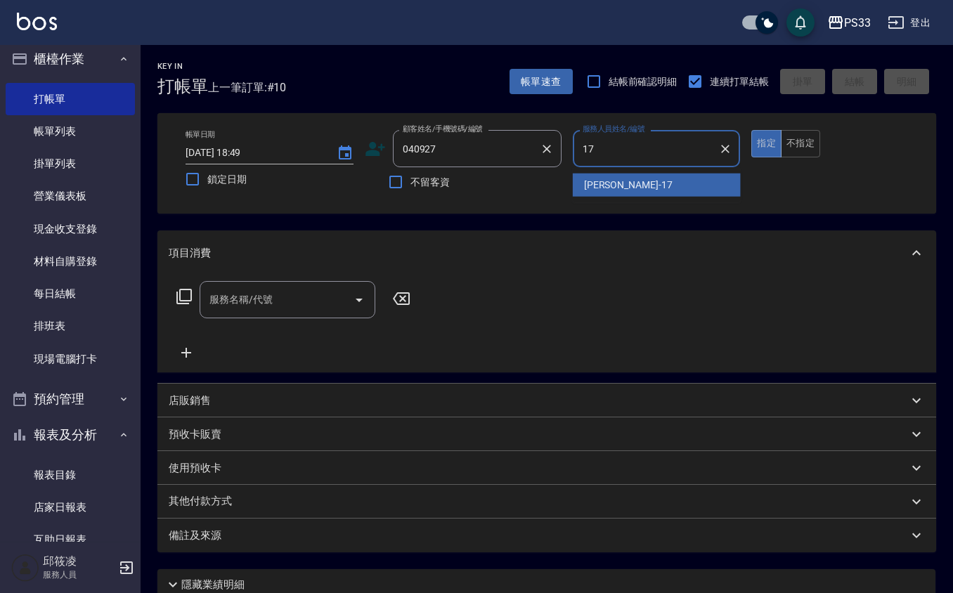
type input "[PERSON_NAME]-17"
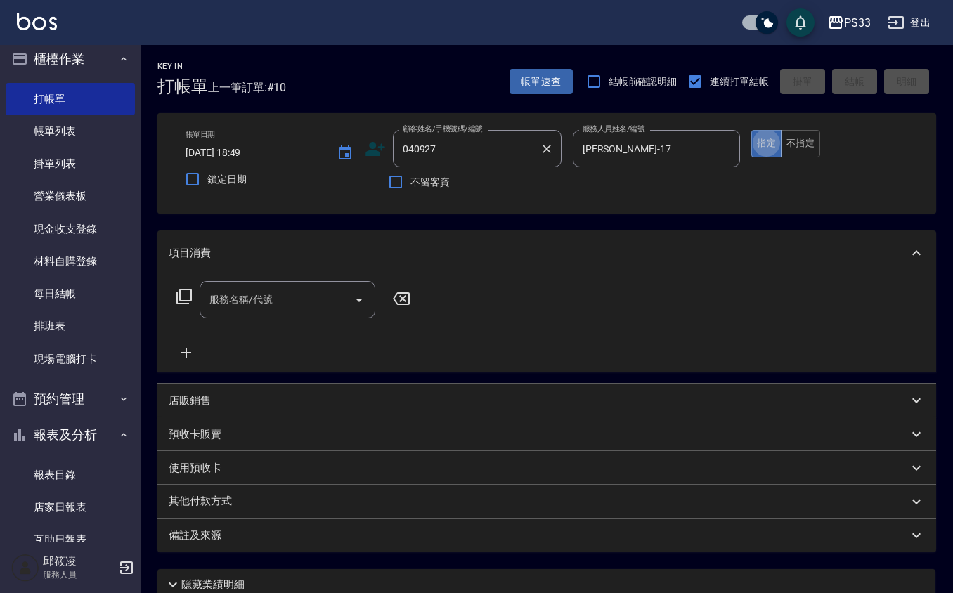
type button "true"
type input "[PERSON_NAME]/0965122368/040927"
type input "7"
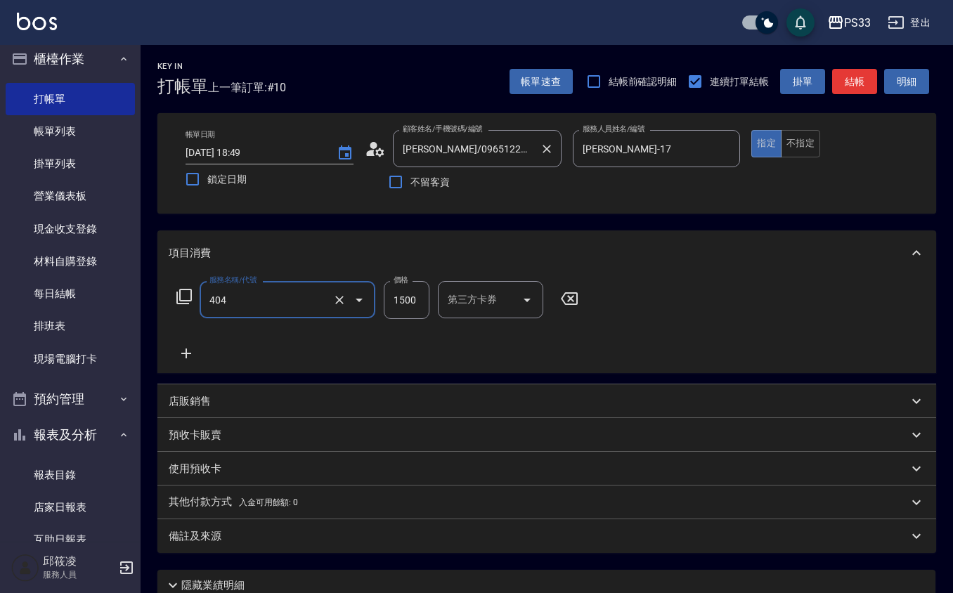
type input "設計染髮(404)"
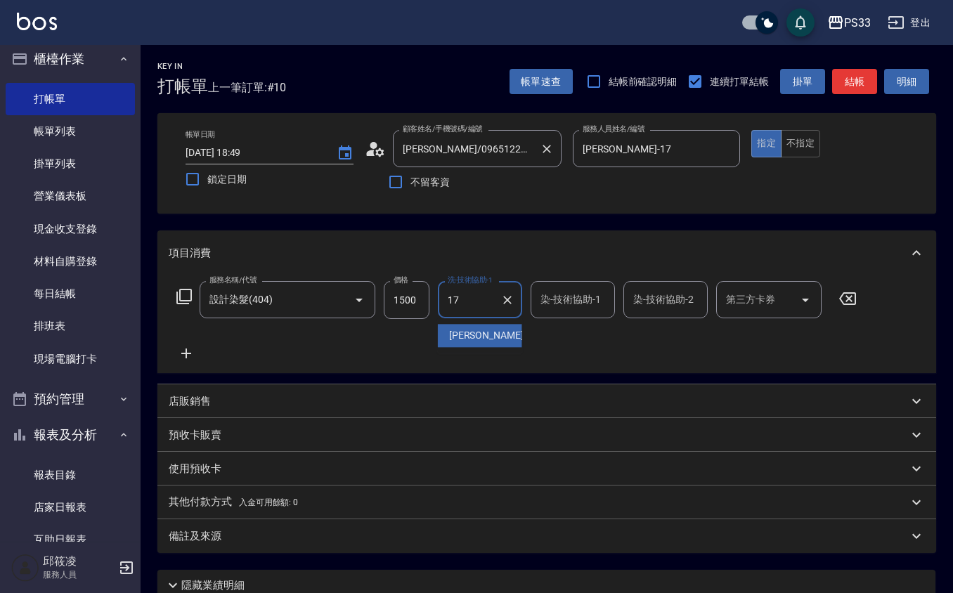
type input "[PERSON_NAME]-17"
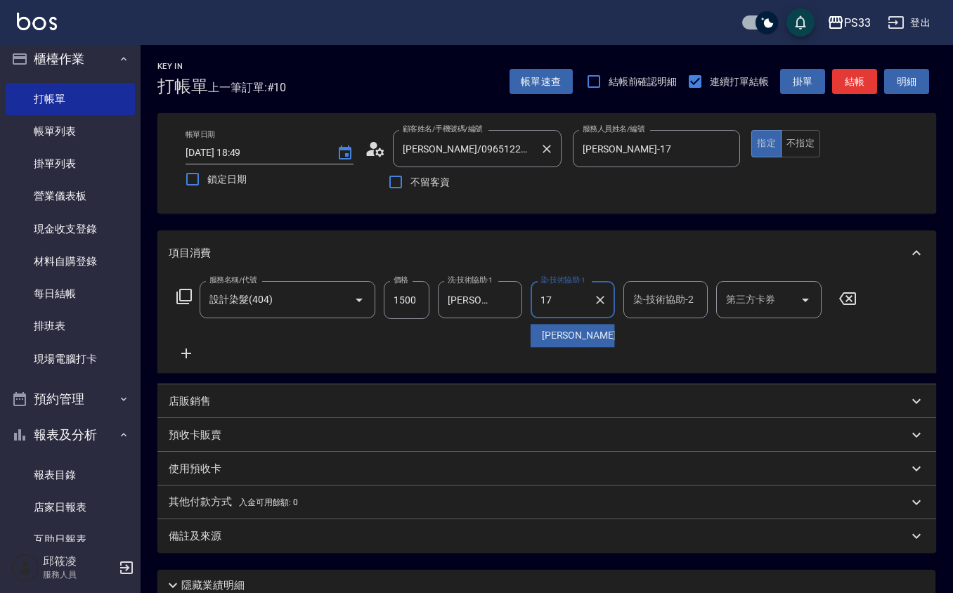
type input "[PERSON_NAME]-17"
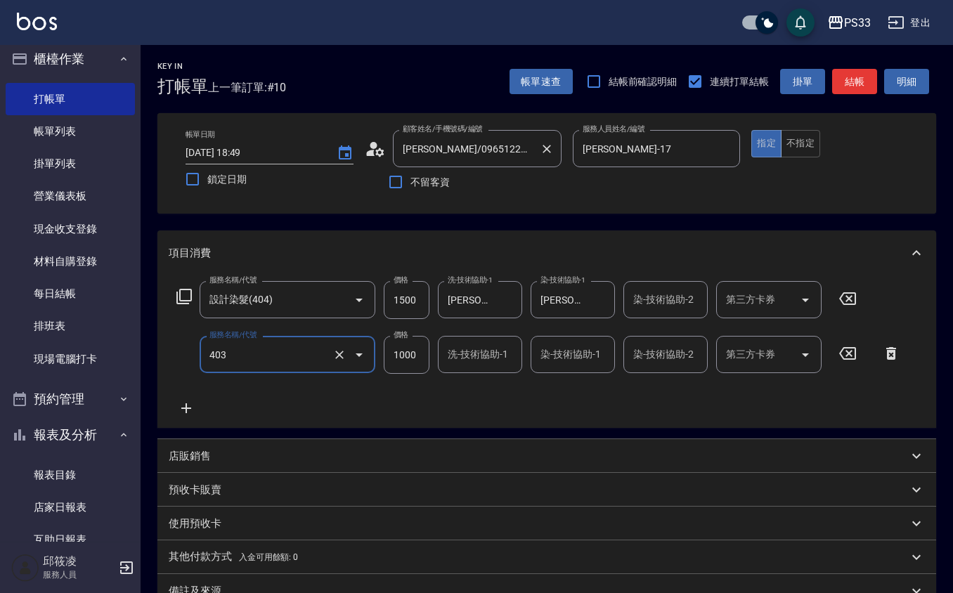
type input "全頭挑染(403)"
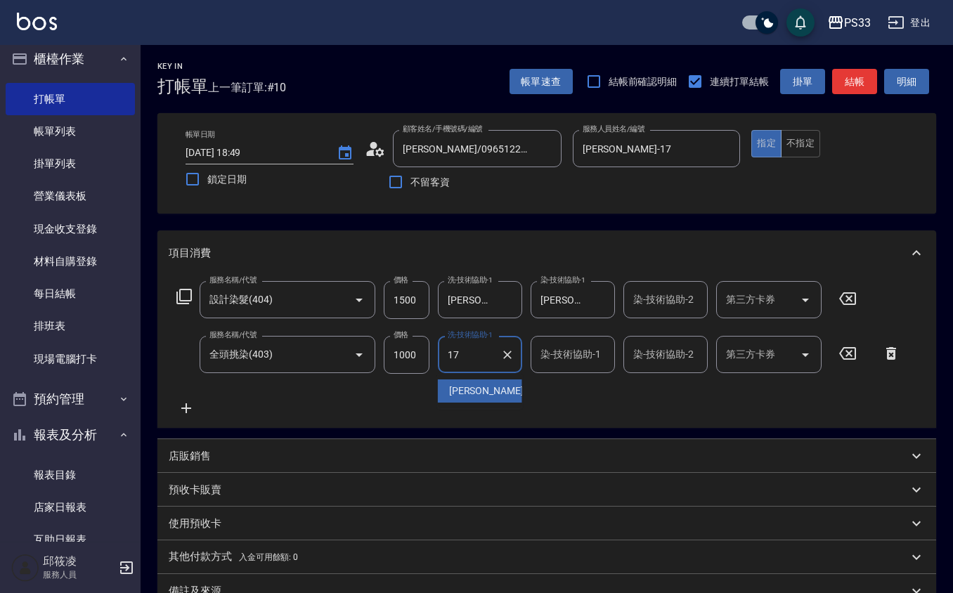
type input "[PERSON_NAME]-17"
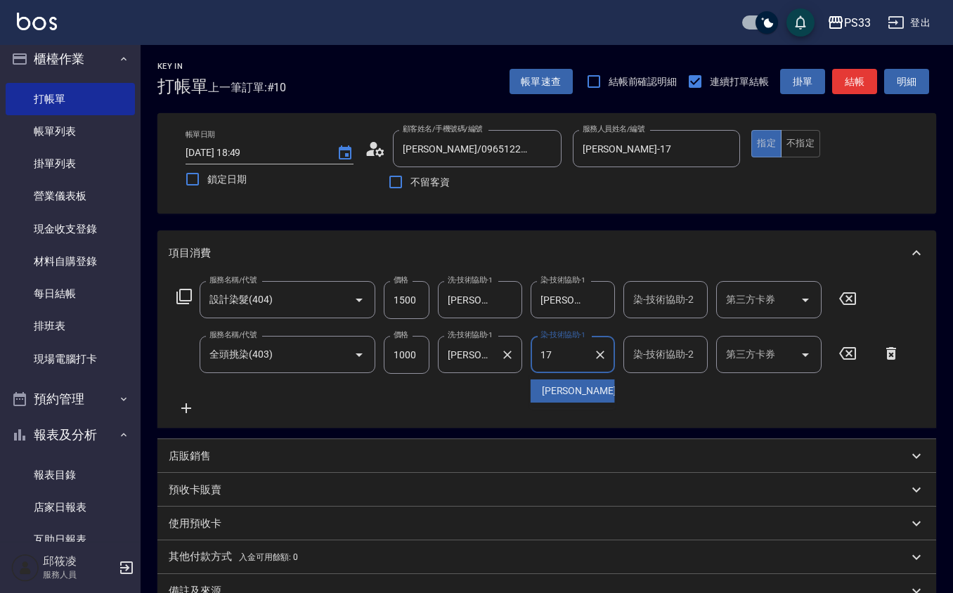
type input "[PERSON_NAME]-17"
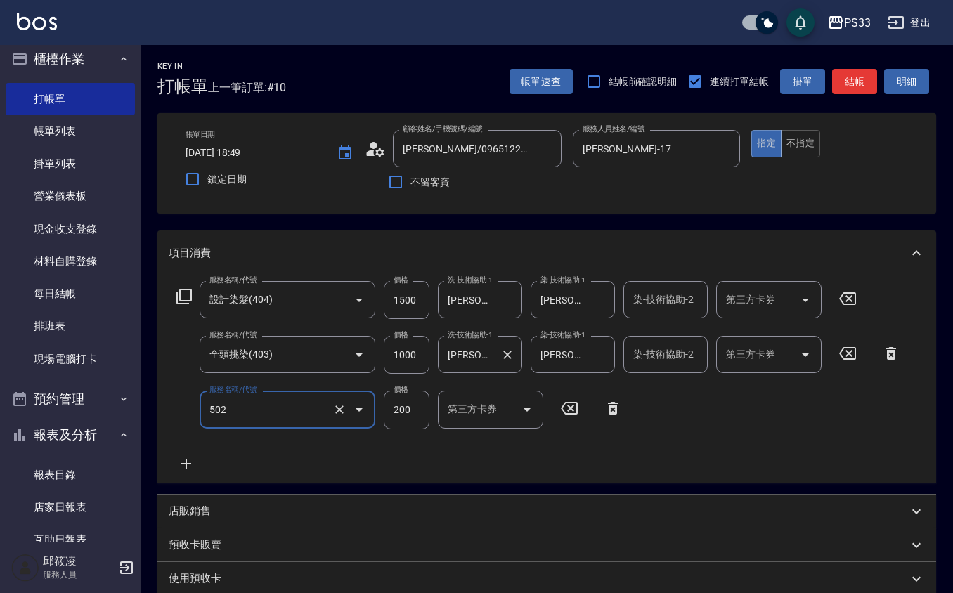
type input "自備護髮(502)"
type input "700"
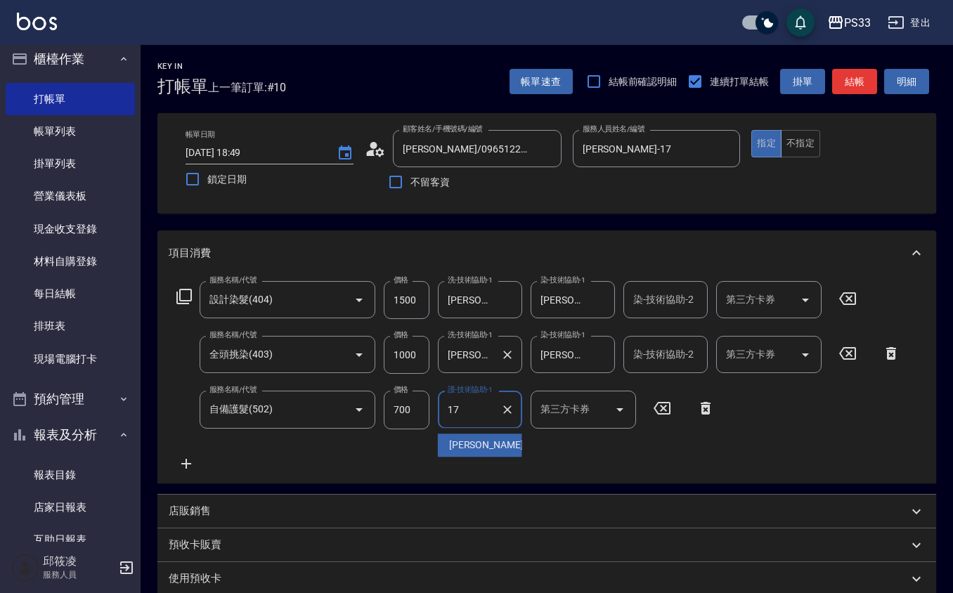
type input "[PERSON_NAME]-17"
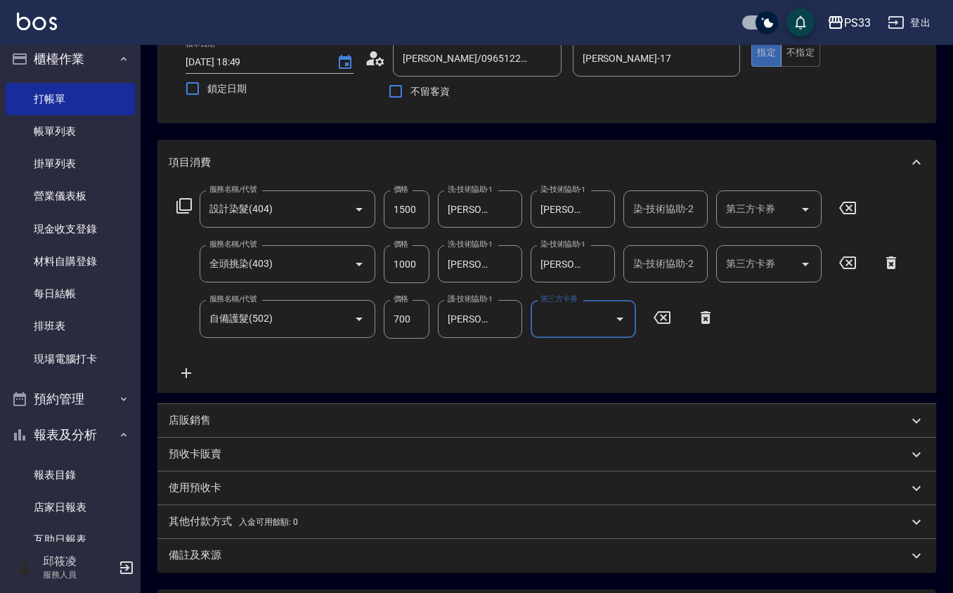
scroll to position [226, 0]
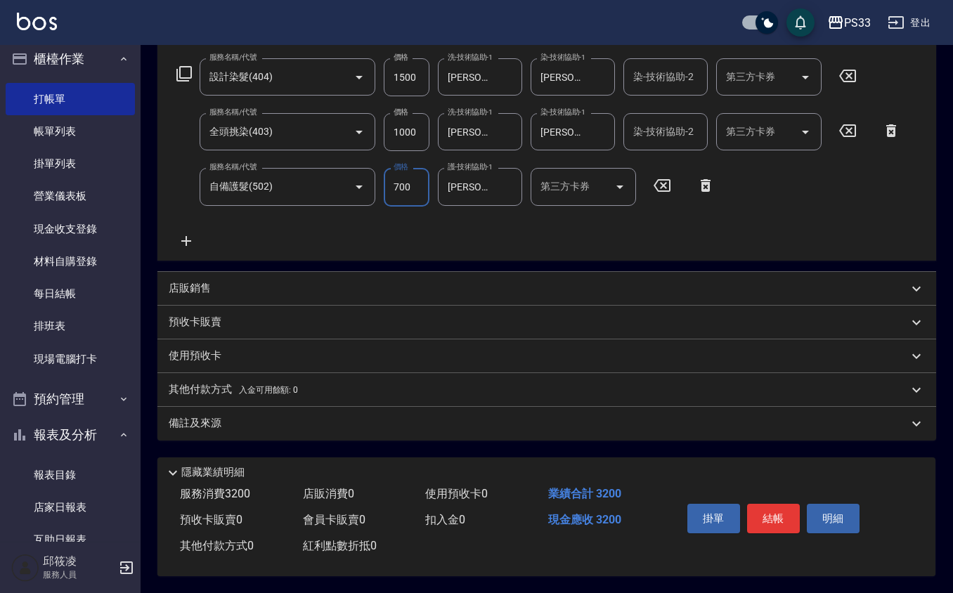
click at [399, 190] on input "700" at bounding box center [407, 187] width 46 height 38
type input "1000"
click at [247, 281] on div "店販銷售" at bounding box center [538, 288] width 739 height 15
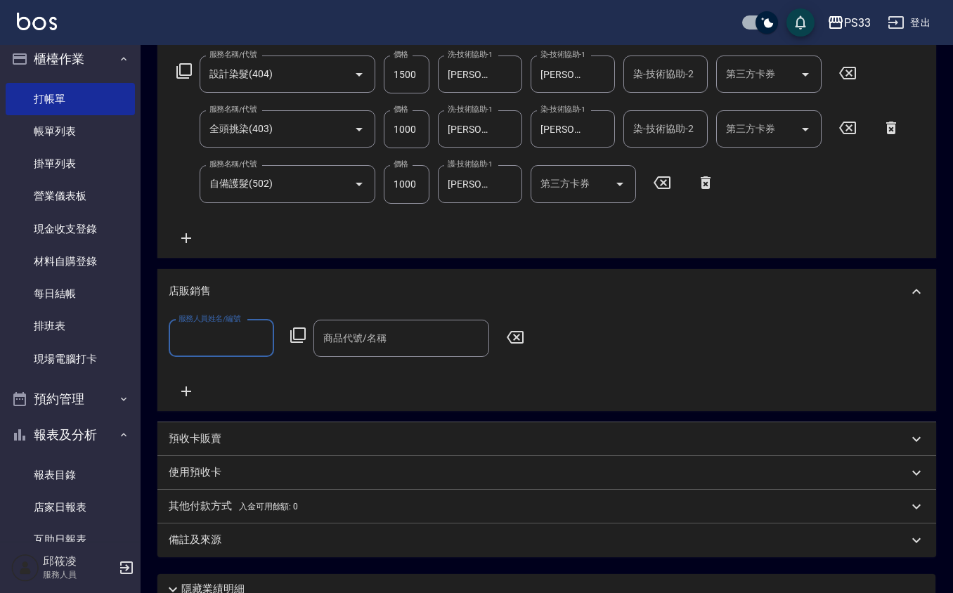
scroll to position [0, 0]
type input "417"
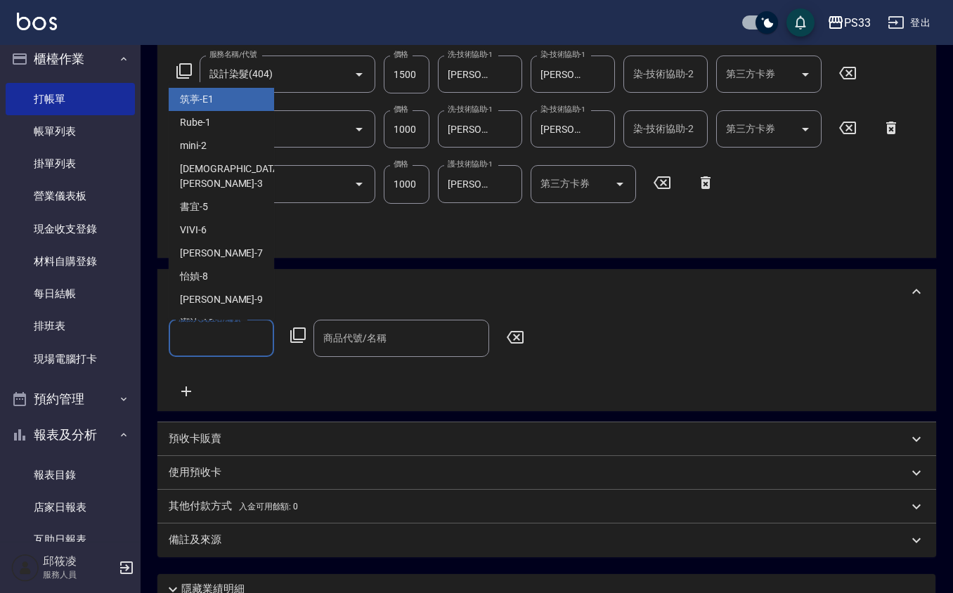
click at [245, 332] on input "服務人員姓名/編號" at bounding box center [221, 338] width 93 height 25
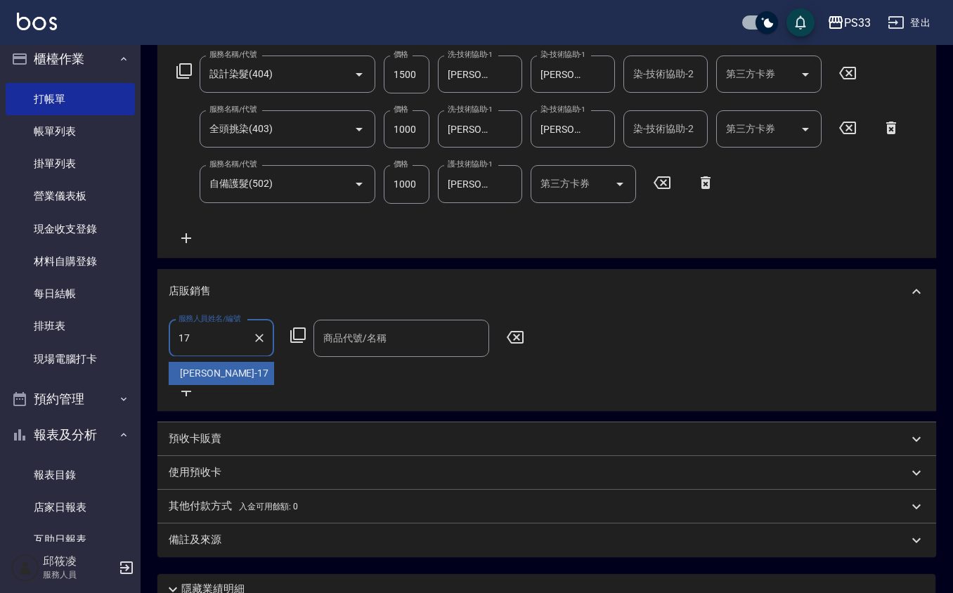
type input "[PERSON_NAME]-17"
type input "."
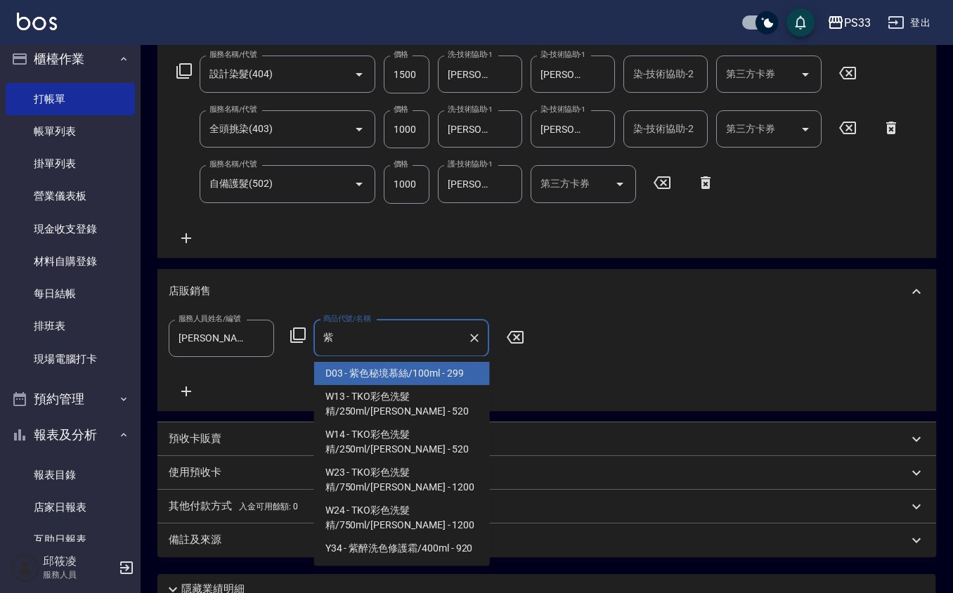
click at [440, 434] on span "W14 - TKO彩色洗髮精/250ml/[PERSON_NAME] - 520" at bounding box center [402, 442] width 176 height 38
type input "TKO彩色洗髮精/250ml/[PERSON_NAME]"
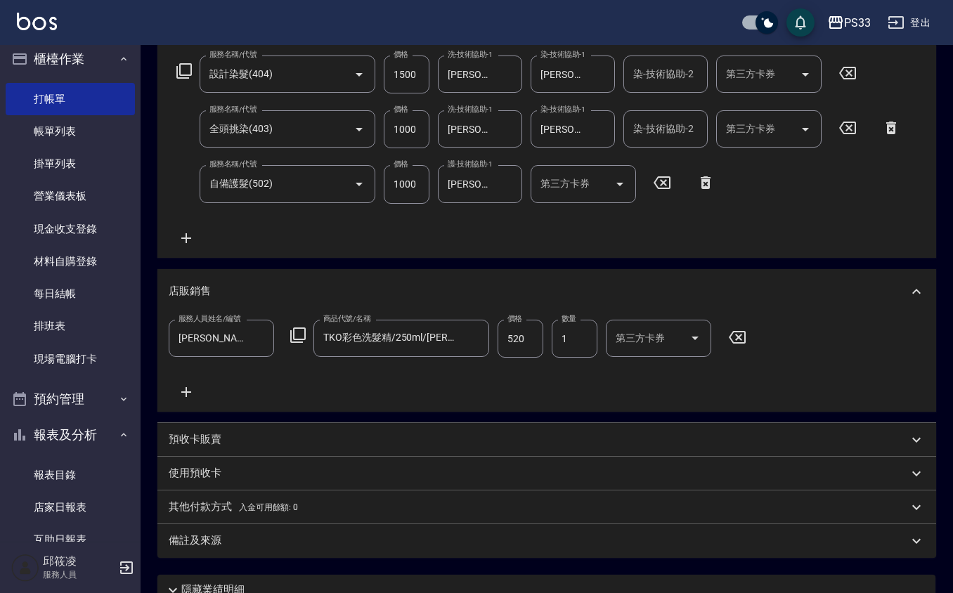
click at [440, 434] on div "預收卡販賣" at bounding box center [538, 439] width 739 height 15
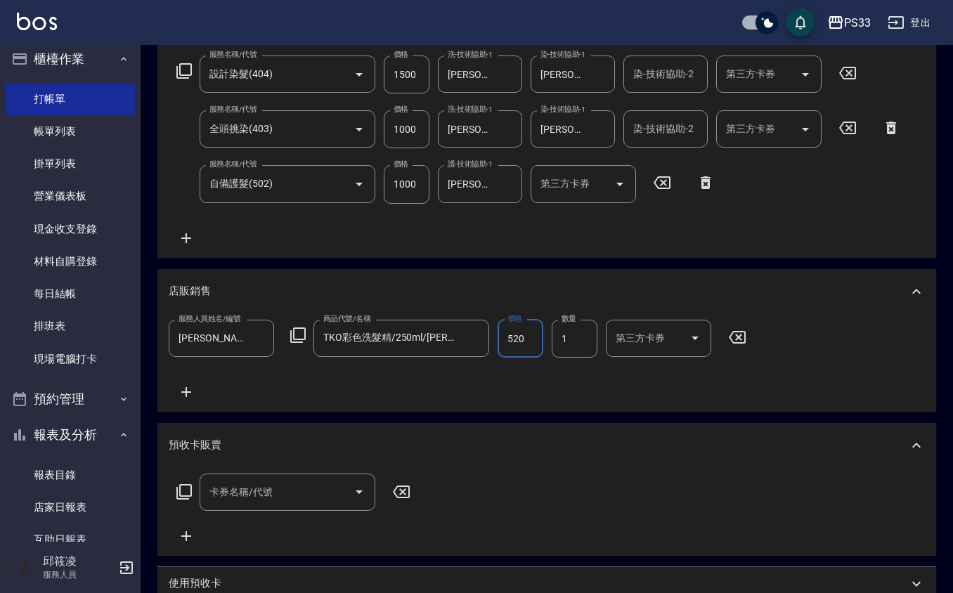
click at [526, 333] on input "520" at bounding box center [521, 339] width 46 height 38
type input "500"
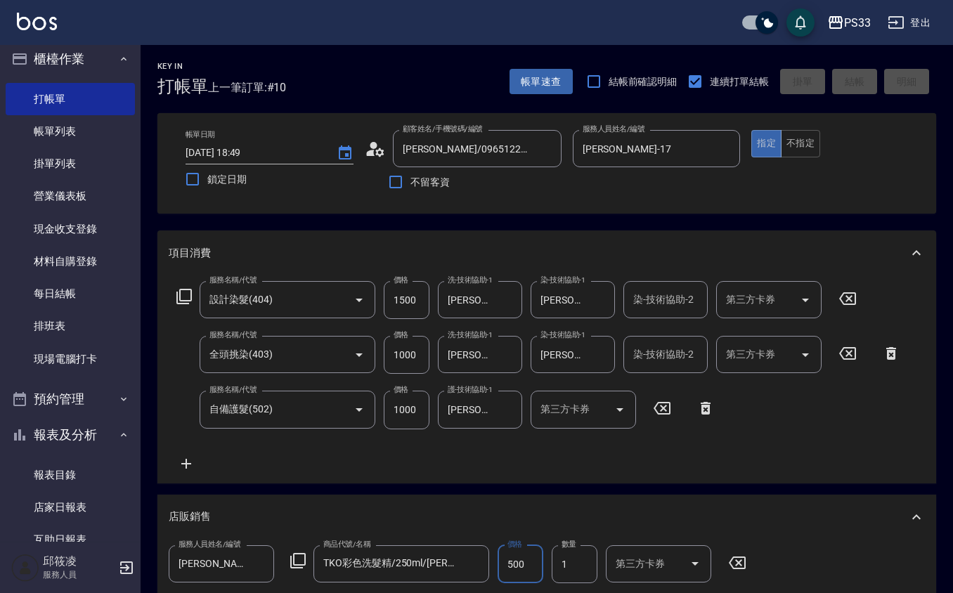
type input "[DATE] 18:51"
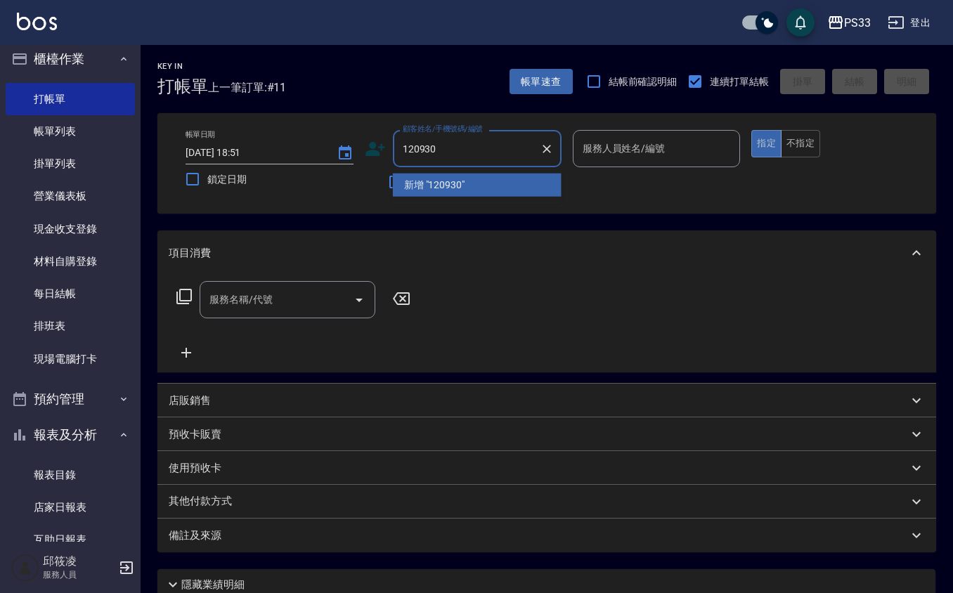
type input "120930"
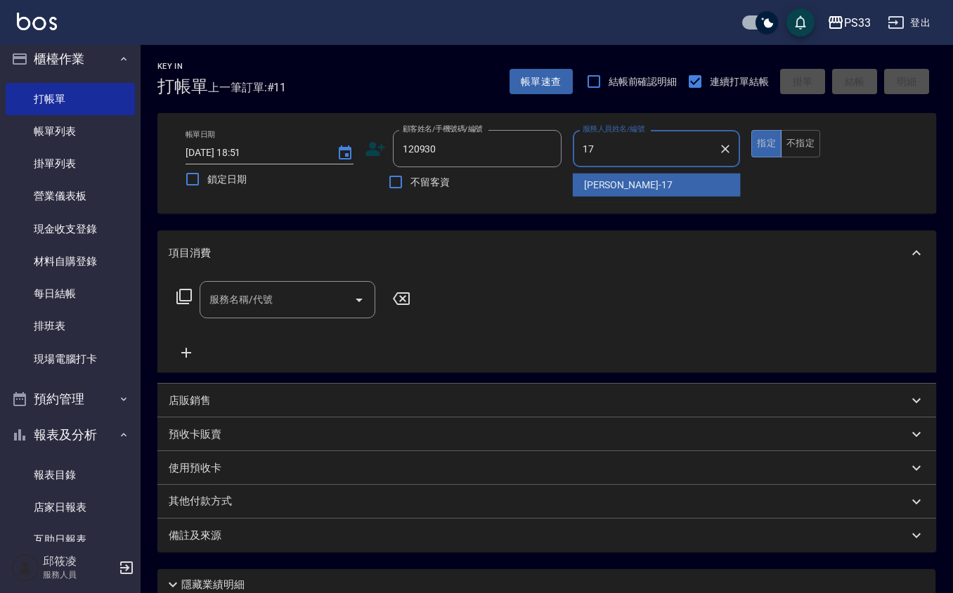
type input "[PERSON_NAME]-17"
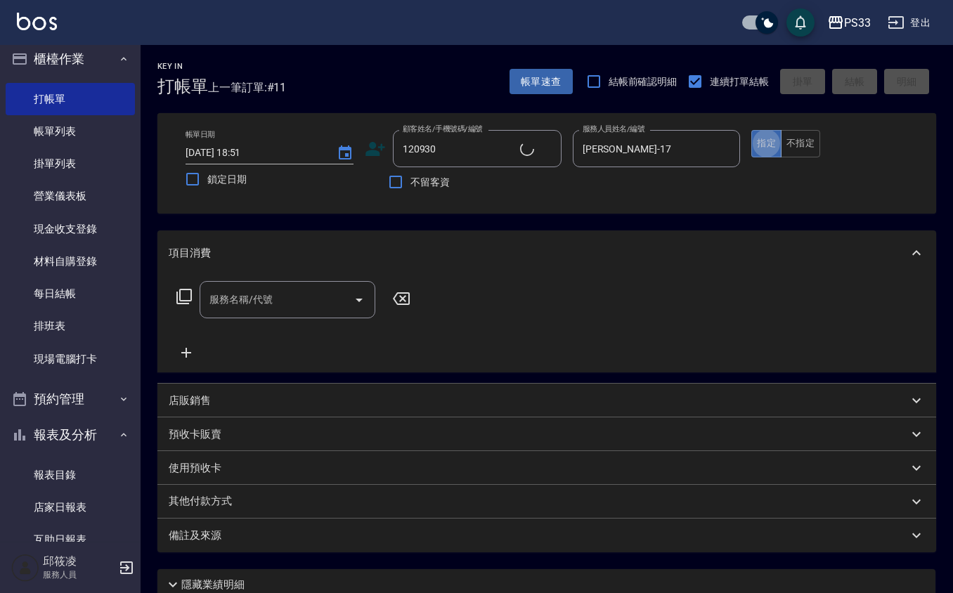
type input "[PERSON_NAME]/0970001132/120930"
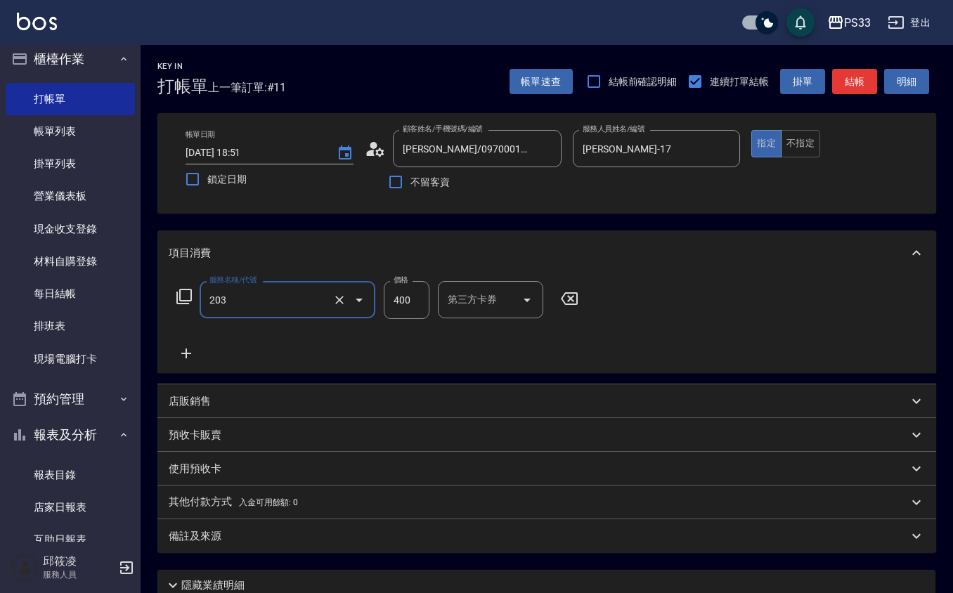
type input "指定單剪(203)"
click at [405, 316] on div "服務名稱/代號 指定單剪(203) 服務名稱/代號 價格 400 價格 第三方卡券 第三方卡券" at bounding box center [378, 321] width 418 height 81
click at [406, 313] on input "400" at bounding box center [407, 300] width 46 height 38
type input "200"
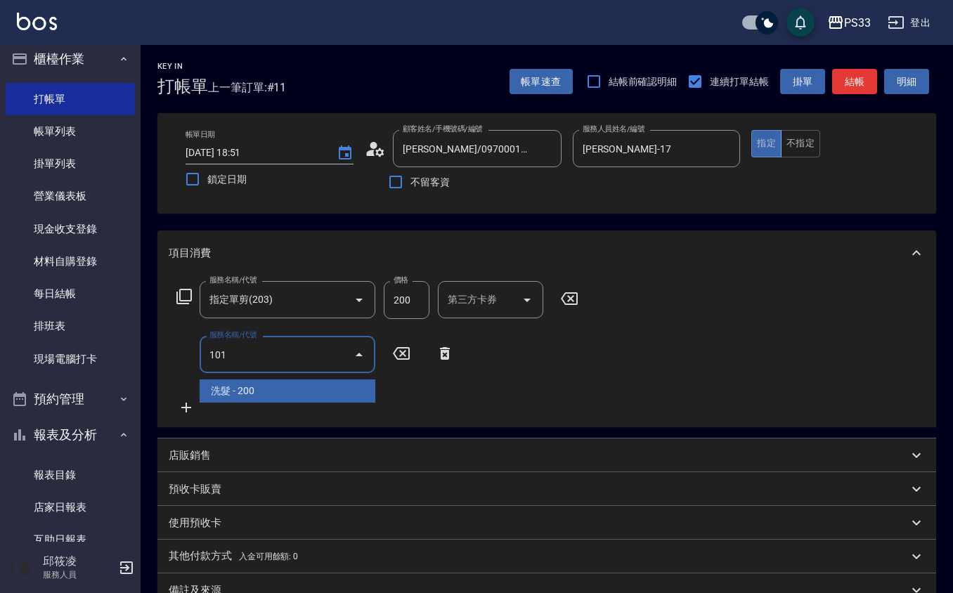
type input "洗髮(101)"
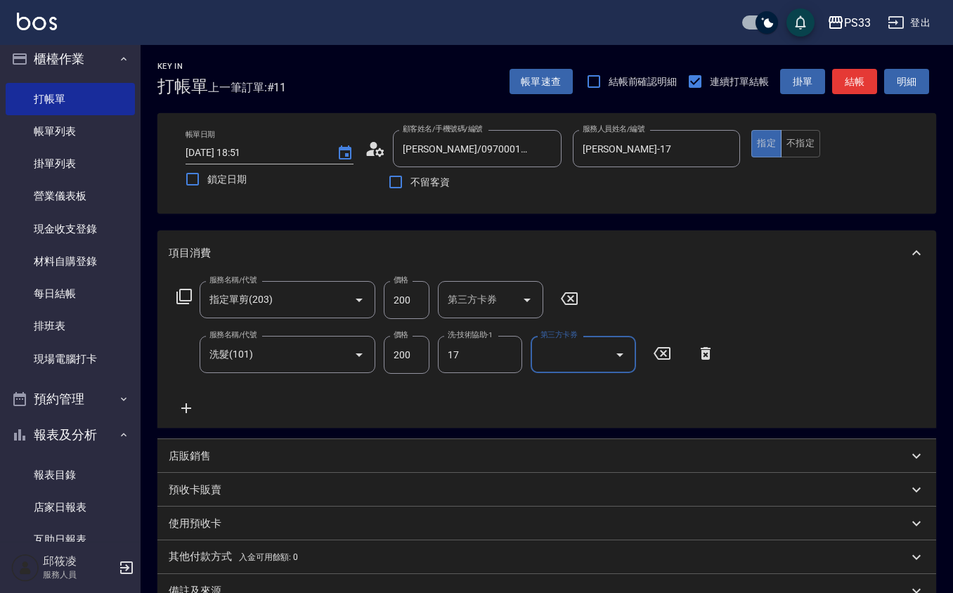
type input "[PERSON_NAME]-17"
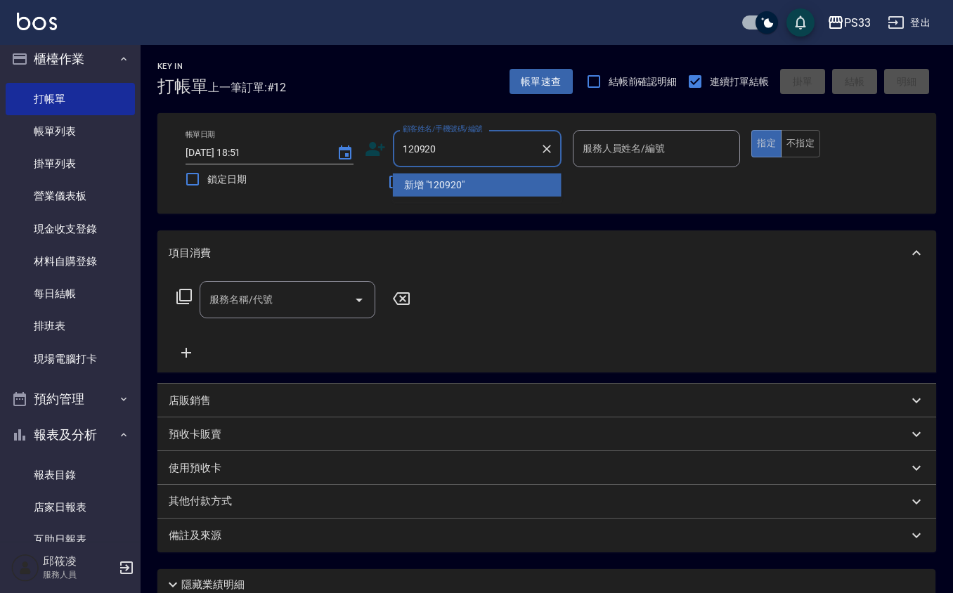
type input "120920"
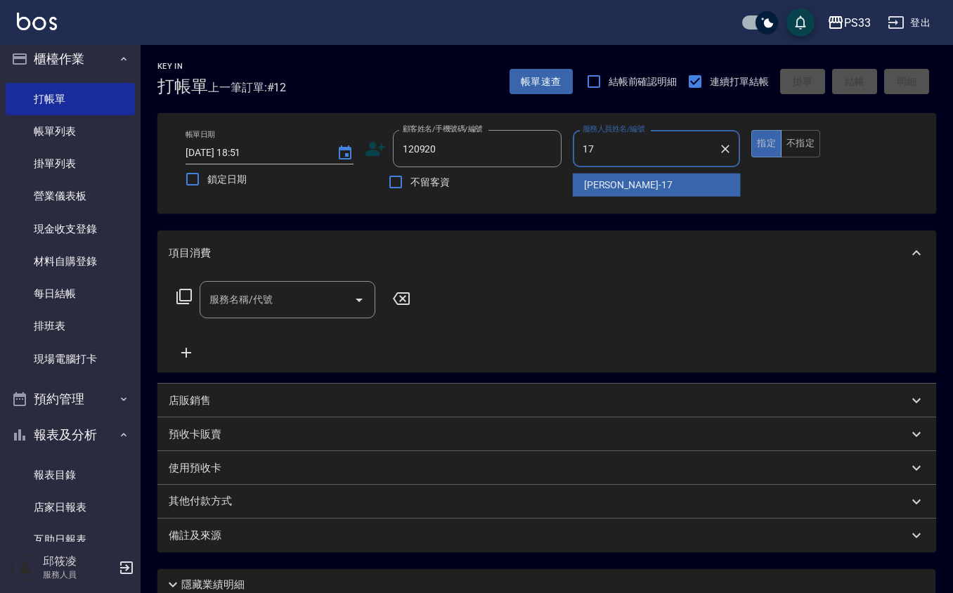
type input "[PERSON_NAME]-17"
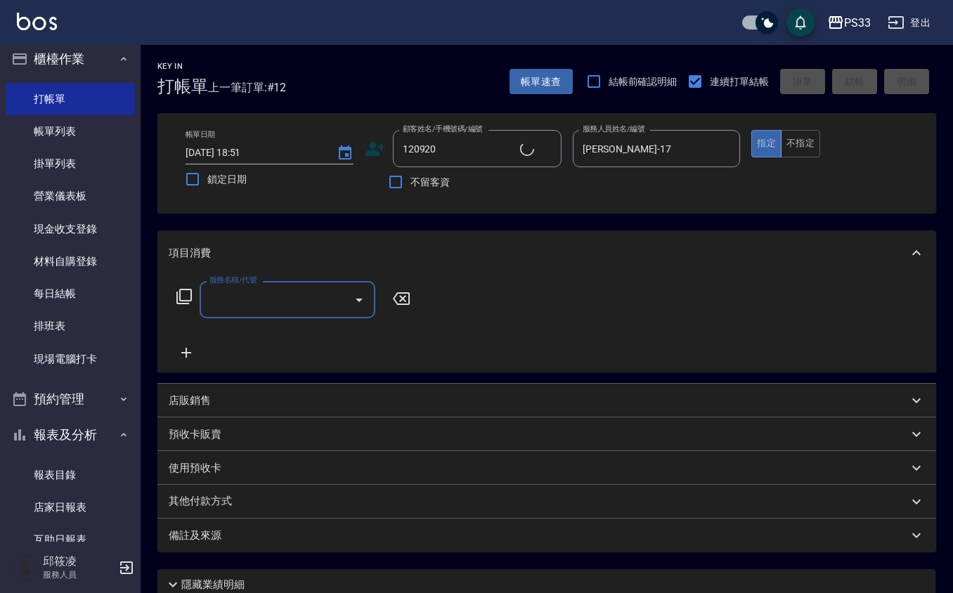
type input "[PERSON_NAME]/0986965446/120920"
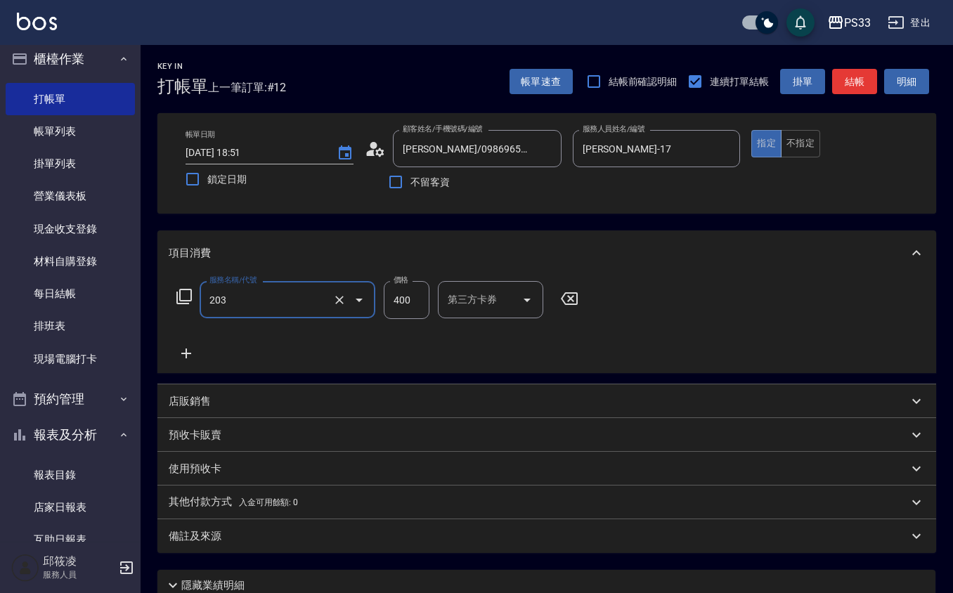
type input "指定單剪(203)"
type input "200"
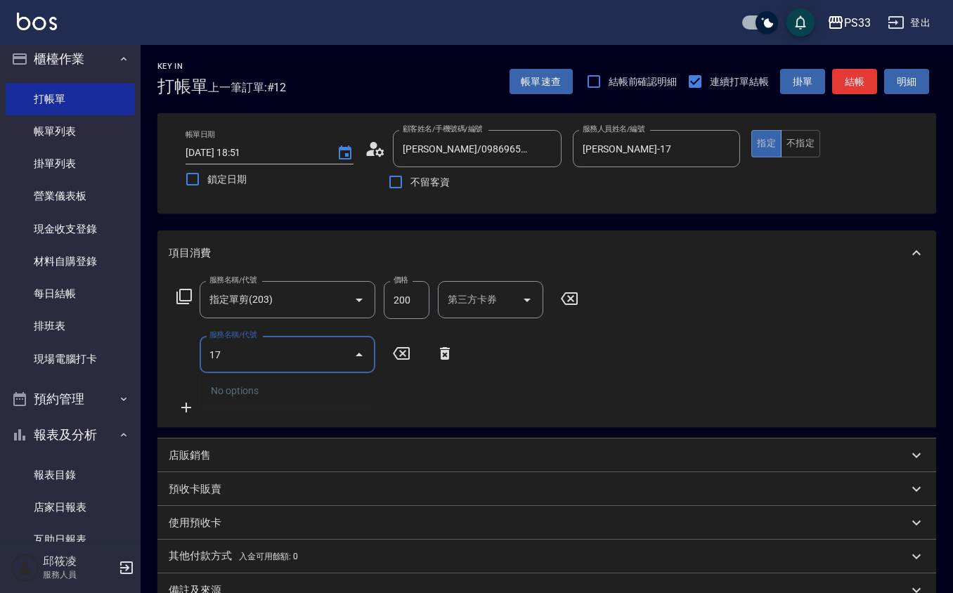
type input "1"
type input "洗髮(101)"
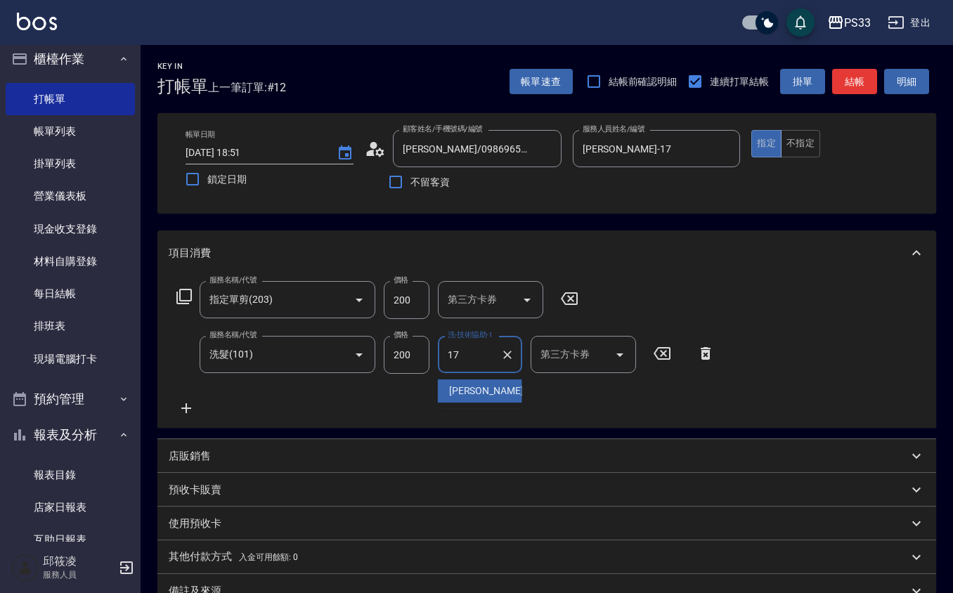
type input "1"
type input "苡軒-9"
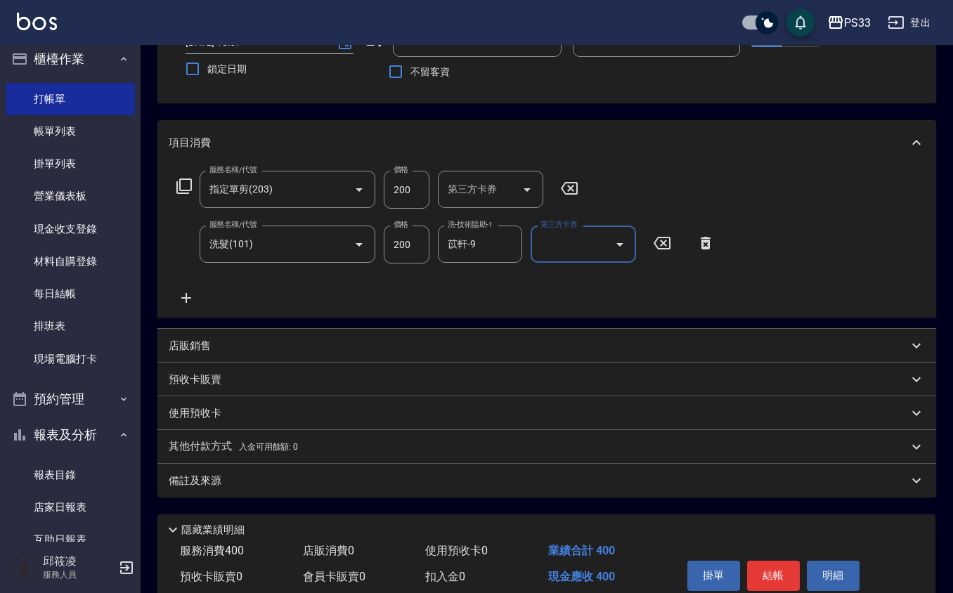
scroll to position [77, 0]
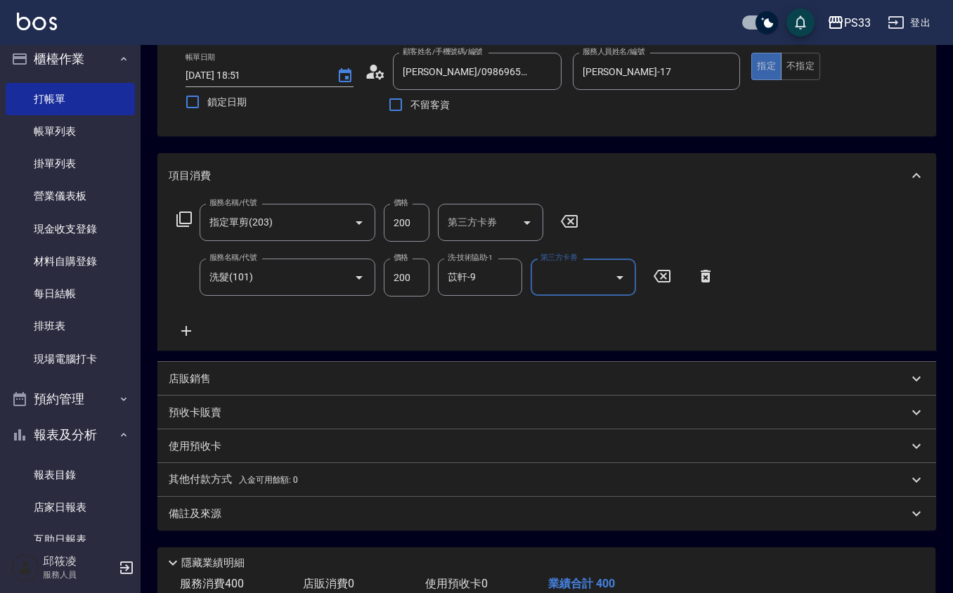
click at [408, 382] on div "店販銷售" at bounding box center [538, 379] width 739 height 15
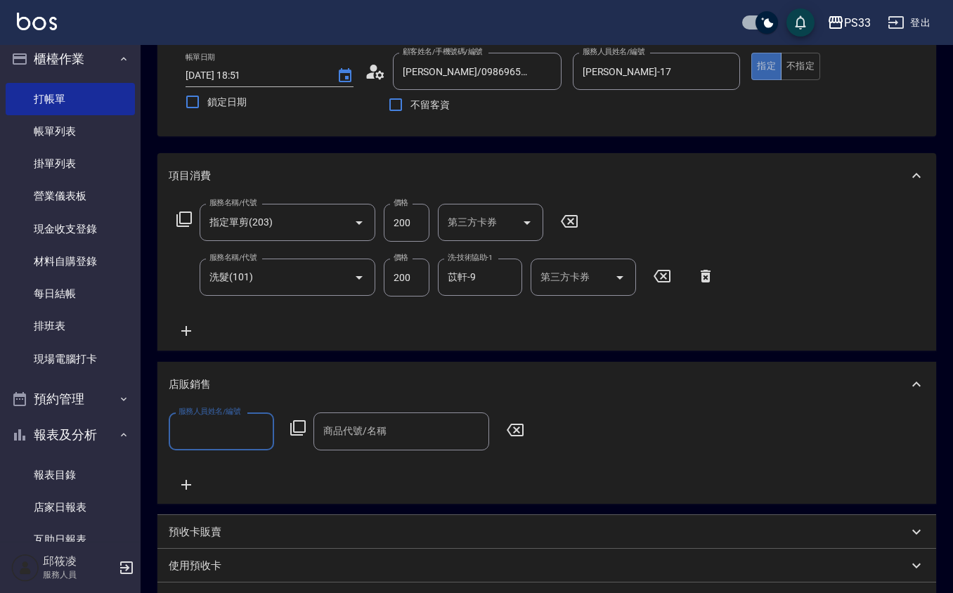
scroll to position [1, 0]
type input "[PERSON_NAME]-17"
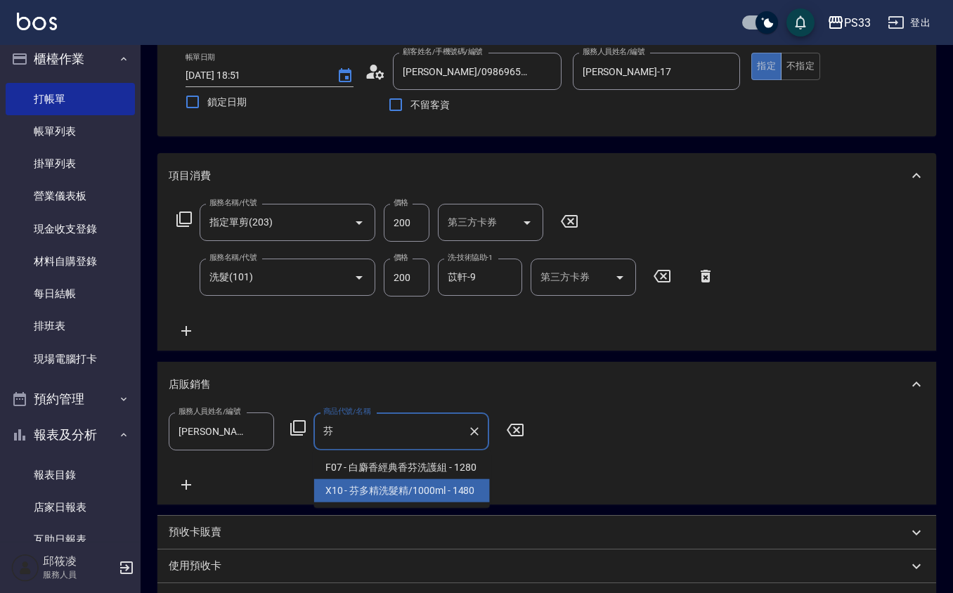
type input "芬多精洗髮精/1000ml"
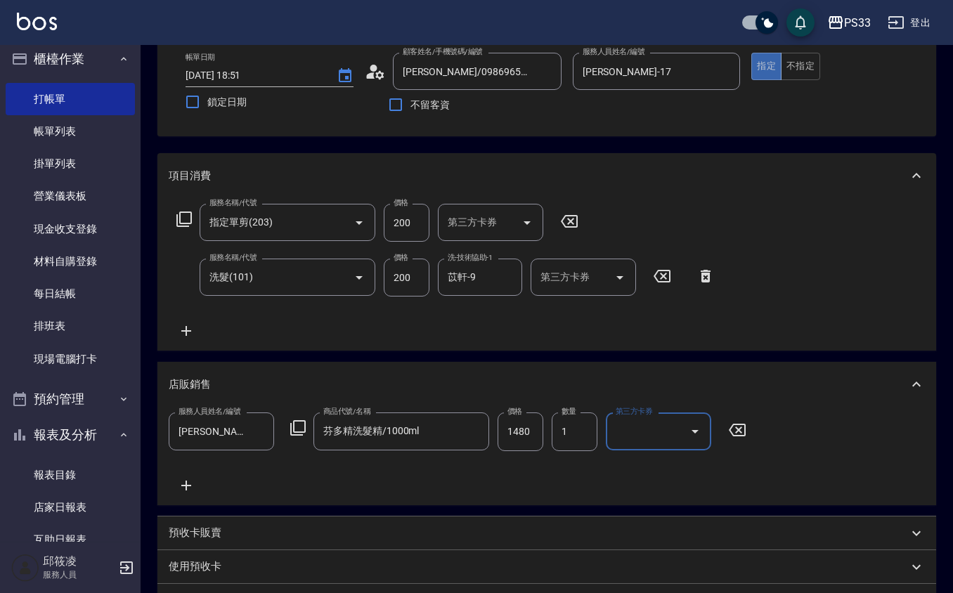
click at [512, 433] on input "1480" at bounding box center [521, 432] width 46 height 38
type input "1400"
type input "[DATE] 18:52"
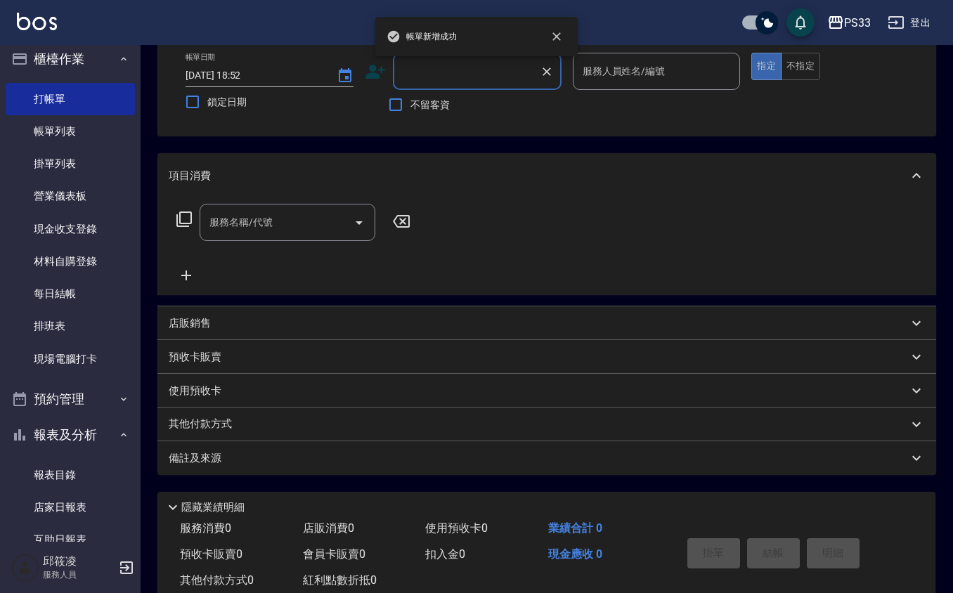
scroll to position [0, 0]
type input "121225"
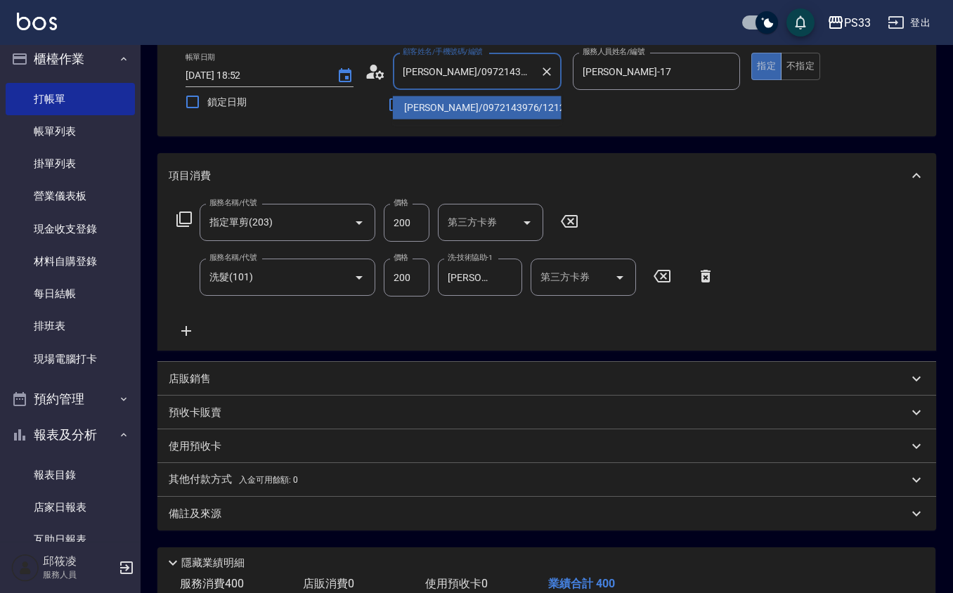
drag, startPoint x: 498, startPoint y: 59, endPoint x: 493, endPoint y: 74, distance: 16.2
click at [493, 74] on input "[PERSON_NAME]/0972143976/121225" at bounding box center [466, 71] width 135 height 25
click at [493, 76] on input "[PERSON_NAME]/0972143976/121225" at bounding box center [466, 71] width 135 height 25
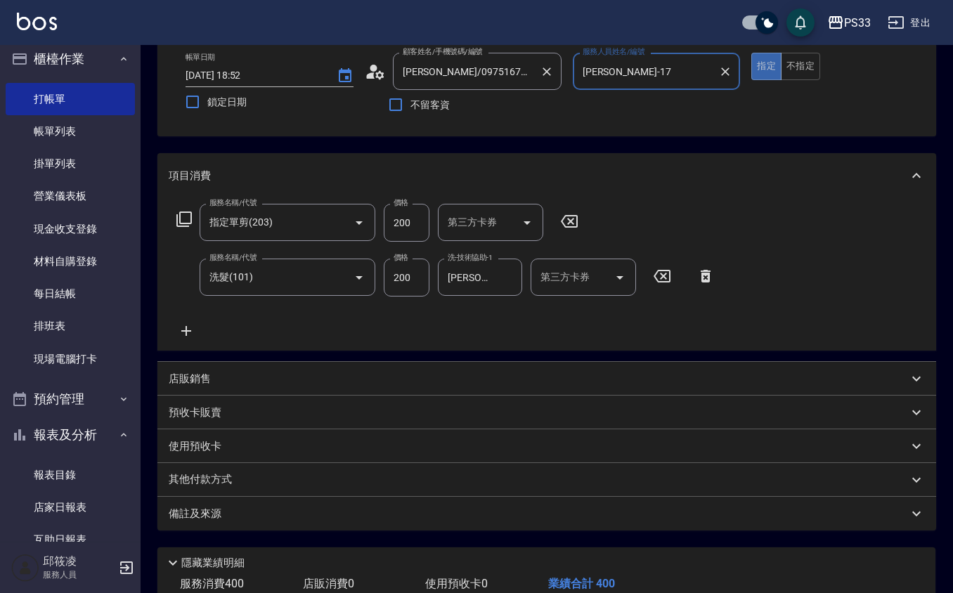
click at [751, 53] on button "指定" at bounding box center [766, 66] width 30 height 27
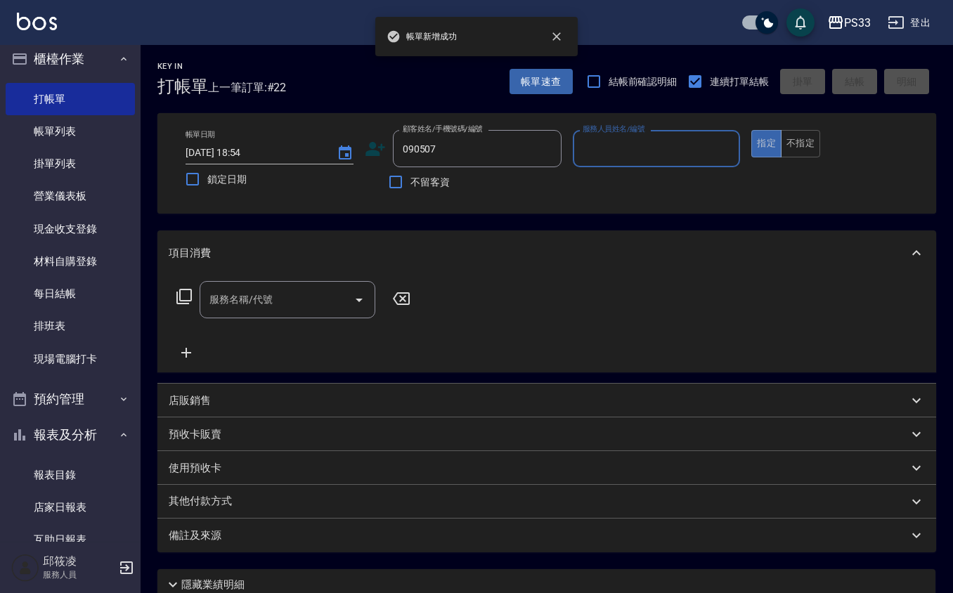
click at [751, 130] on button "指定" at bounding box center [766, 143] width 30 height 27
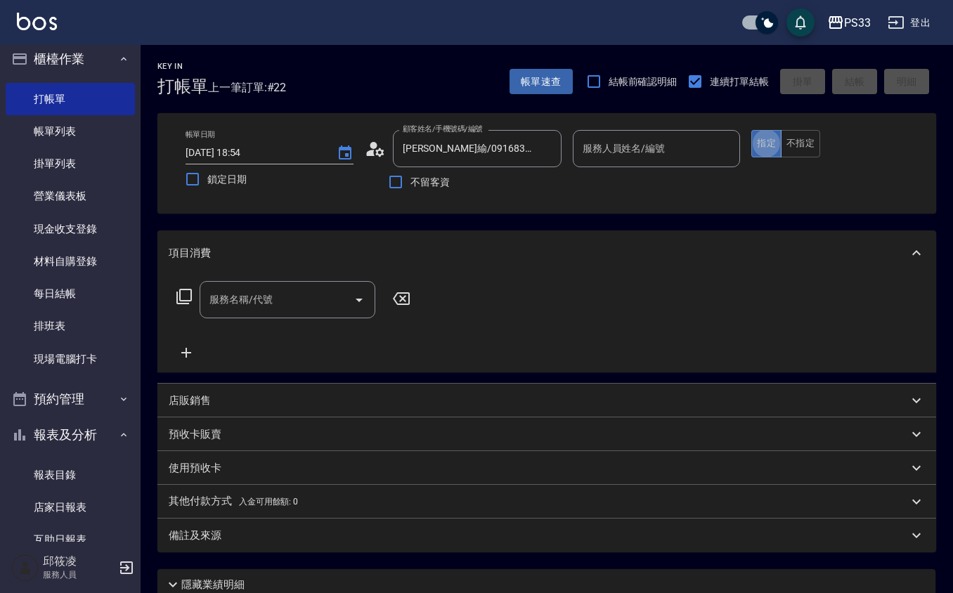
click at [633, 161] on div "服務人員姓名/編號" at bounding box center [657, 148] width 168 height 37
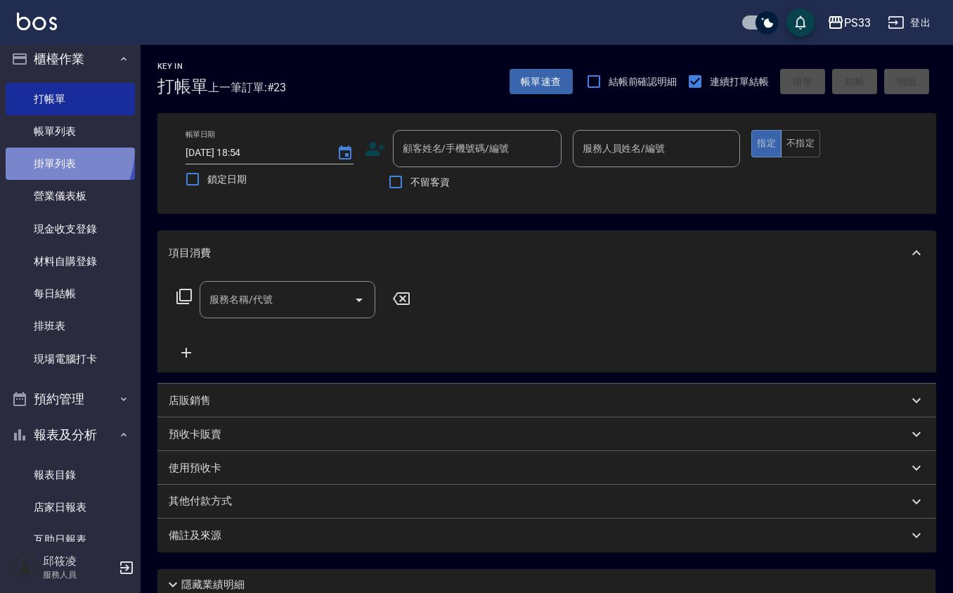
click at [39, 148] on link "掛單列表" at bounding box center [70, 164] width 129 height 32
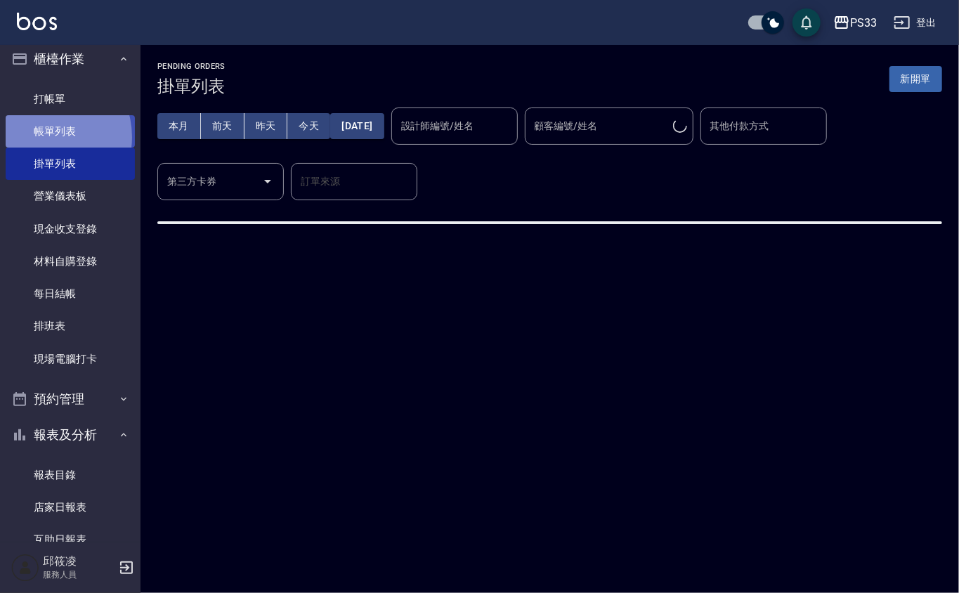
drag, startPoint x: 42, startPoint y: 136, endPoint x: 29, endPoint y: 124, distance: 17.9
click at [42, 136] on link "帳單列表" at bounding box center [70, 131] width 129 height 32
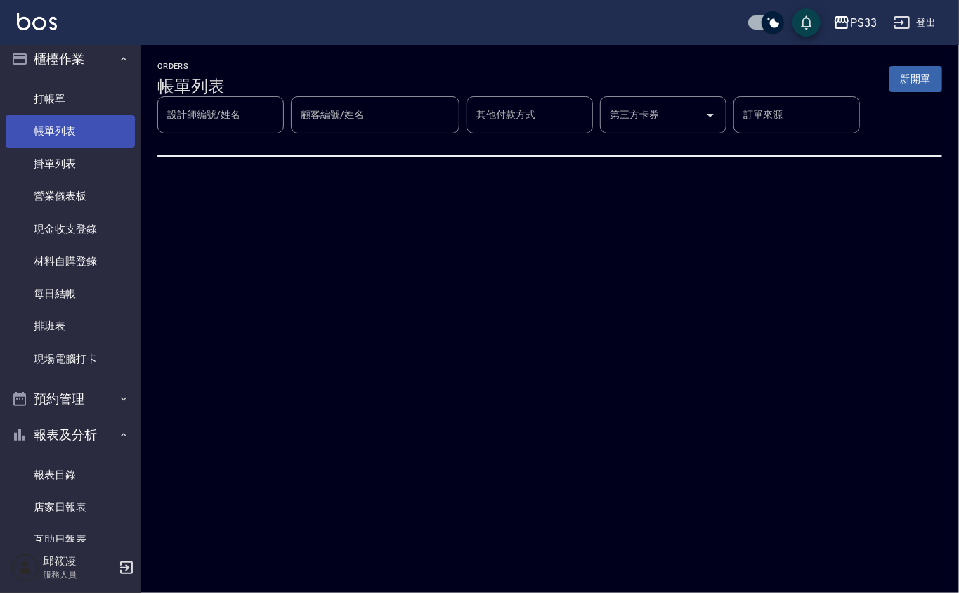
click at [29, 122] on link "帳單列表" at bounding box center [70, 131] width 129 height 32
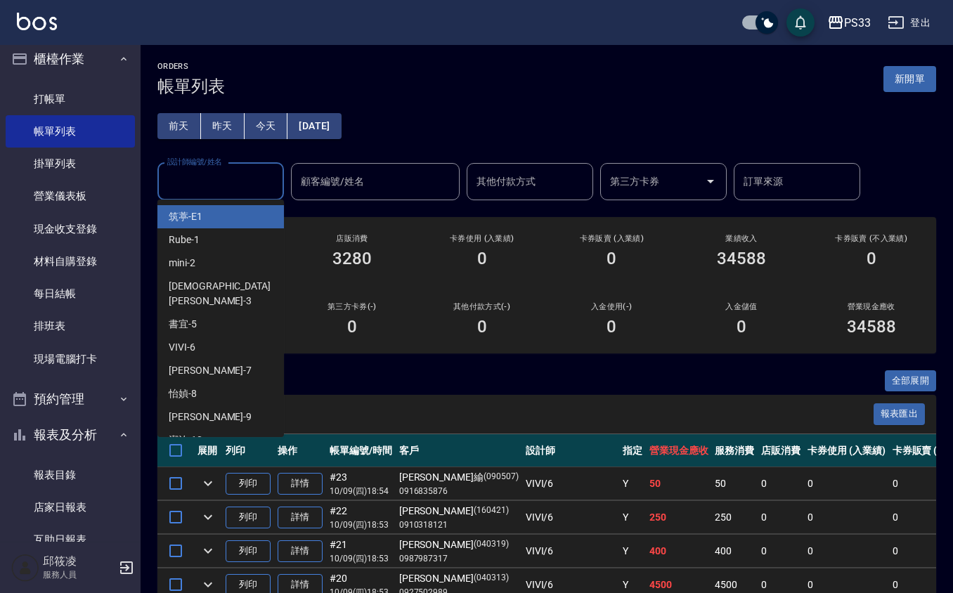
click at [176, 183] on input "設計師編號/姓名" at bounding box center [221, 181] width 114 height 25
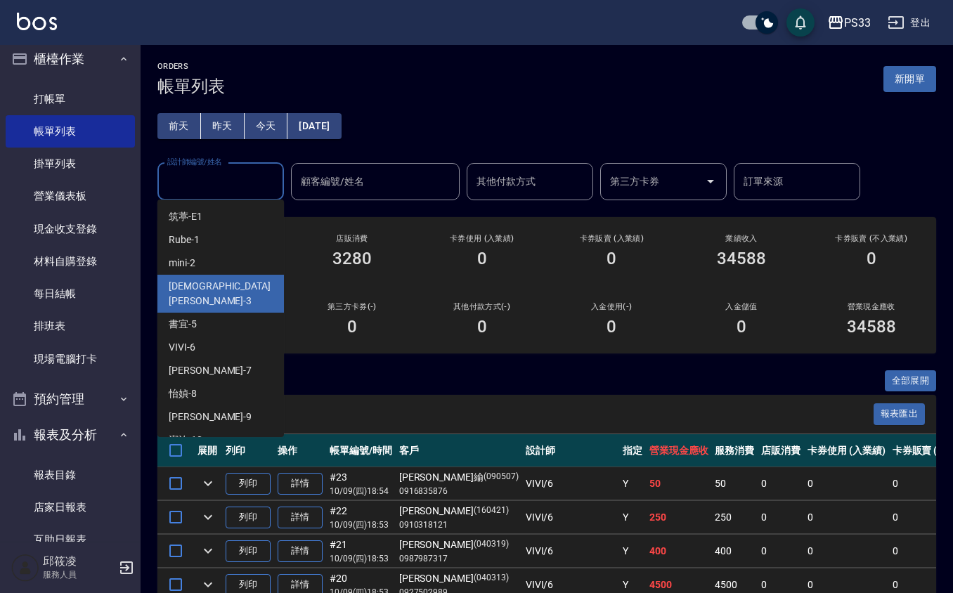
scroll to position [93, 0]
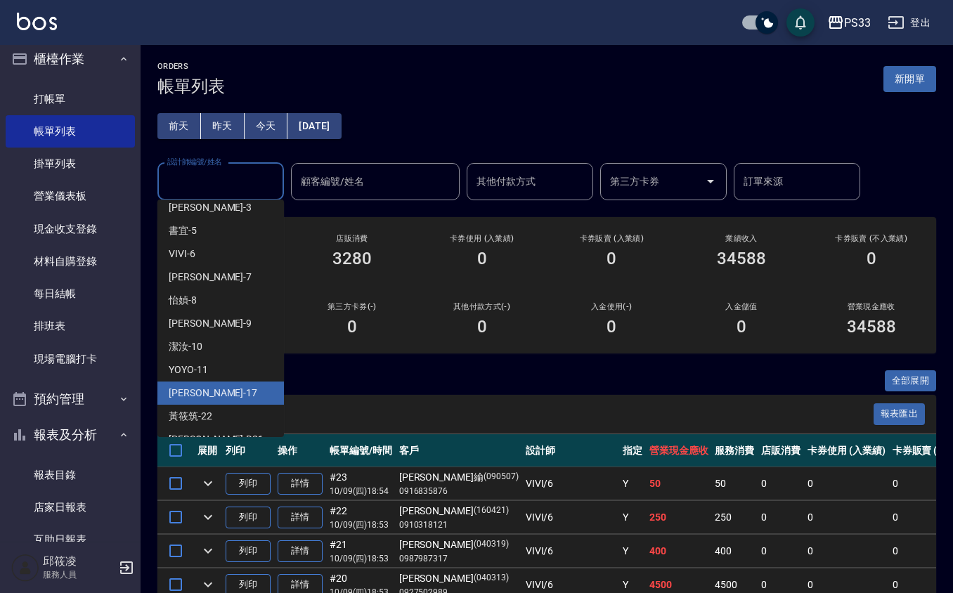
click at [216, 387] on div "[PERSON_NAME] -17" at bounding box center [220, 393] width 127 height 23
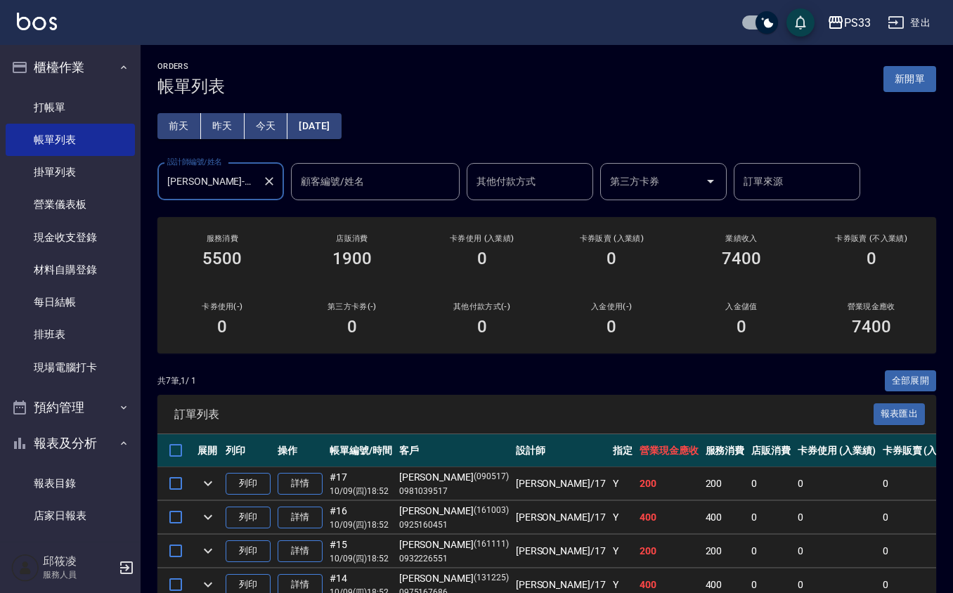
scroll to position [0, 0]
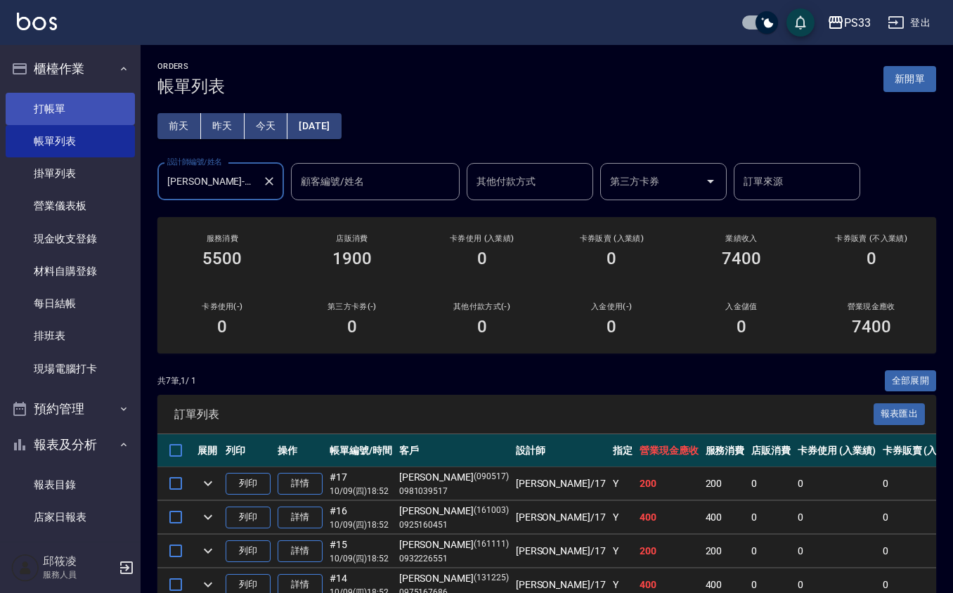
click at [48, 110] on link "打帳單" at bounding box center [70, 109] width 129 height 32
